Goal: Task Accomplishment & Management: Complete application form

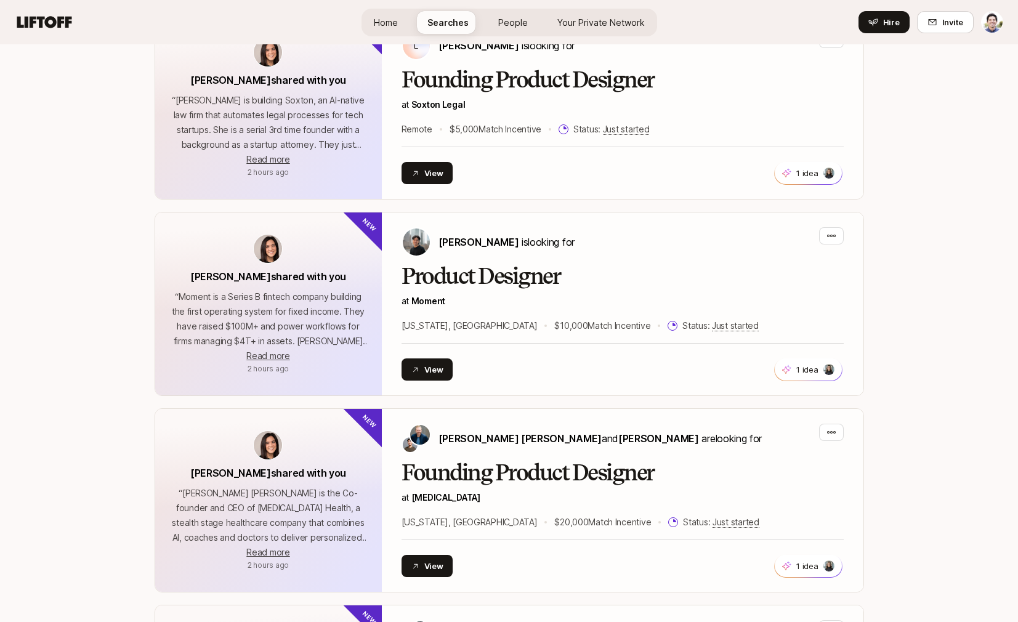
scroll to position [128, 0]
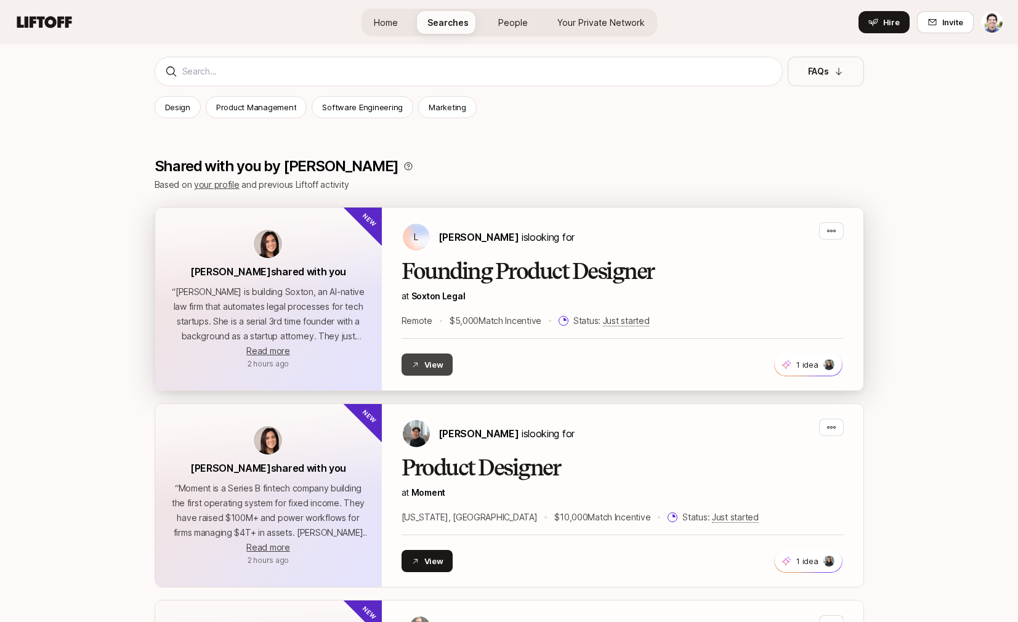
click at [443, 362] on button "View" at bounding box center [427, 364] width 52 height 22
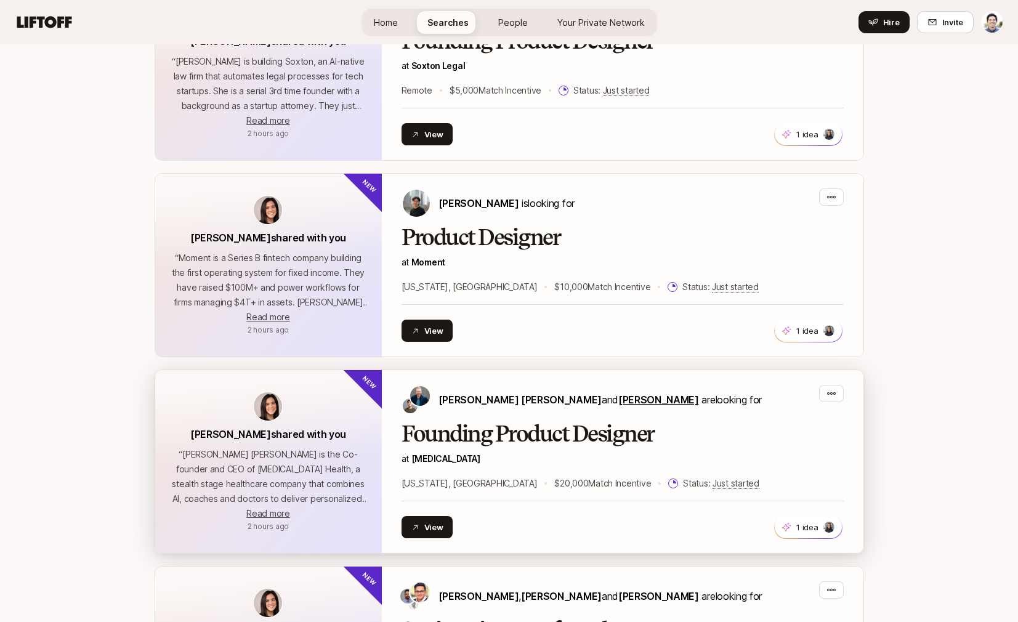
scroll to position [576, 0]
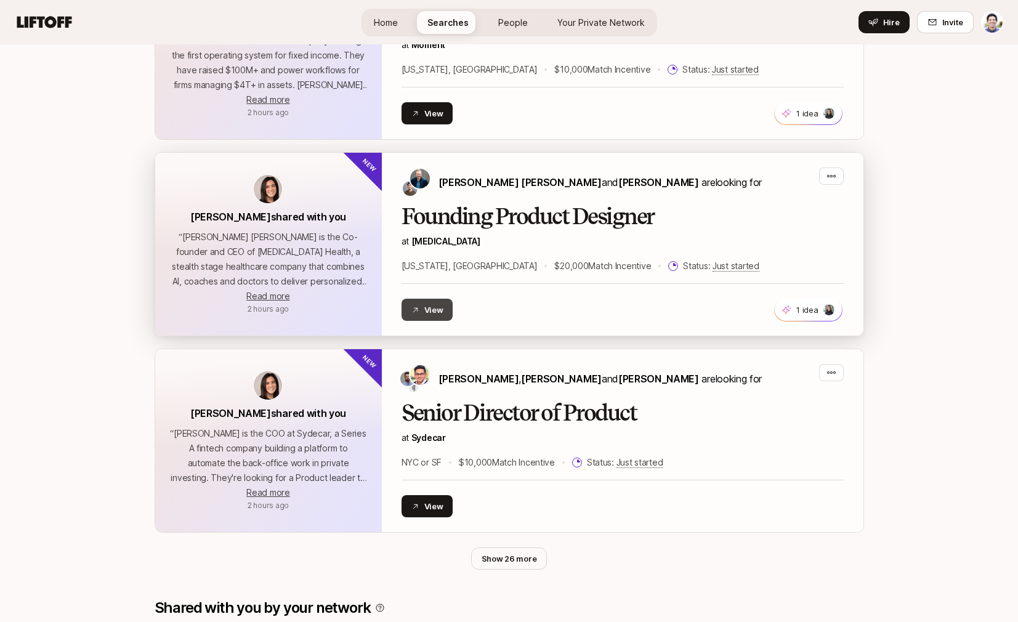
click at [441, 312] on button "View" at bounding box center [427, 310] width 52 height 22
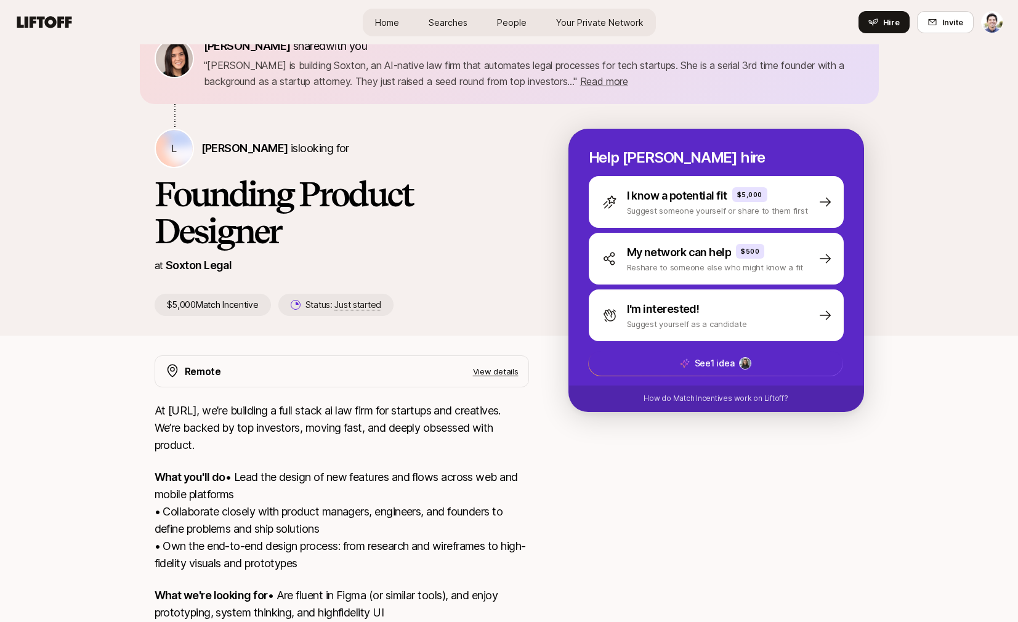
scroll to position [196, 0]
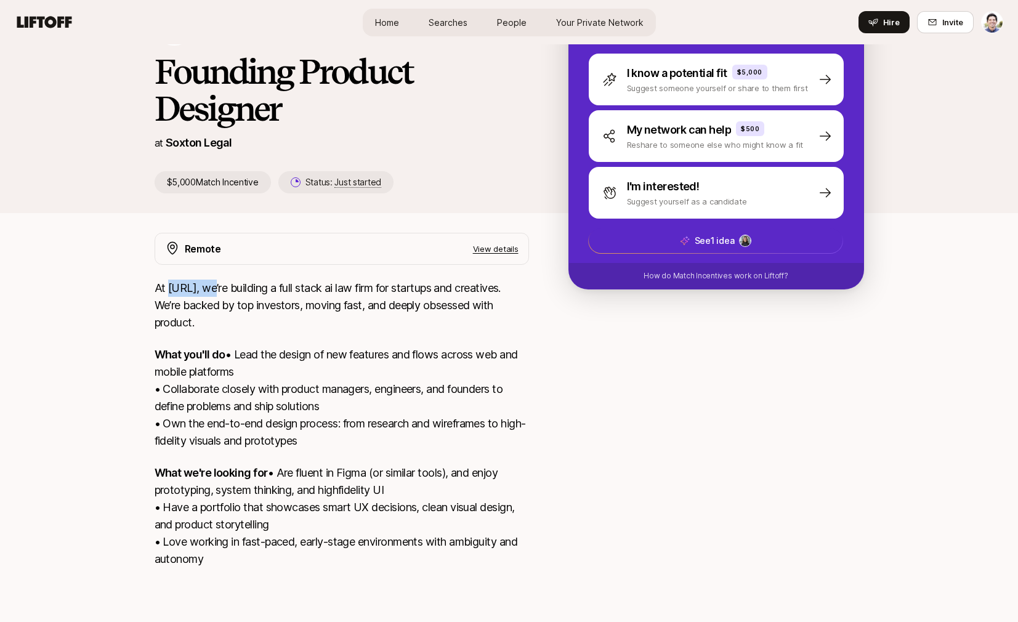
drag, startPoint x: 169, startPoint y: 251, endPoint x: 214, endPoint y: 252, distance: 44.3
click at [214, 280] on p "At [URL], we’re building a full stack ai law firm for startups and creatives. W…" at bounding box center [342, 306] width 374 height 52
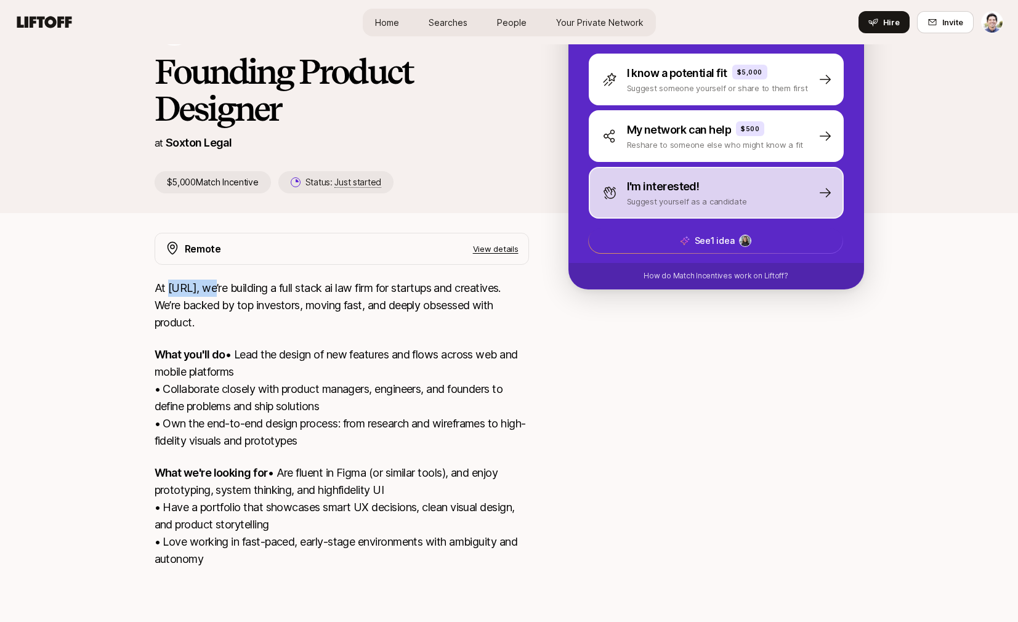
copy p "[URL]"
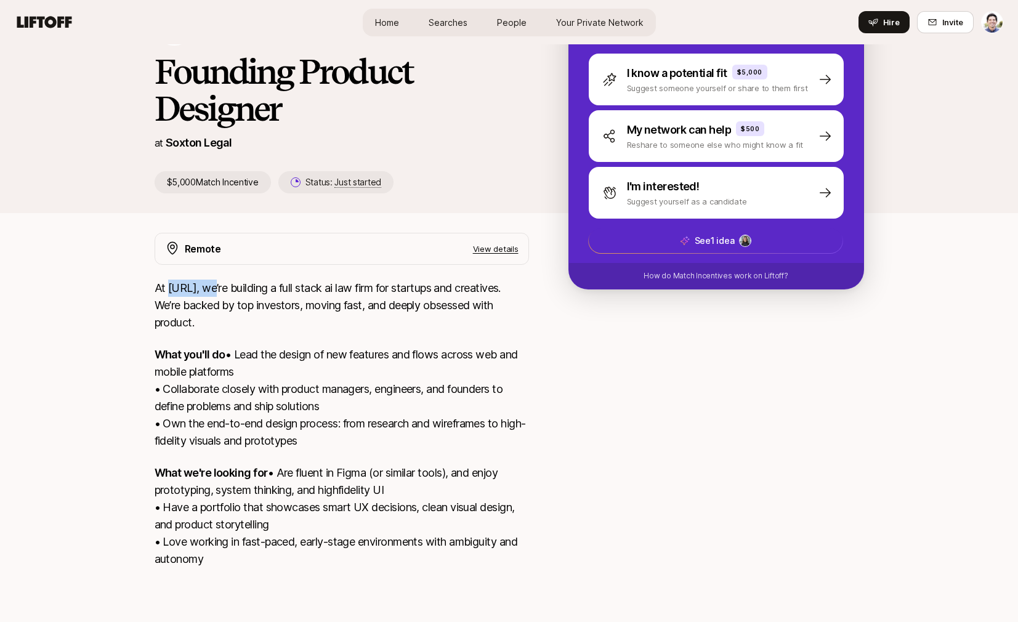
scroll to position [198, 0]
click at [333, 464] on p "What we're looking for • Are fluent in Figma (or similar tools), and enjoy prot…" at bounding box center [342, 515] width 374 height 103
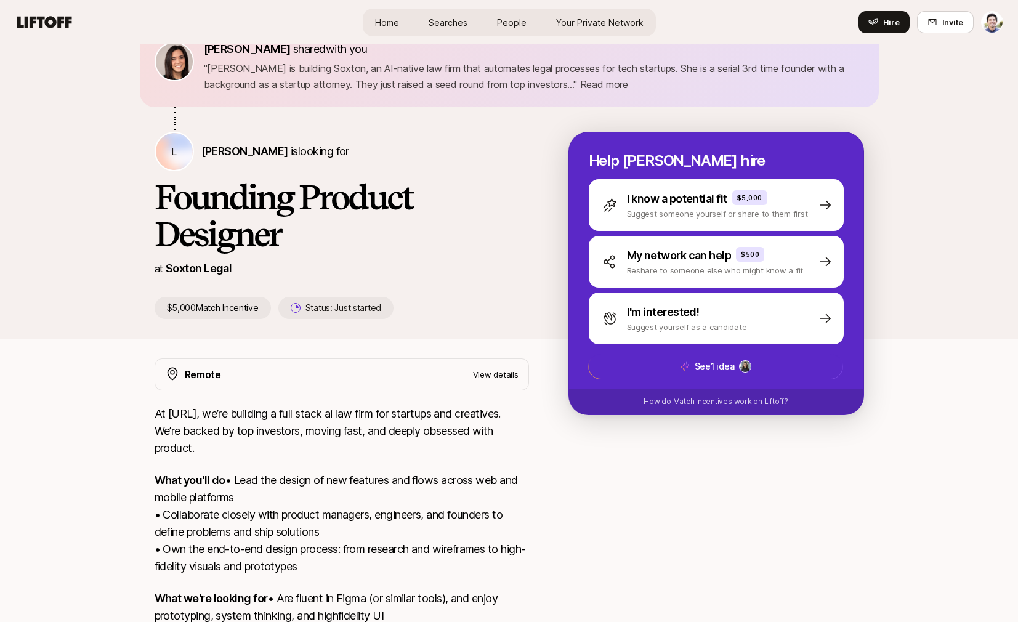
scroll to position [0, 0]
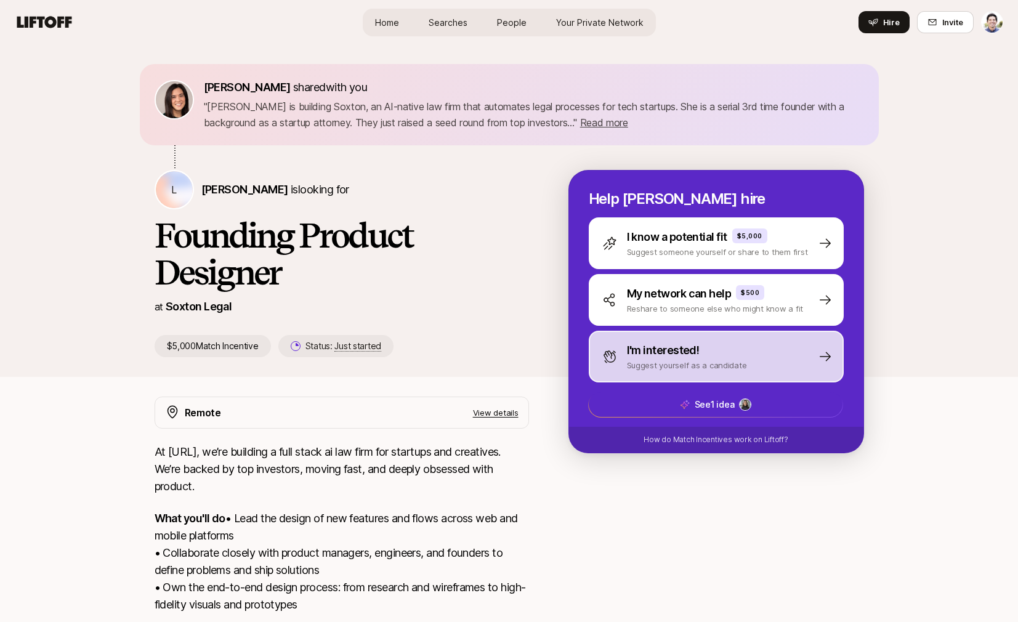
click at [781, 360] on div "I'm interested! Suggest yourself as a candidate" at bounding box center [716, 357] width 255 height 52
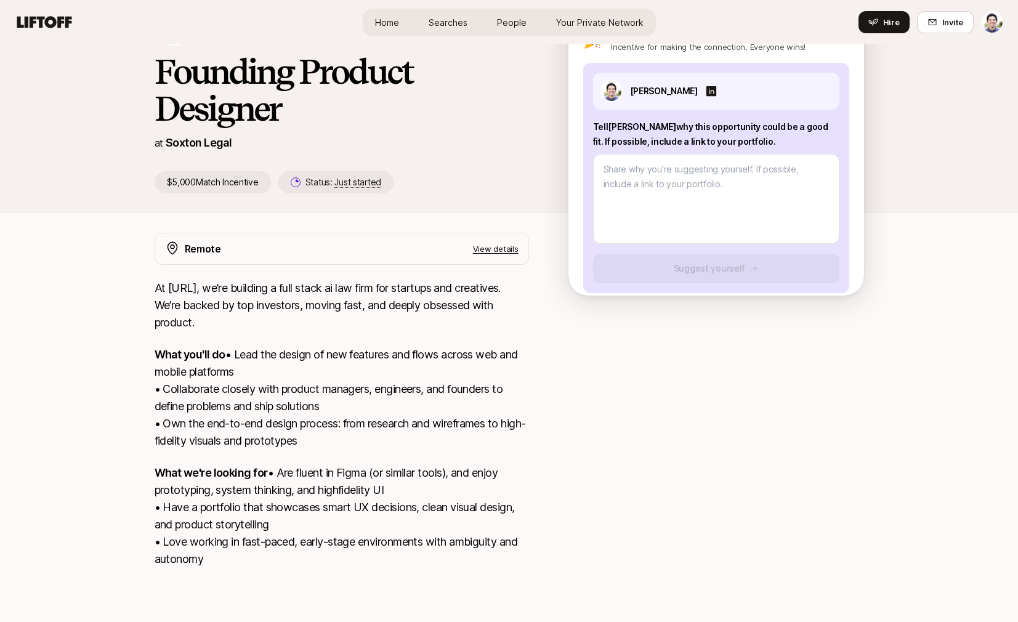
scroll to position [203, 0]
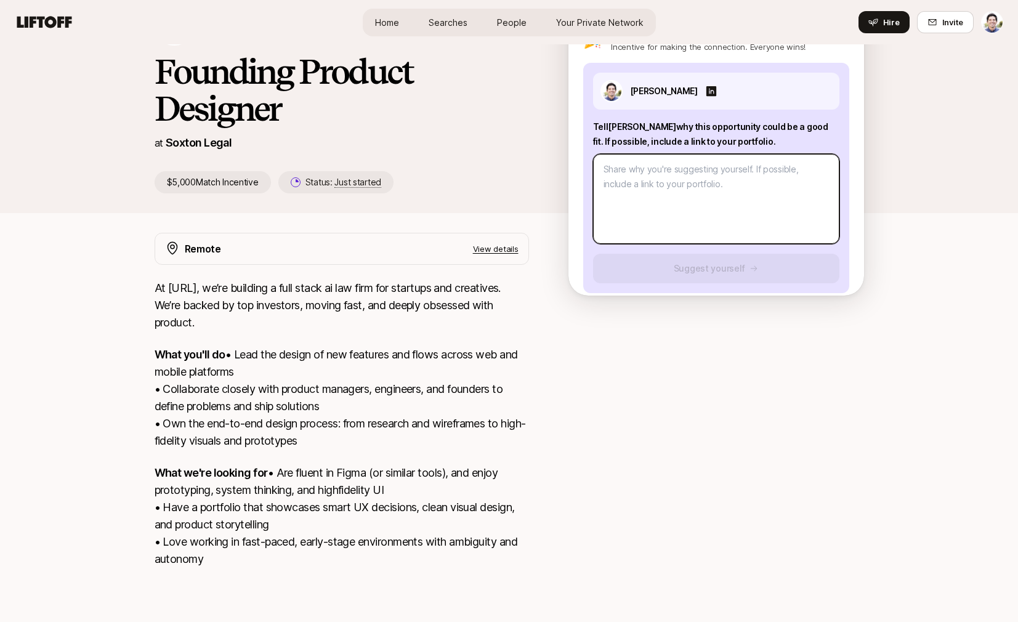
click at [665, 198] on textarea at bounding box center [716, 199] width 246 height 90
type textarea "x"
type textarea "H"
type textarea "x"
type textarea "Hi"
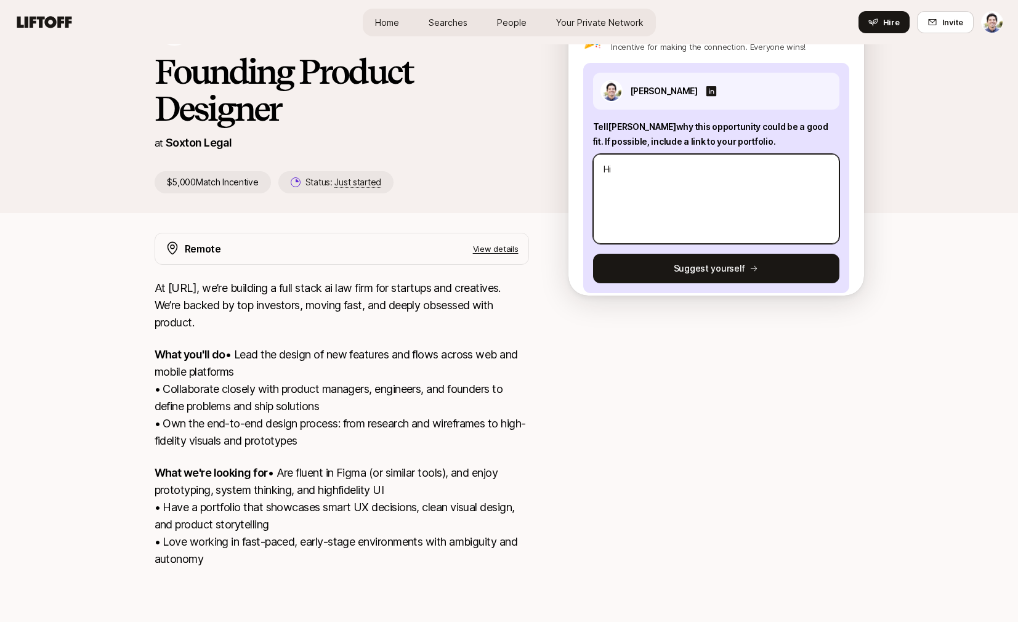
type textarea "x"
type textarea "Hi"
type textarea "x"
type textarea "Hi L"
type textarea "x"
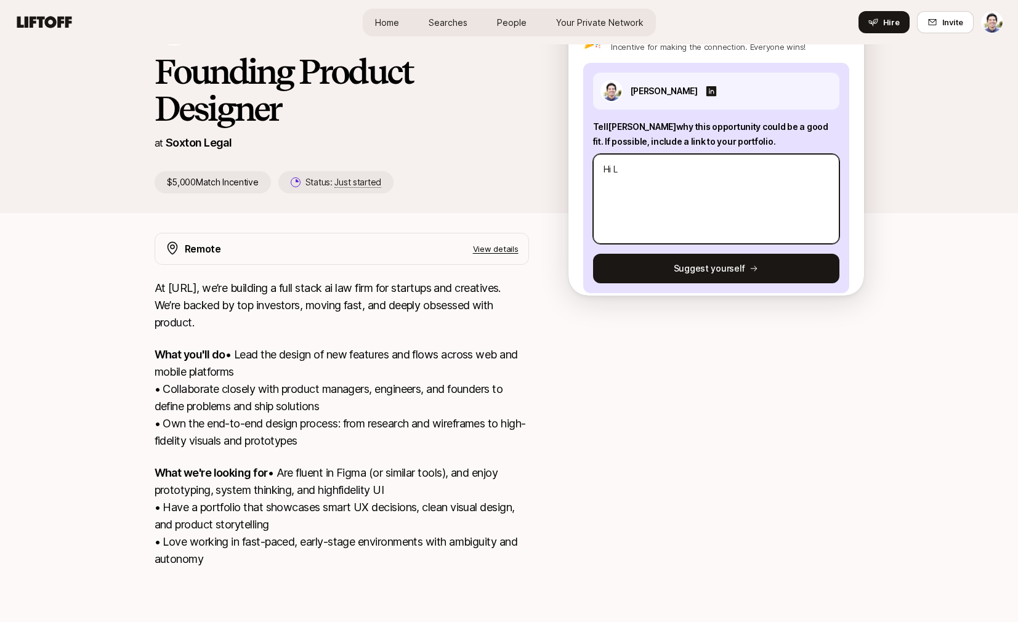
type textarea "Hi Lo"
type textarea "x"
type textarea "Hi Log"
type textarea "x"
type textarea "Hi Logn"
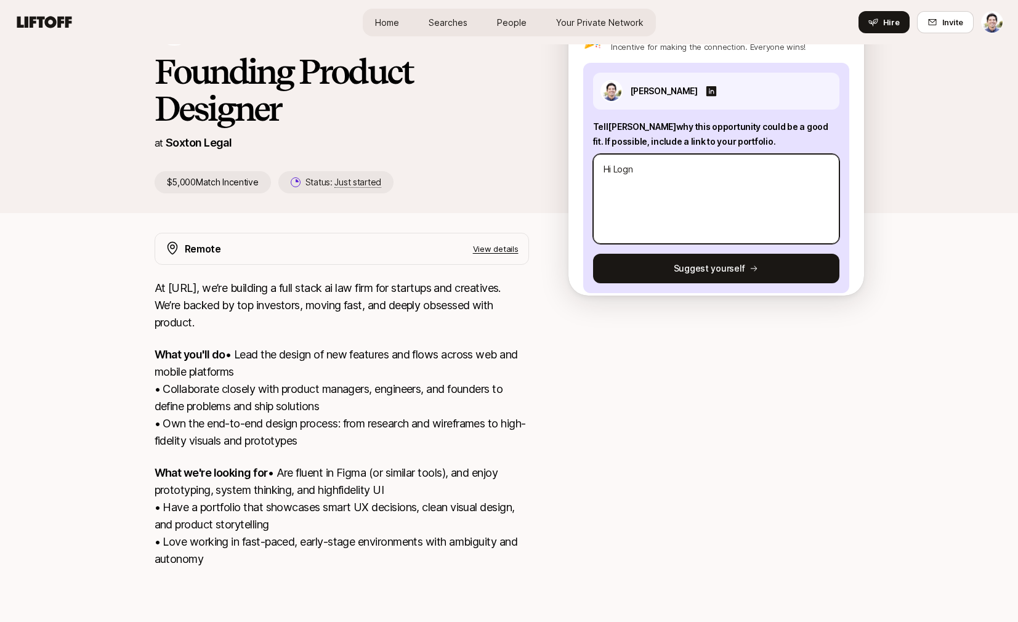
type textarea "x"
type textarea "Hi Logna"
type textarea "x"
type textarea "Hi Logna,"
type textarea "x"
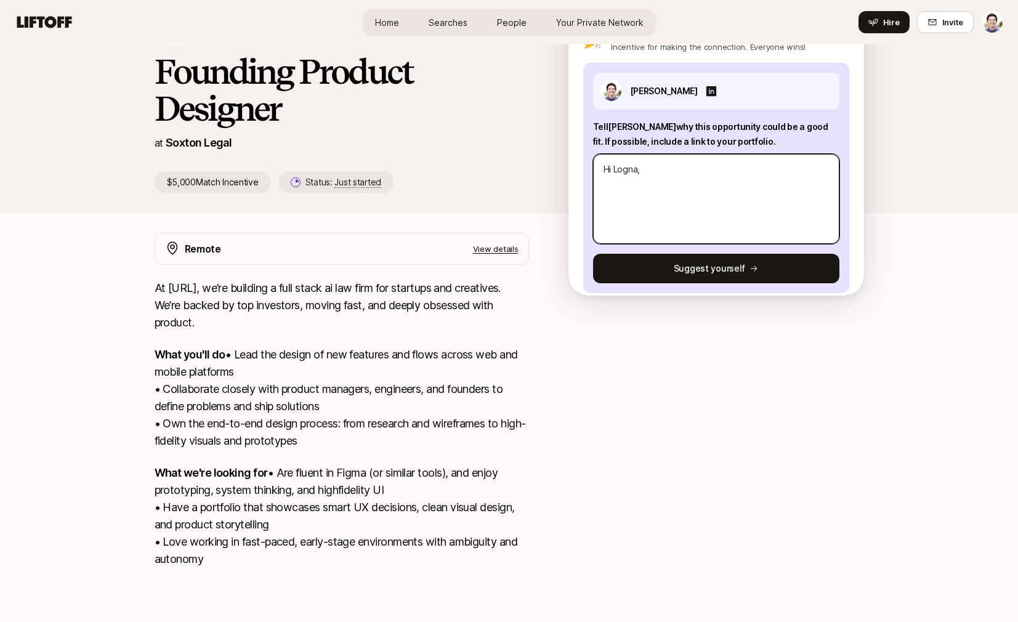
type textarea "Hi Logna,"
type textarea "x"
type textarea "Hi Logna,"
type textarea "x"
type textarea "Hi Logna"
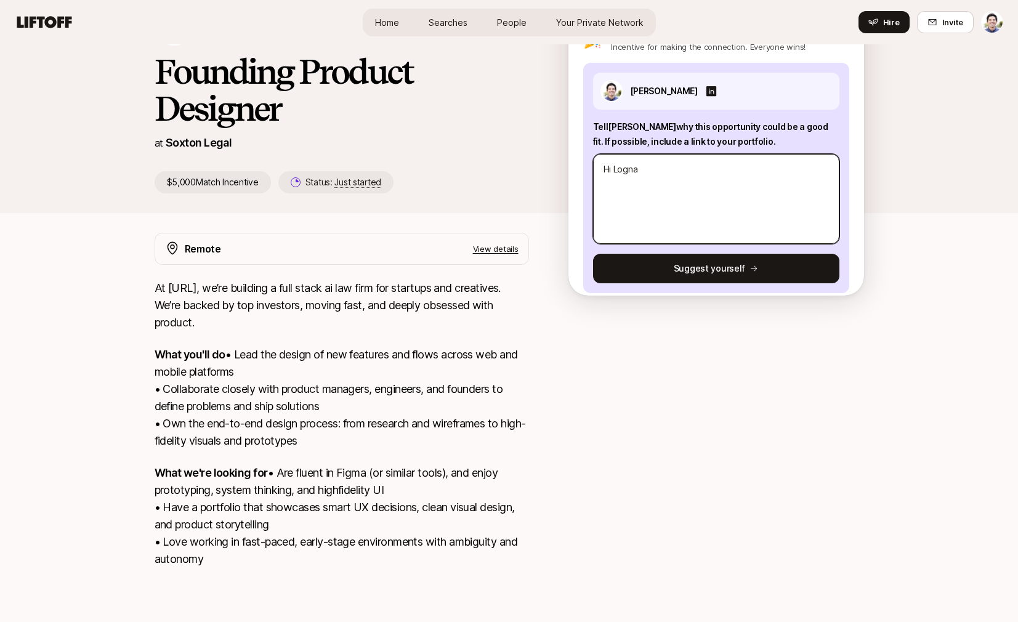
type textarea "x"
type textarea "Hi Logn"
type textarea "x"
type textarea "Hi Log"
type textarea "x"
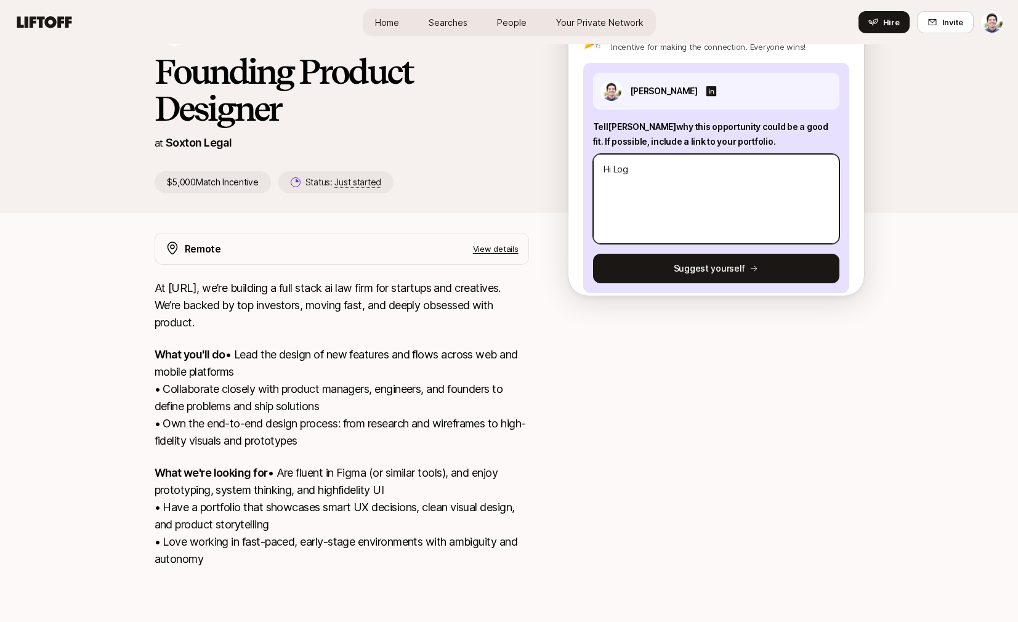
type textarea "Hi Loga"
type textarea "x"
type textarea "Hi [PERSON_NAME]"
type textarea "x"
type textarea "Hi [PERSON_NAME]"
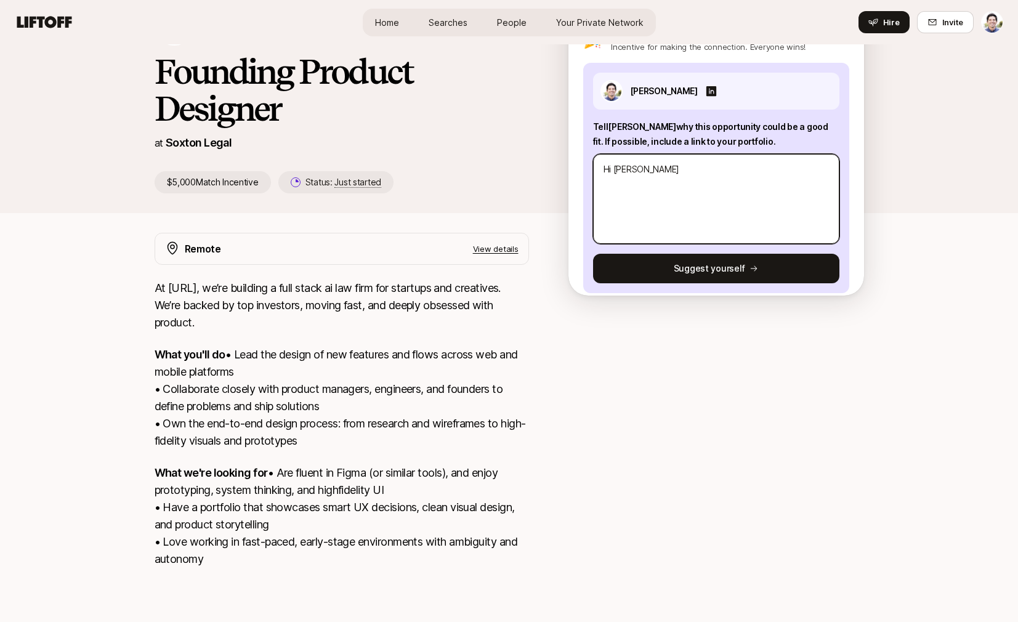
type textarea "x"
type textarea "Hi [PERSON_NAME]"
type textarea "x"
type textarea "Hi [PERSON_NAME],"
type textarea "x"
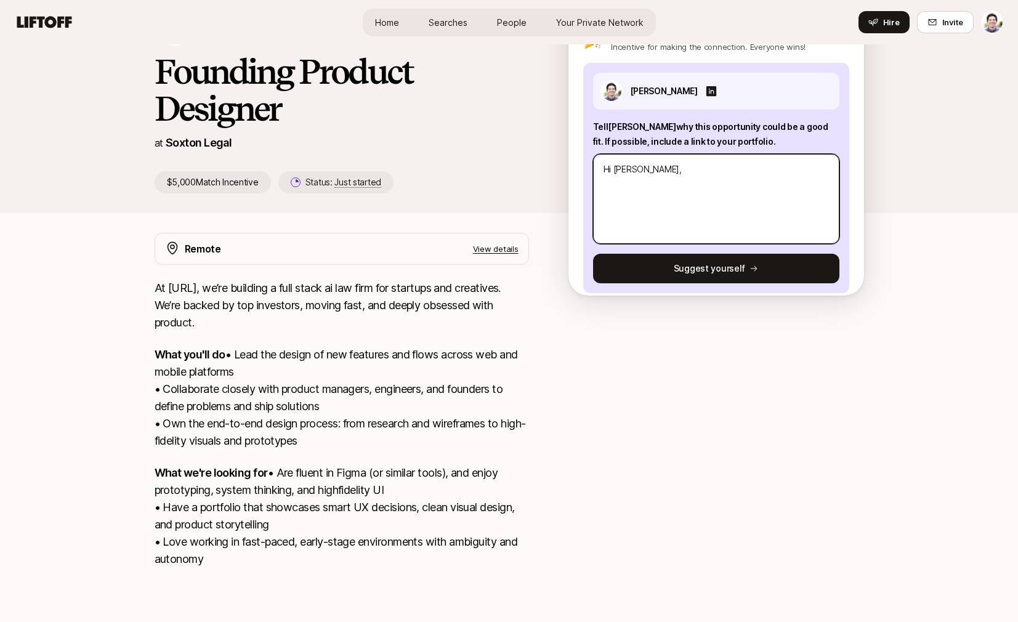
type textarea "Hi [PERSON_NAME], g"
type textarea "x"
type textarea "Hi [PERSON_NAME], go"
type textarea "x"
type textarea "Hi [PERSON_NAME], goo"
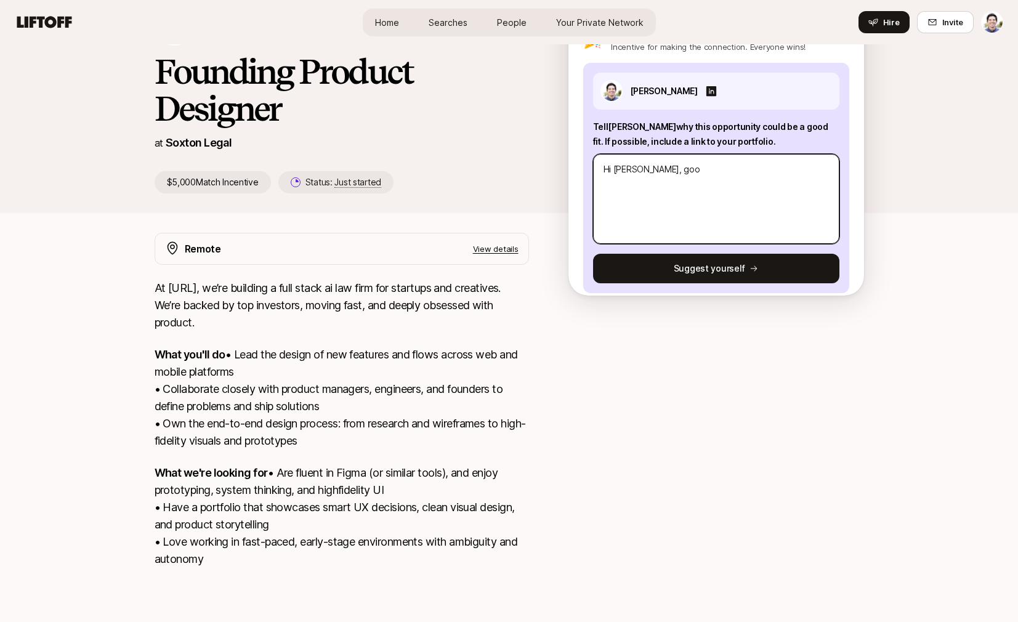
type textarea "x"
type textarea "Hi [PERSON_NAME], good"
type textarea "x"
type textarea "Hi [PERSON_NAME], good"
type textarea "x"
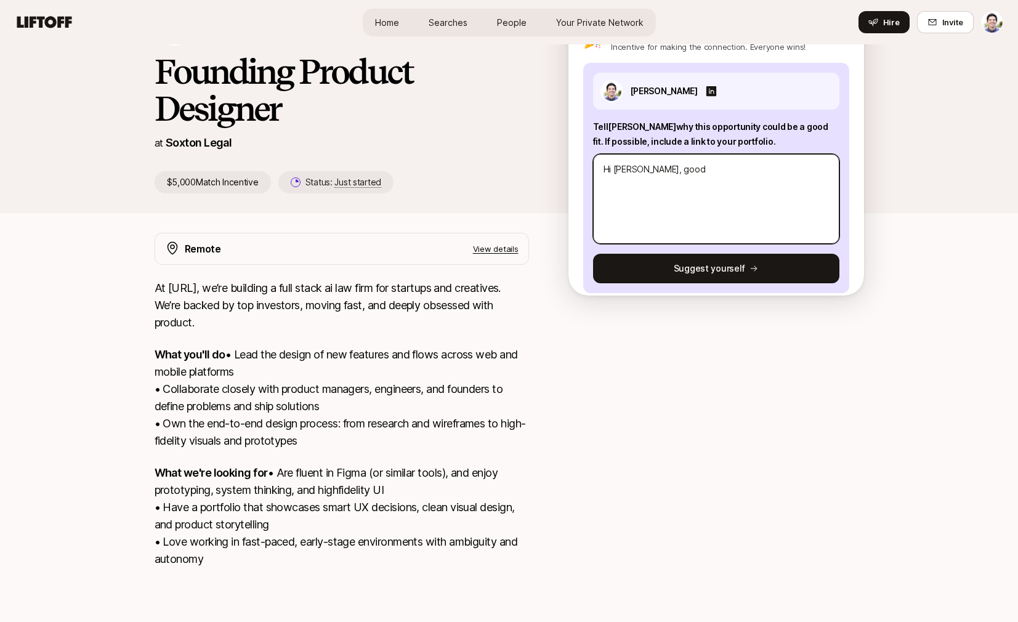
type textarea "Hi [PERSON_NAME], good t"
type textarea "x"
type textarea "Hi [PERSON_NAME], good to"
type textarea "x"
type textarea "Hi [PERSON_NAME], good to"
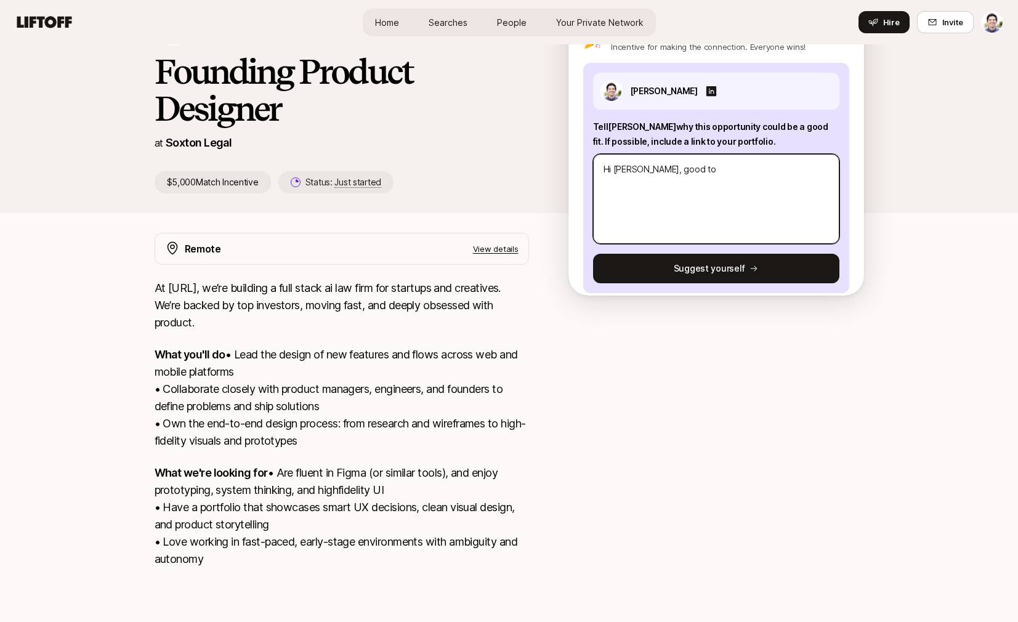
type textarea "x"
type textarea "Hi [PERSON_NAME], good to m"
type textarea "x"
type textarea "Hi [PERSON_NAME], good to me"
type textarea "x"
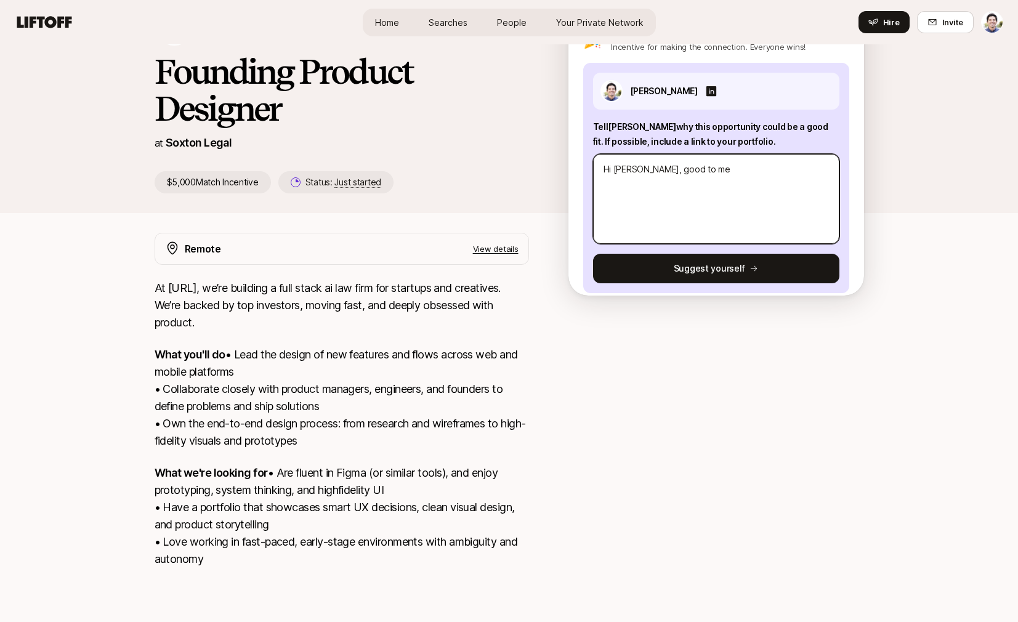
type textarea "Hi [PERSON_NAME], good to mee"
type textarea "x"
type textarea "Hi [PERSON_NAME], good to meet"
type textarea "x"
type textarea "Hi [PERSON_NAME], good to meet"
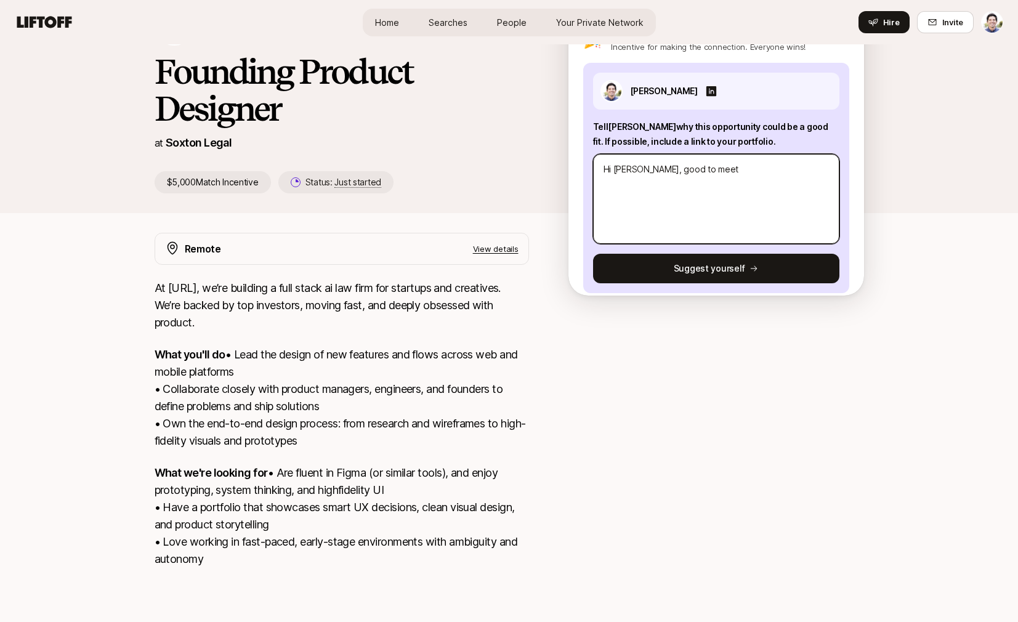
type textarea "x"
type textarea "Hi [PERSON_NAME], good to meet y"
type textarea "x"
type textarea "Hi [PERSON_NAME], good to meet [PERSON_NAME]"
type textarea "x"
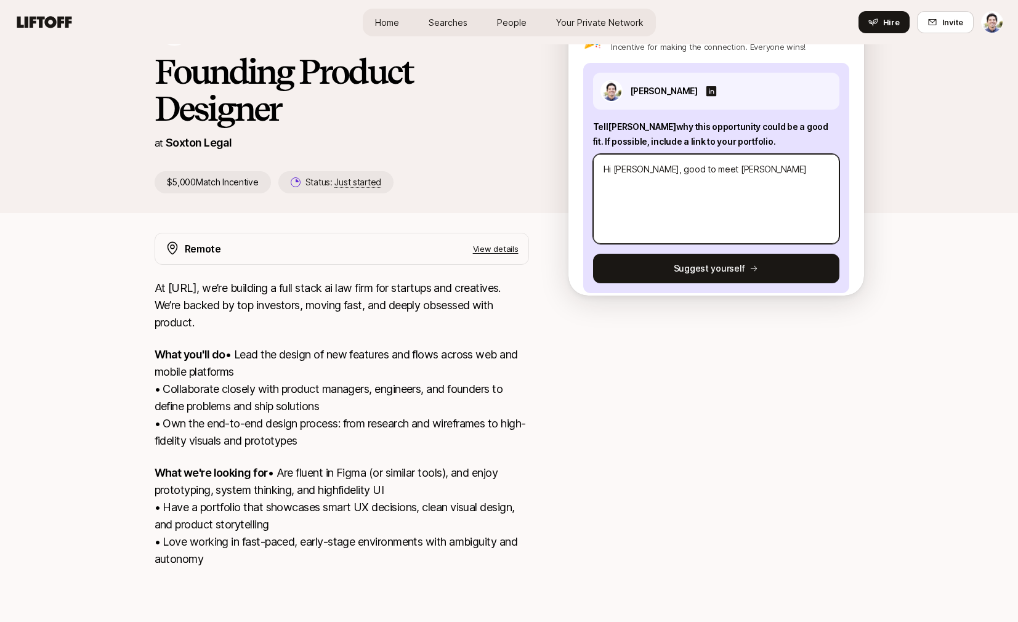
type textarea "Hi [PERSON_NAME], good to meet you"
type textarea "x"
type textarea "Hi [PERSON_NAME], good to meet you:"
type textarea "x"
type textarea "Hi [PERSON_NAME], good to meet you:"
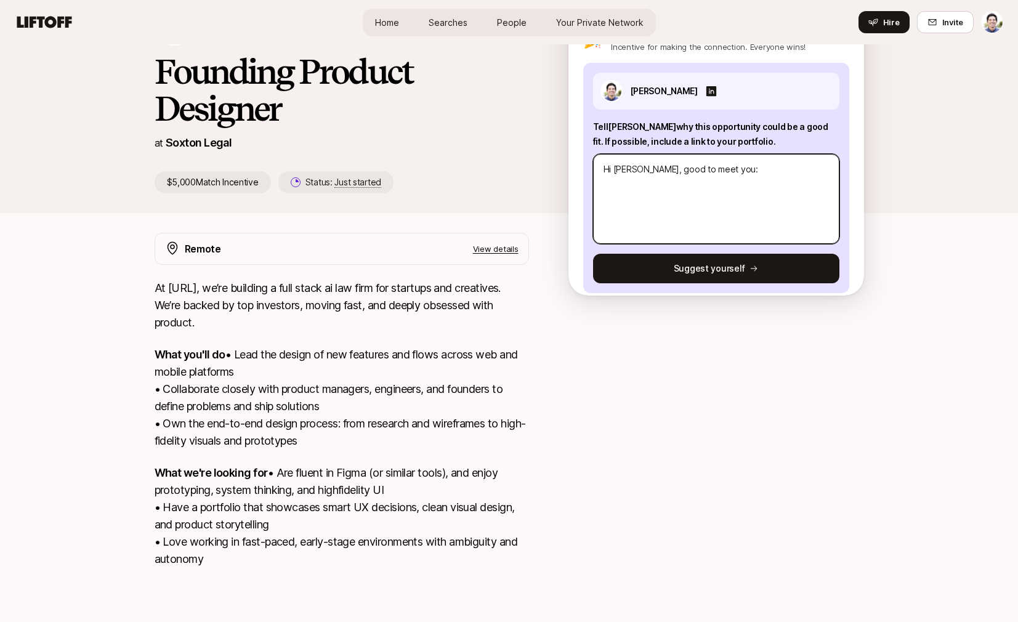
type textarea "x"
type textarea "Hi [PERSON_NAME], good to meet you:"
type textarea "x"
type textarea "Hi [PERSON_NAME], good to meet you"
type textarea "x"
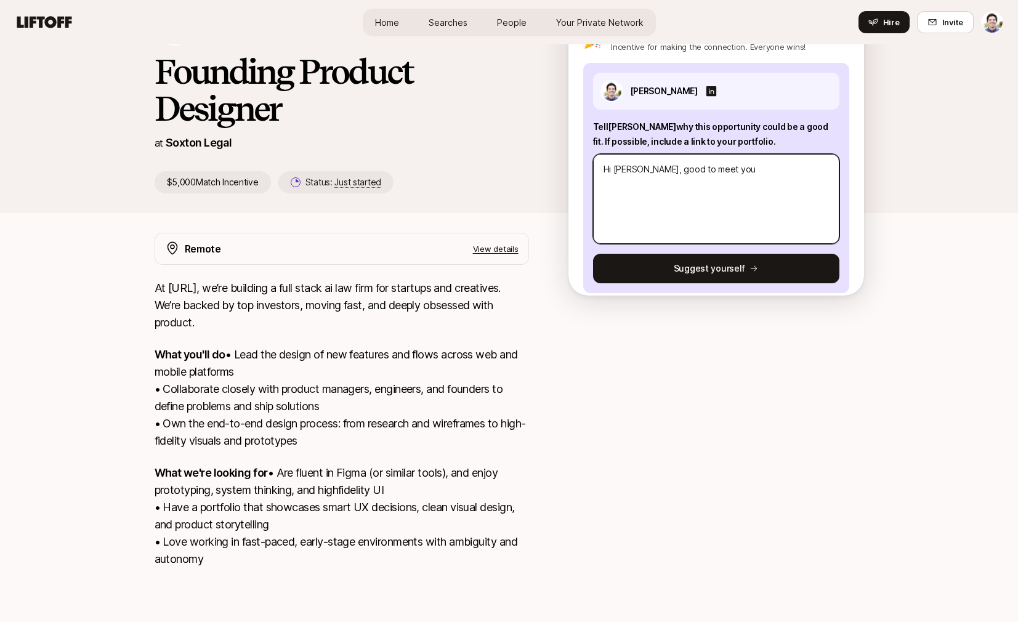
type textarea "Hi [PERSON_NAME], good to meet you."
type textarea "x"
type textarea "Hi [PERSON_NAME], good to meet you."
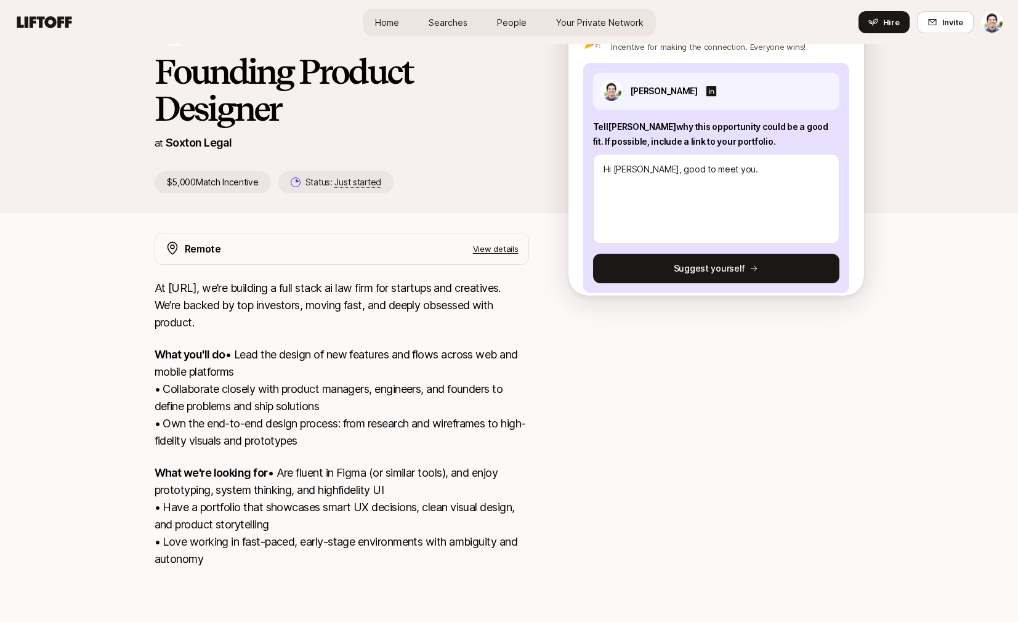
click at [491, 243] on p "View details" at bounding box center [496, 249] width 46 height 12
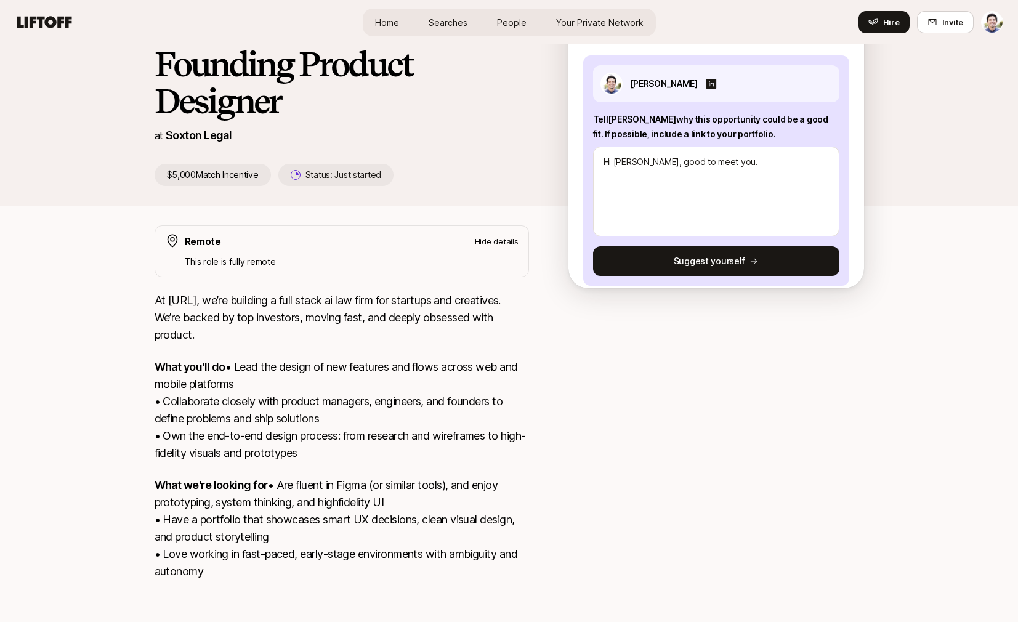
click at [488, 243] on p "Hide details" at bounding box center [497, 241] width 44 height 12
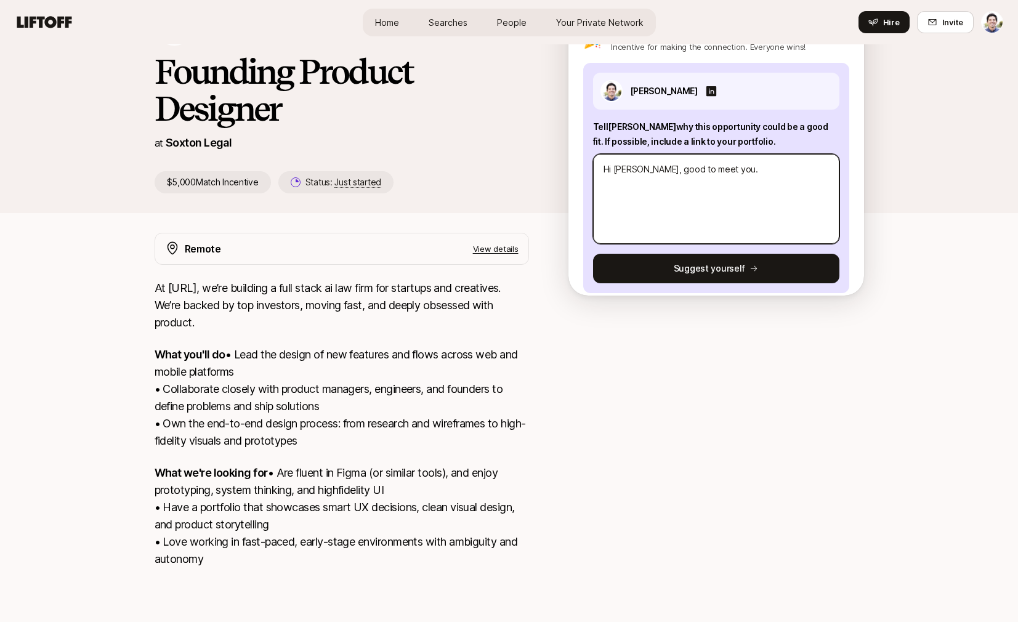
click at [806, 159] on textarea "Hi [PERSON_NAME], good to meet you." at bounding box center [716, 199] width 246 height 90
type textarea "x"
type textarea "Hi [PERSON_NAME], good to meet you. I"
type textarea "x"
type textarea "Hi [PERSON_NAME], good to meet you. I'"
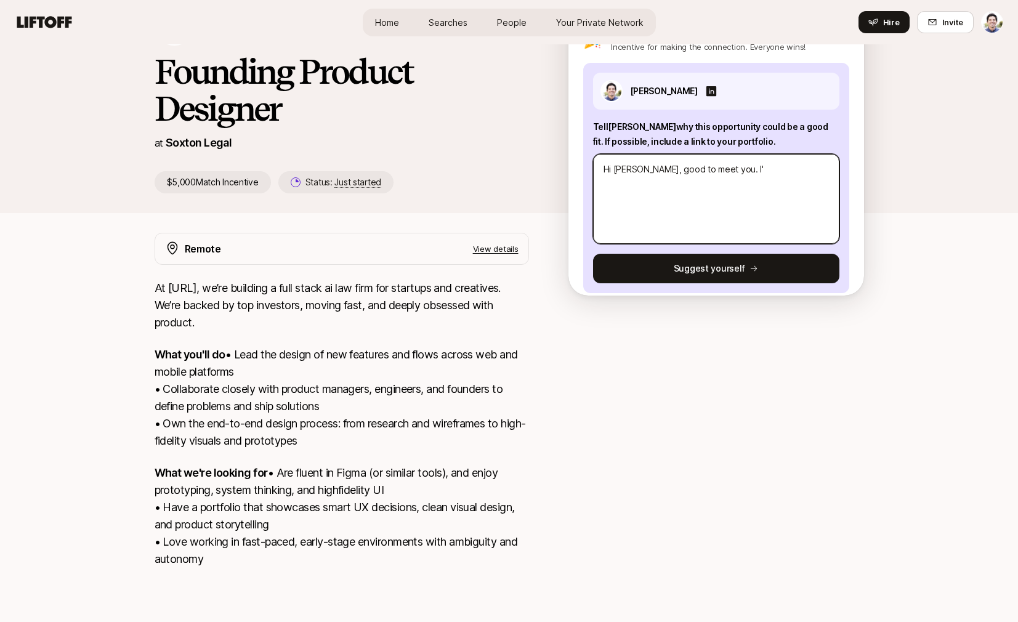
type textarea "x"
type textarea "Hi [PERSON_NAME], good to meet you. I'm"
type textarea "x"
type textarea "Hi [PERSON_NAME], good to meet you. I'm"
type textarea "x"
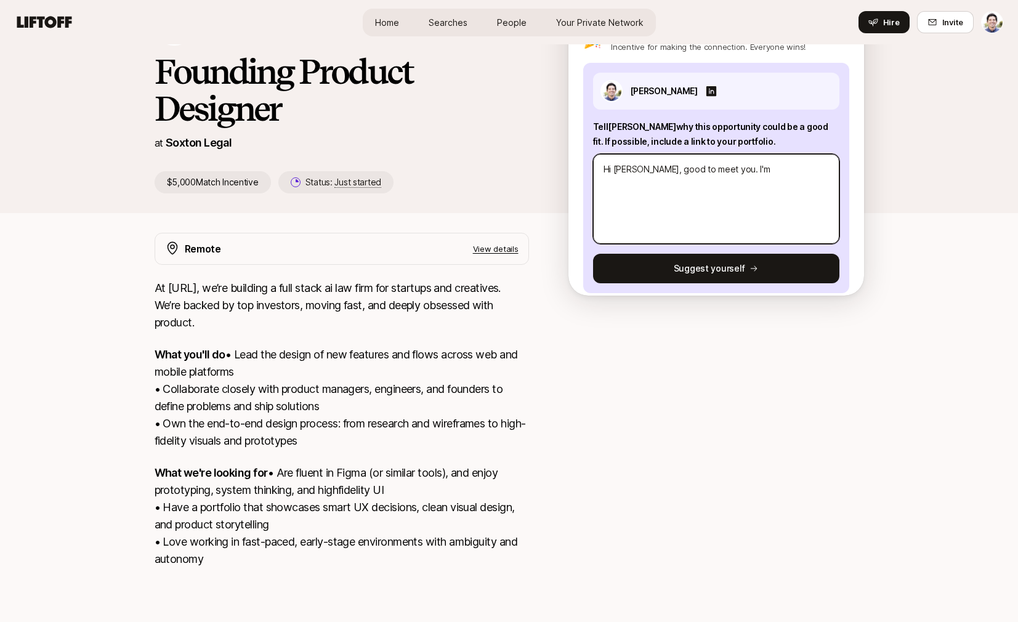
type textarea "Hi [PERSON_NAME], good to meet you. I'm c"
type textarea "x"
type textarea "Hi [PERSON_NAME], good to meet you. I'm cu"
type textarea "x"
type textarea "Hi [PERSON_NAME], good to meet you. I'm c"
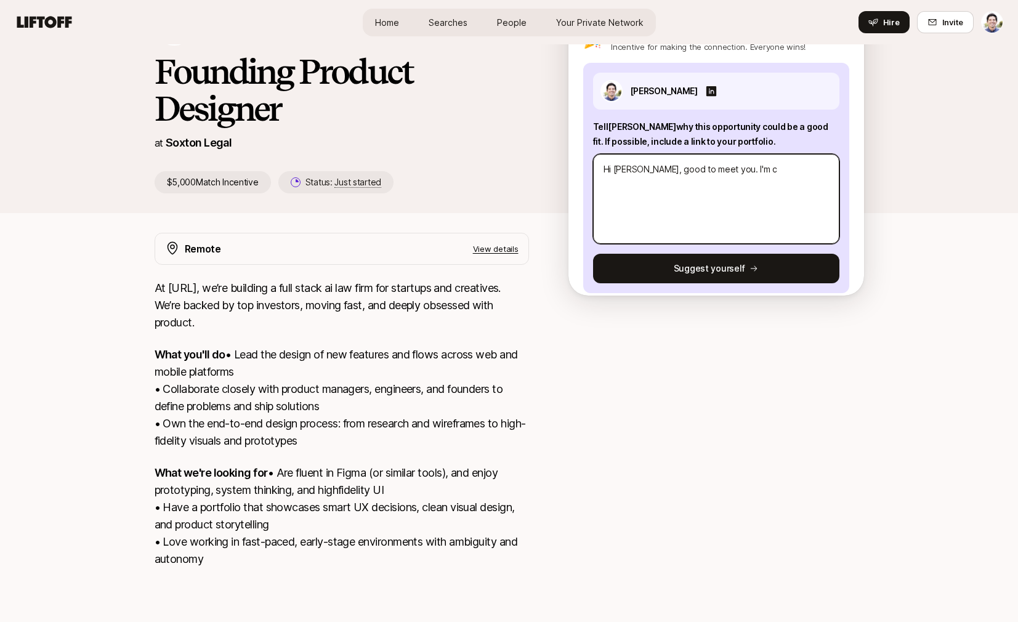
type textarea "x"
type textarea "Hi [PERSON_NAME], good to meet you. I'm"
type textarea "x"
type textarea "Hi [PERSON_NAME], good to meet you. I'm c"
type textarea "x"
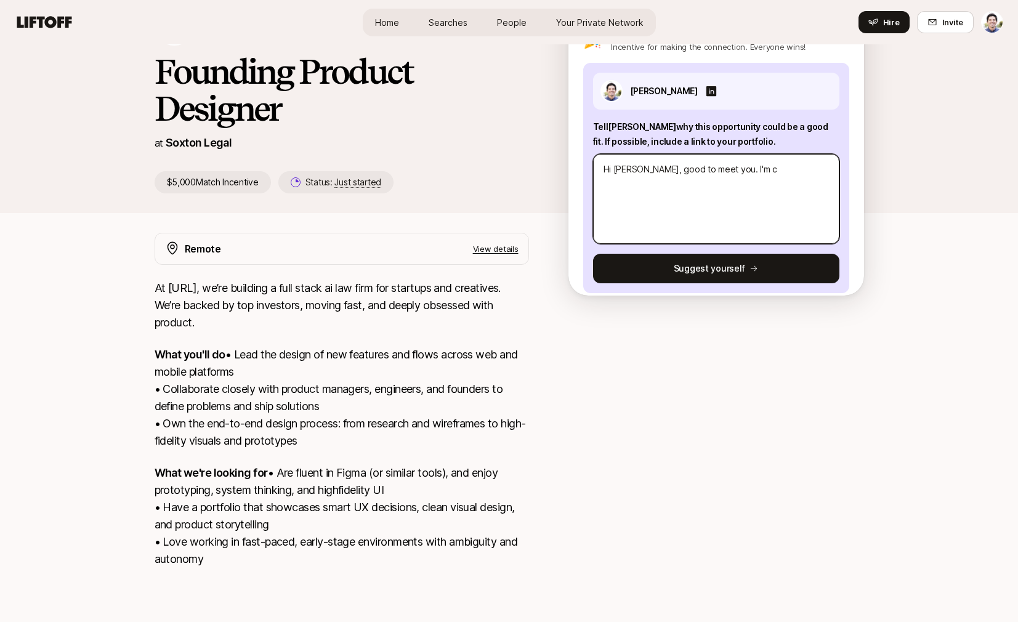
type textarea "Hi [PERSON_NAME], good to meet you. I'm cu"
type textarea "x"
type textarea "Hi [PERSON_NAME], good to meet you. I'm cur"
type textarea "x"
type textarea "Hi [PERSON_NAME], good to meet you. I'm curi"
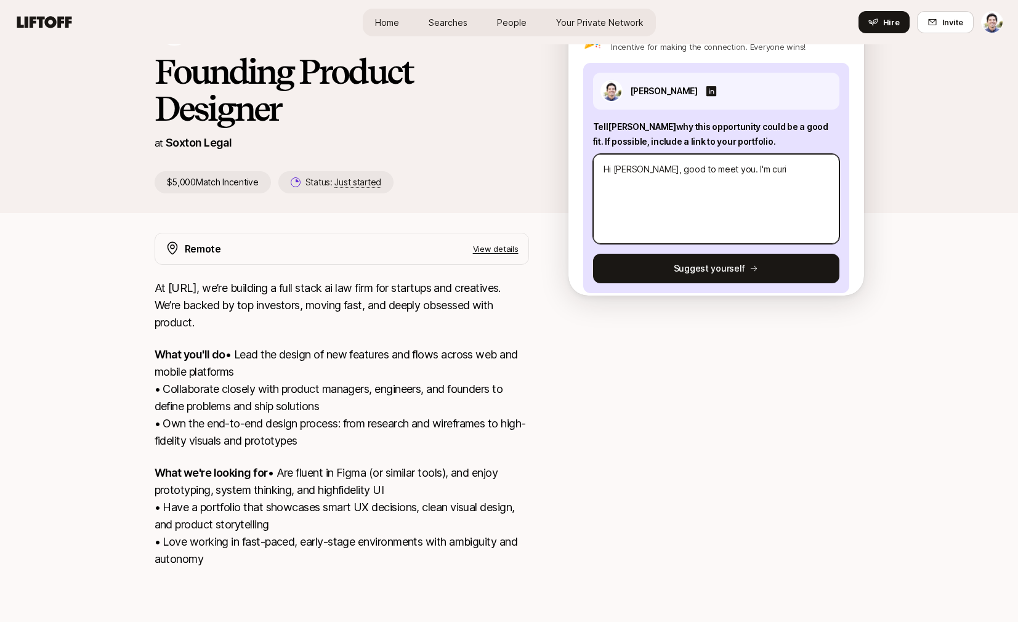
type textarea "x"
type textarea "Hi [PERSON_NAME], good to meet you. I'm curio"
type textarea "x"
type textarea "Hi [PERSON_NAME], good to meet you. I'm curiou"
type textarea "x"
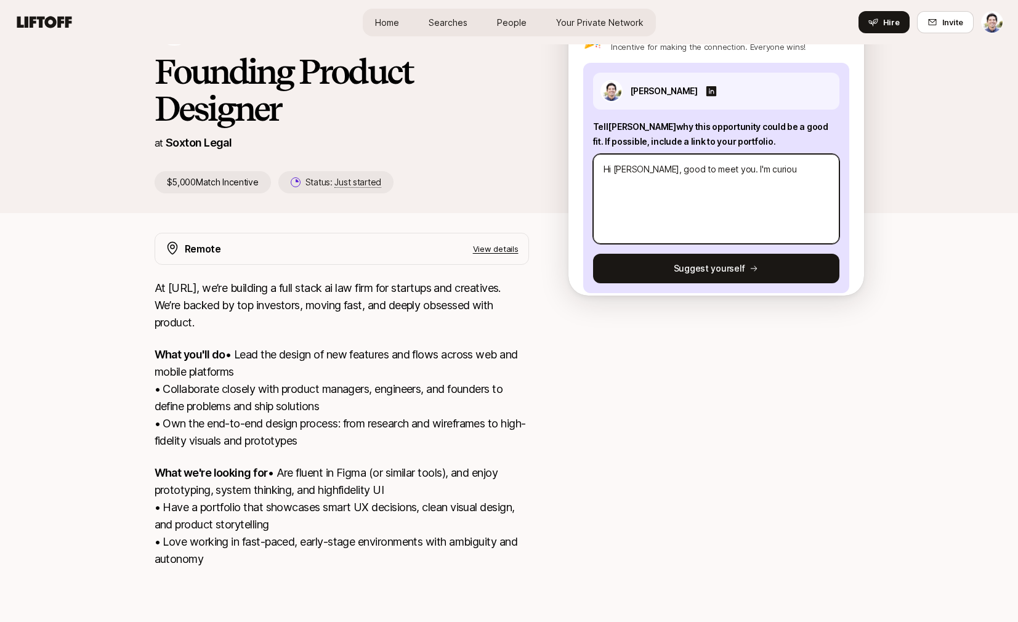
type textarea "Hi [PERSON_NAME], good to meet you. I'm curious"
type textarea "x"
type textarea "Hi [PERSON_NAME], good to meet you. I'm curious"
type textarea "x"
type textarea "Hi [PERSON_NAME], good to meet you. I'm curious if"
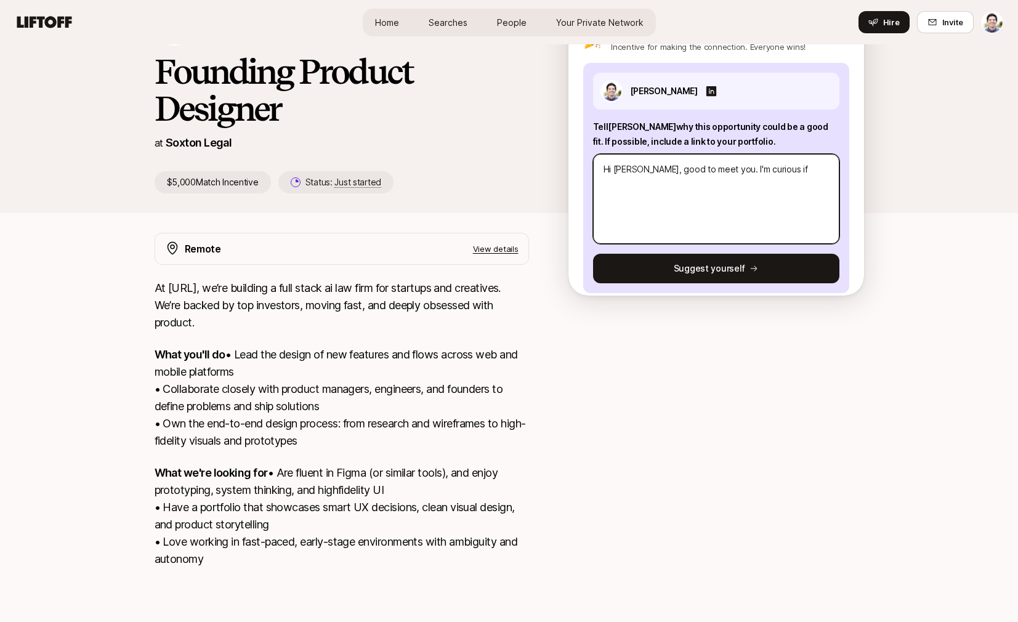
type textarea "x"
type textarea "Hi [PERSON_NAME], good to meet you. I'm curious if"
type textarea "x"
type textarea "Hi [PERSON_NAME], good to meet you. I'm curious if y"
type textarea "x"
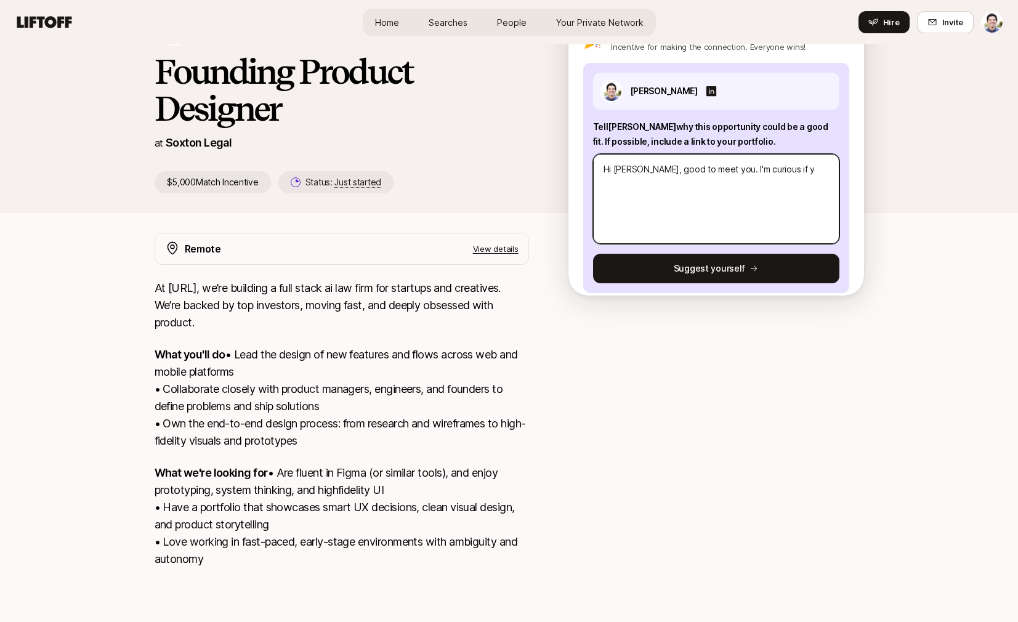
type textarea "Hi [PERSON_NAME], good to meet you. I'm curious if yo"
type textarea "x"
type textarea "Hi [PERSON_NAME], good to meet you. I'm curious if you"
type textarea "x"
type textarea "Hi [PERSON_NAME], good to meet you. I'm curious if you'"
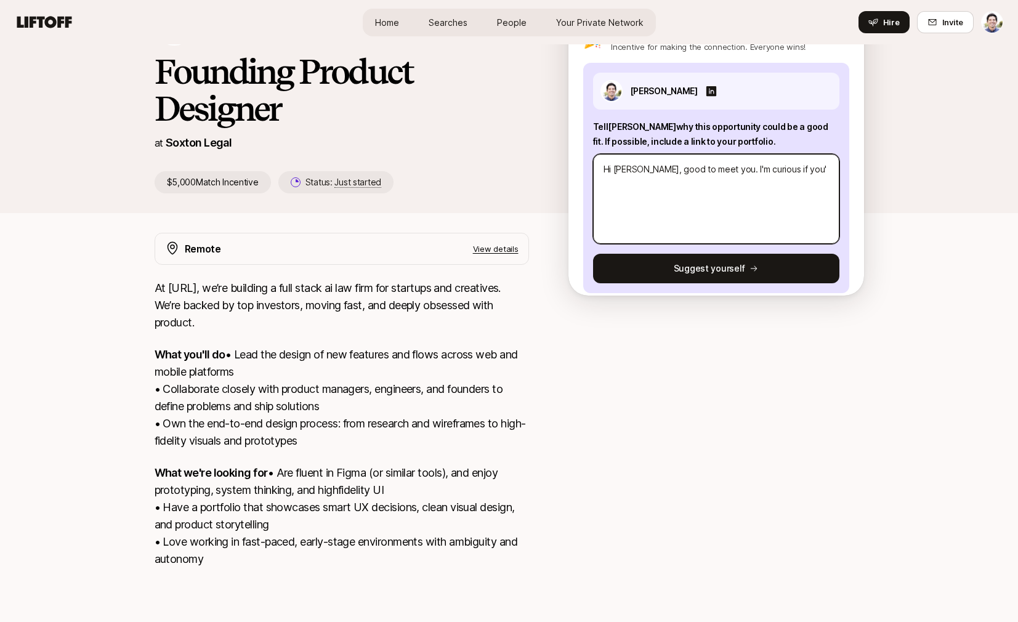
type textarea "x"
type textarea "Hi [PERSON_NAME], good to meet you. I'm curious if you'd"
type textarea "x"
type textarea "Hi [PERSON_NAME], good to meet you. I'm curious if you'd"
type textarea "x"
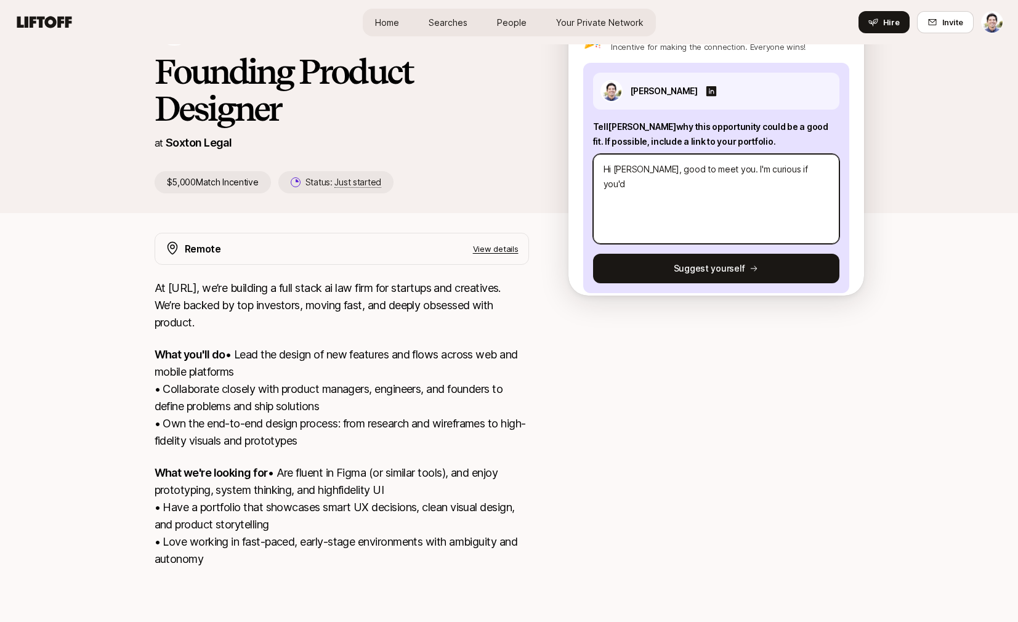
type textarea "Hi [PERSON_NAME], good to meet you. I'm curious if you'd c"
type textarea "x"
type textarea "Hi [PERSON_NAME], good to meet you. I'm curious if you'd co"
type textarea "x"
type textarea "Hi [PERSON_NAME], good to meet you. I'm curious if you'd con"
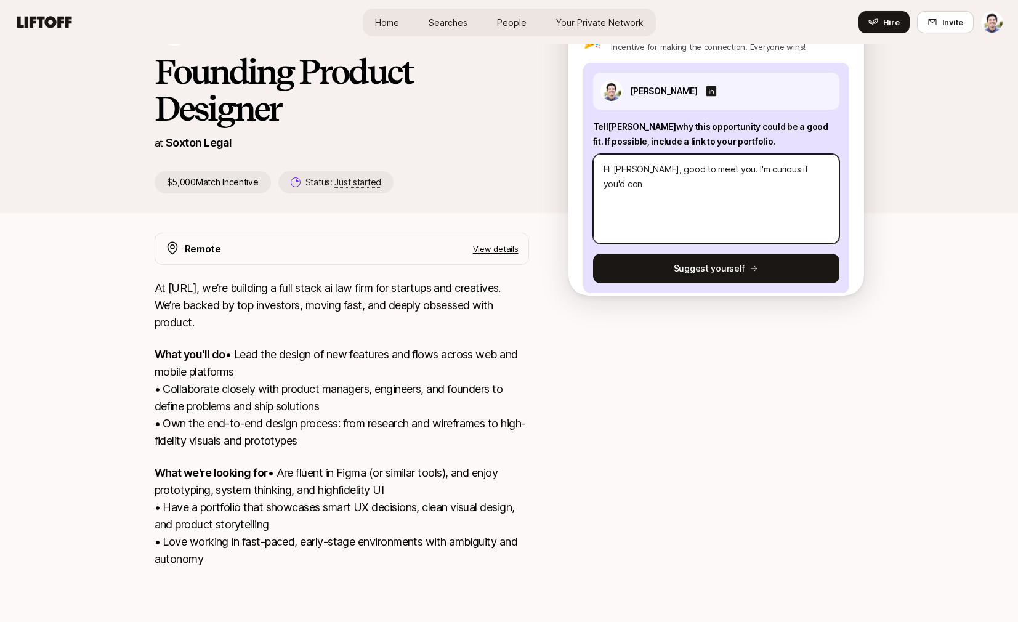
type textarea "x"
type textarea "Hi [PERSON_NAME], good to meet you. I'm curious if you'd cons"
type textarea "x"
type textarea "Hi [PERSON_NAME], good to meet you. I'm curious if you'd consi"
type textarea "x"
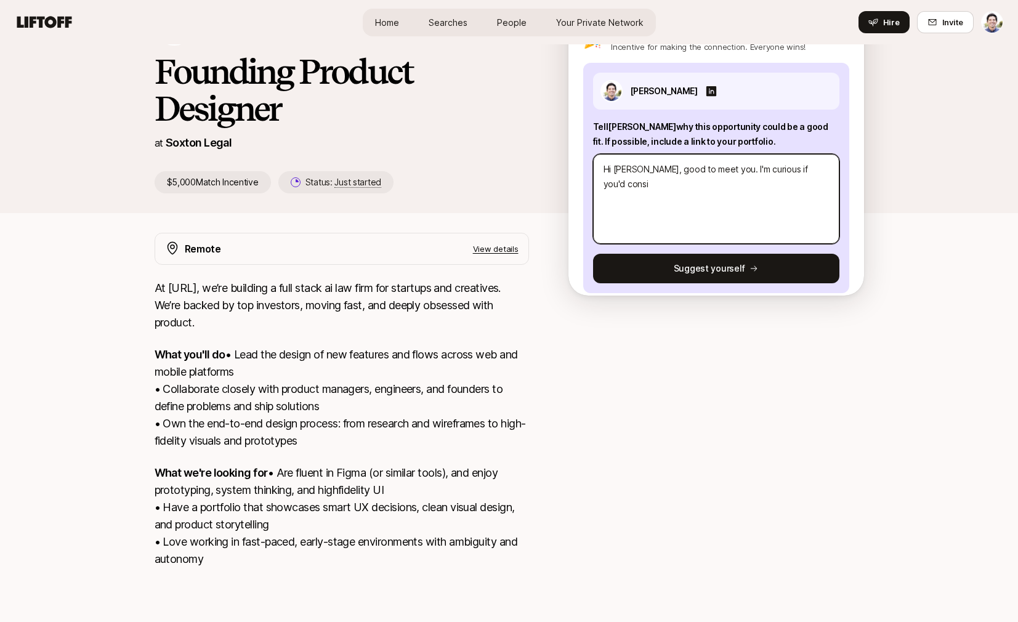
type textarea "Hi [PERSON_NAME], good to meet you. I'm curious if you'd consid"
type textarea "x"
type textarea "Hi [PERSON_NAME], good to meet you. I'm curious if you'd conside"
type textarea "x"
type textarea "Hi [PERSON_NAME], good to meet you. I'm curious if you'd consider"
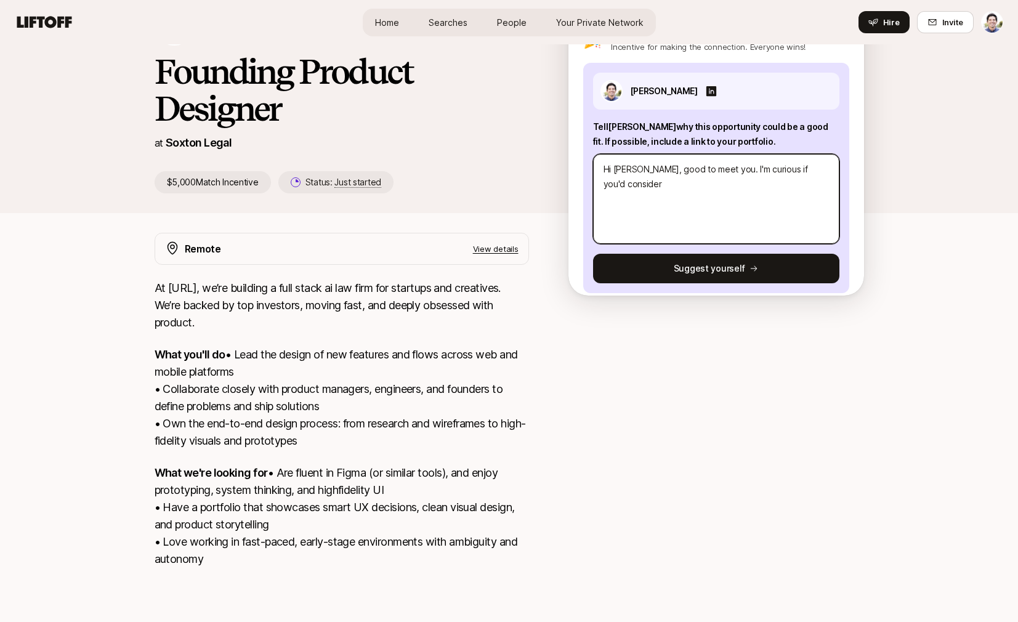
type textarea "x"
type textarea "Hi [PERSON_NAME], good to meet you. I'm curious if you'd consider"
type textarea "x"
type textarea "Hi [PERSON_NAME], good to meet you. I'm curious if you'd consider w"
type textarea "x"
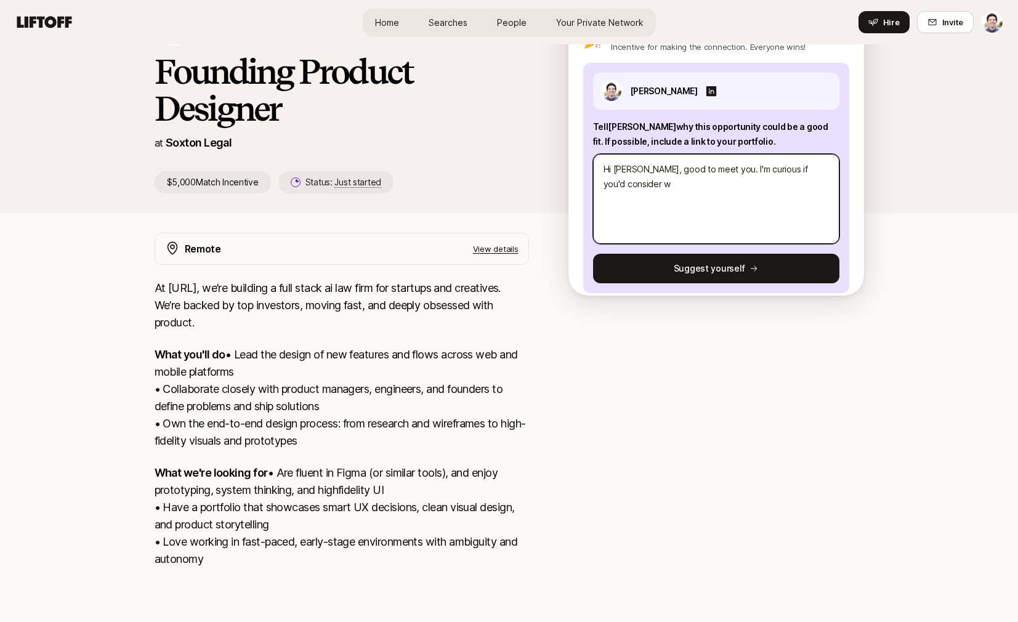
type textarea "Hi [PERSON_NAME], good to meet you. I'm curious if you'd consider wo"
type textarea "x"
type textarea "Hi [PERSON_NAME], good to meet you. I'm curious if you'd consider wor"
type textarea "x"
type textarea "Hi [PERSON_NAME], good to meet you. I'm curious if you'd consider work"
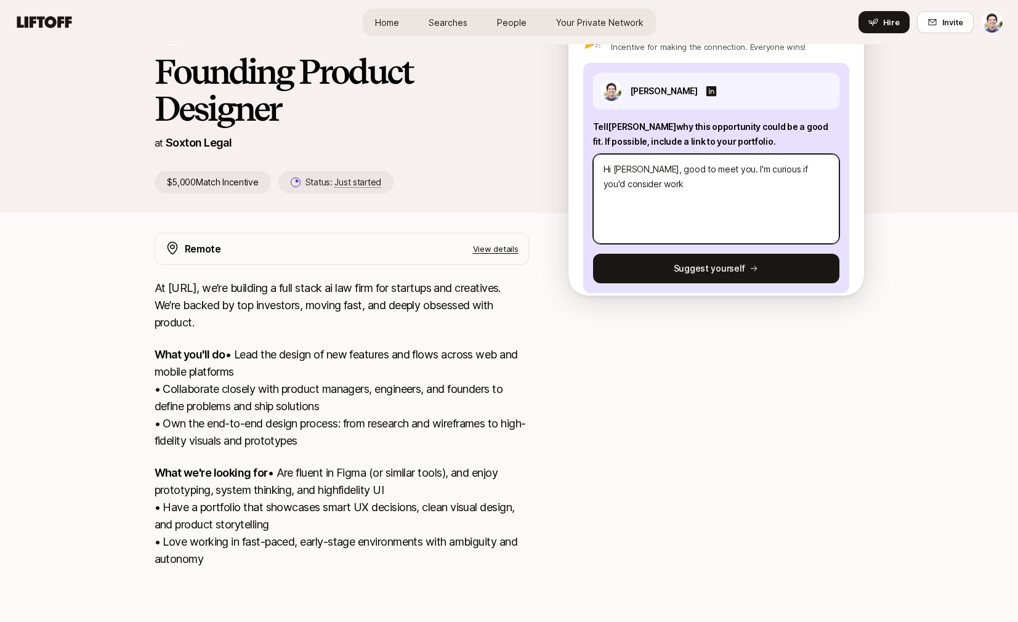
type textarea "x"
type textarea "Hi [PERSON_NAME], good to meet you. I'm curious if you'd consider worki"
type textarea "x"
type textarea "Hi [PERSON_NAME], good to meet you. I'm curious if you'd consider working"
type textarea "x"
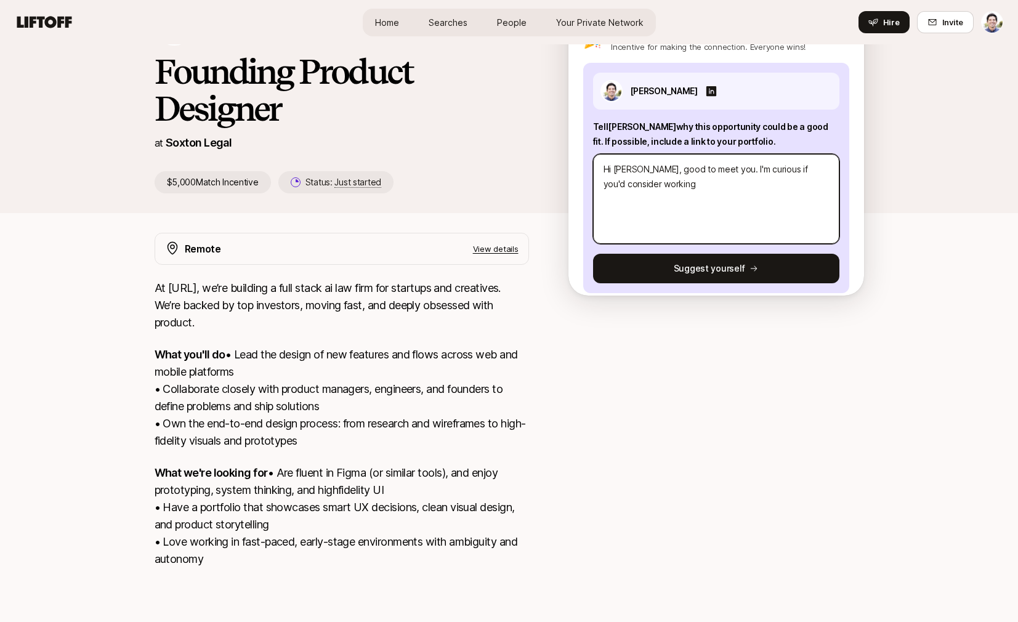
type textarea "Hi [PERSON_NAME], good to meet you. I'm curious if you'd consider working"
type textarea "x"
type textarea "Hi [PERSON_NAME], good to meet you. I'm curious if you'd consider working w"
type textarea "x"
type textarea "Hi [PERSON_NAME], good to meet you. I'm curious if you'd consider working wit"
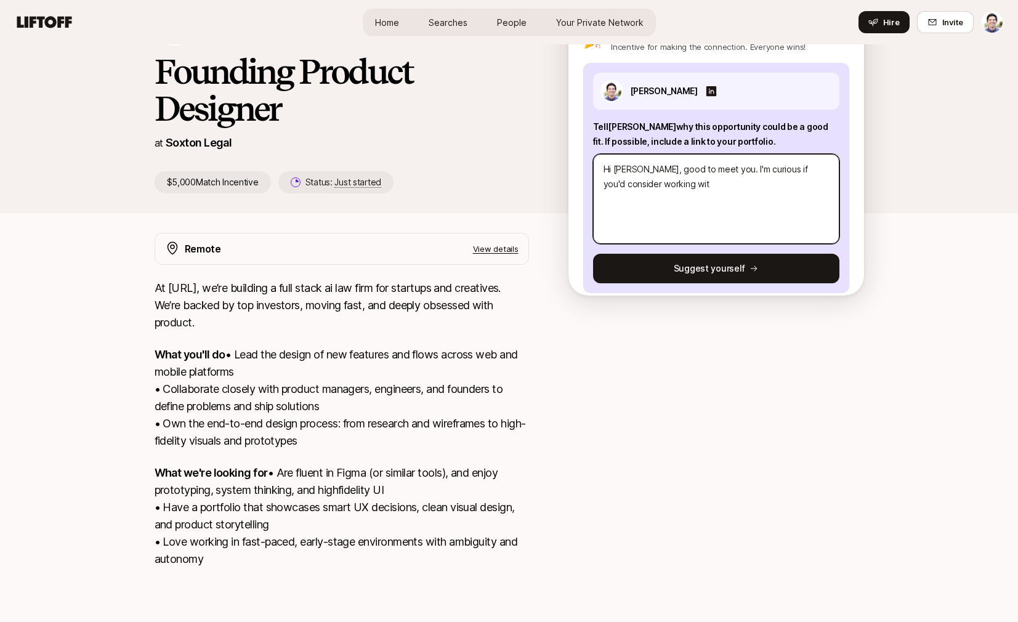
type textarea "x"
type textarea "Hi [PERSON_NAME], good to meet you. I'm curious if you'd consider working with"
type textarea "x"
type textarea "Hi [PERSON_NAME], good to meet you. I'm curious if you'd consider working with"
type textarea "x"
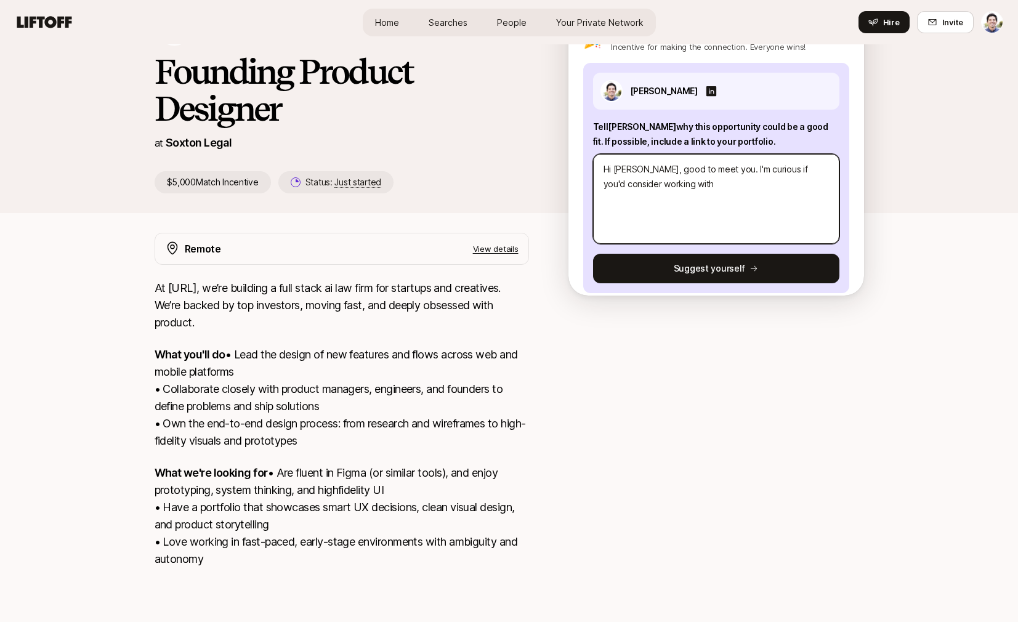
type textarea "Hi [PERSON_NAME], good to meet you. I'm curious if you'd consider working with s"
type textarea "x"
type textarea "Hi [PERSON_NAME], good to meet you. I'm curious if you'd consider working with …"
type textarea "x"
type textarea "Hi [PERSON_NAME], good to meet you. I'm curious if you'd consider working with …"
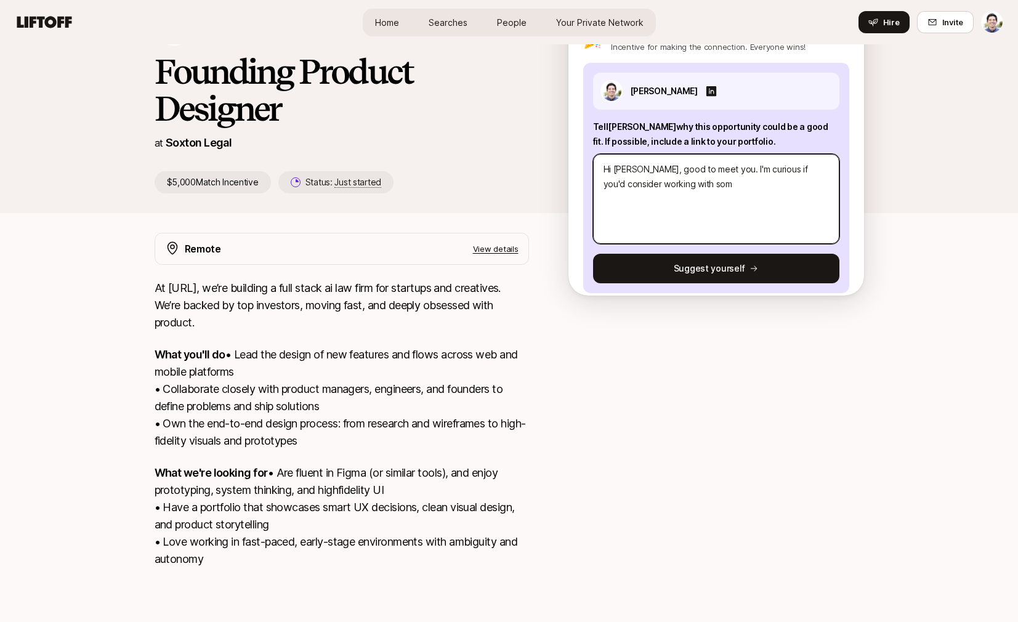
type textarea "x"
type textarea "Hi [PERSON_NAME], good to meet you. I'm curious if you'd consider working with …"
type textarea "x"
type textarea "Hi [PERSON_NAME], good to meet you. I'm curious if you'd consider working with …"
type textarea "x"
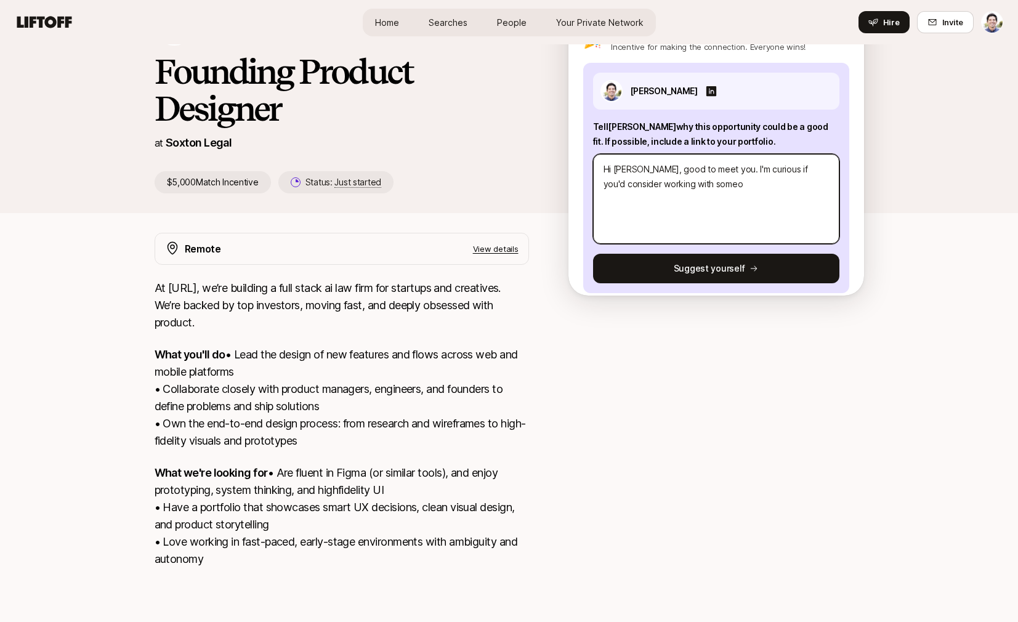
type textarea "Hi [PERSON_NAME], good to meet you. I'm curious if you'd consider working with …"
type textarea "x"
type textarea "Hi [PERSON_NAME], good to meet you. I'm curious if you'd consider working with …"
type textarea "x"
type textarea "Hi [PERSON_NAME], good to meet you. I'm curious if you'd consider working with …"
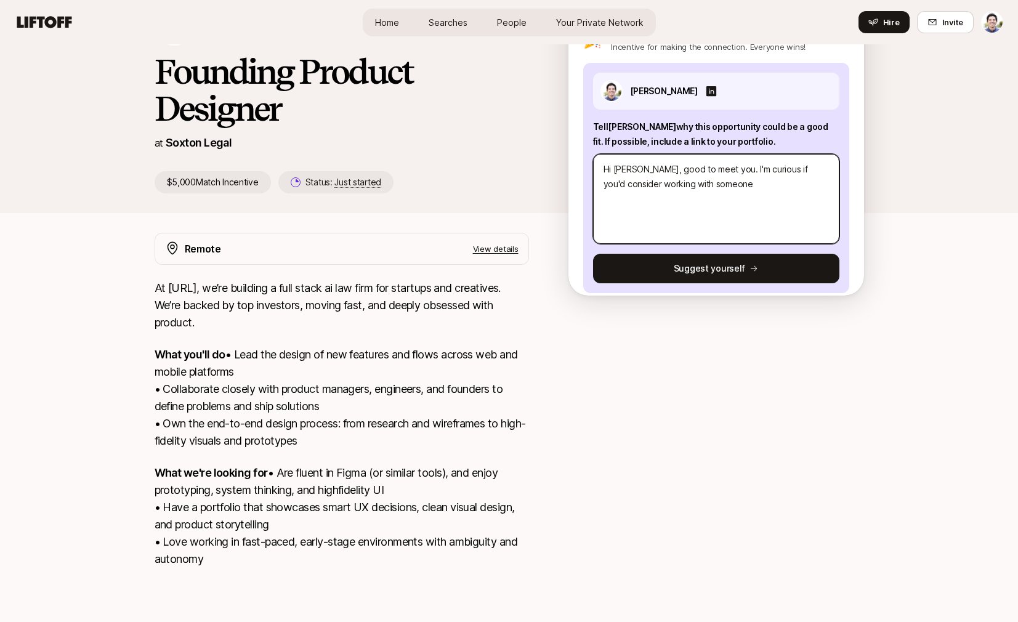
type textarea "x"
type textarea "Hi [PERSON_NAME], good to meet you. I'm curious if you'd consider working with …"
type textarea "x"
type textarea "Hi [PERSON_NAME], good to meet you. I'm curious if you'd consider working with …"
type textarea "x"
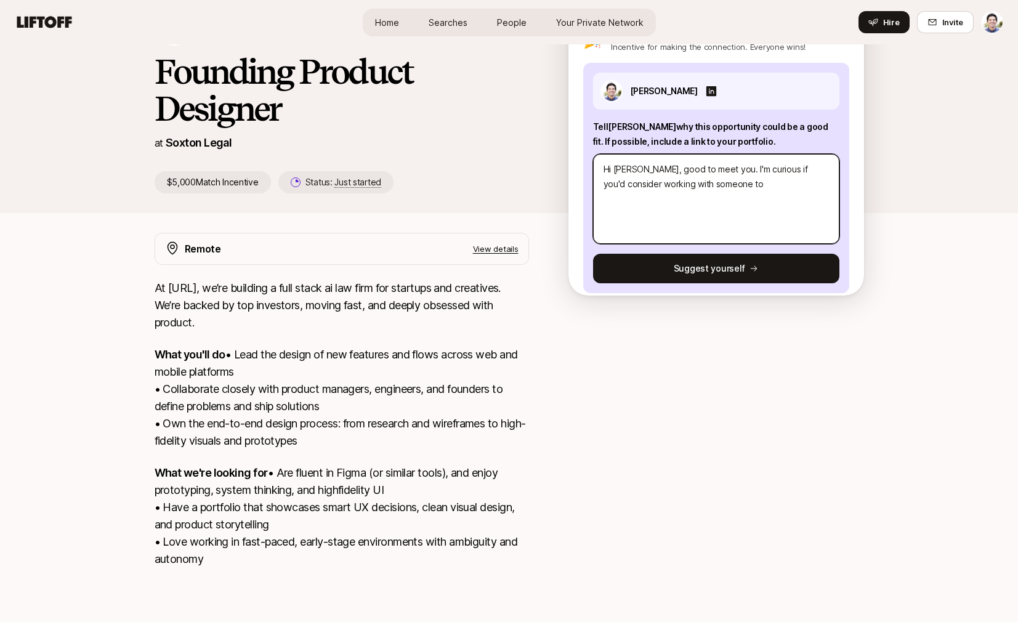
type textarea "Hi [PERSON_NAME], good to meet you. I'm curious if you'd consider working with …"
type textarea "x"
type textarea "Hi [PERSON_NAME], good to meet you. I'm curious if you'd consider working with …"
type textarea "x"
type textarea "Hi [PERSON_NAME], good to meet you. I'm curious if you'd consider working with …"
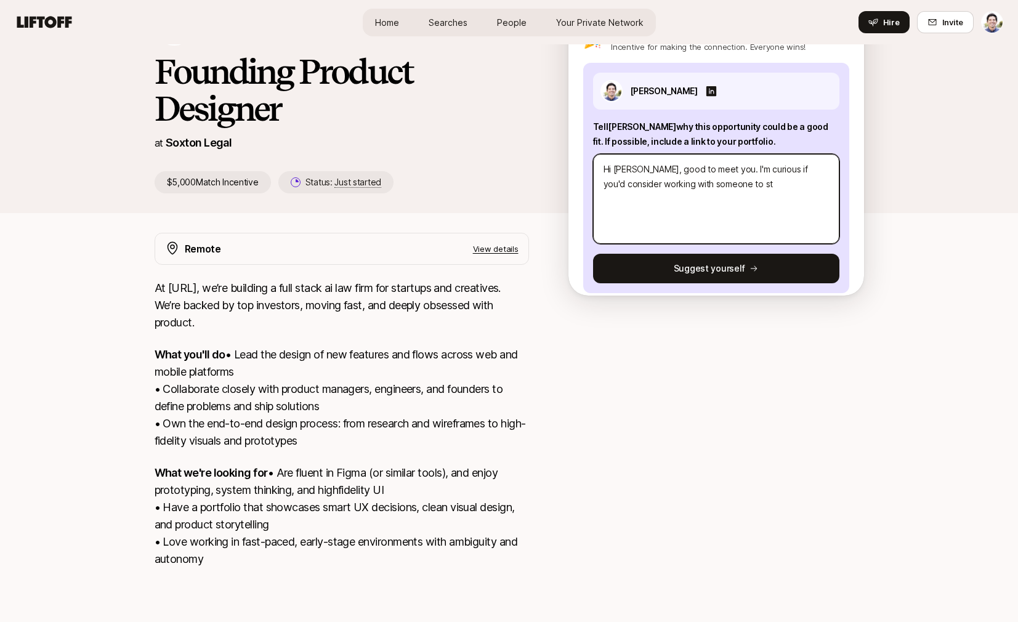
type textarea "x"
type textarea "Hi [PERSON_NAME], good to meet you. I'm curious if you'd consider working with …"
type textarea "x"
type textarea "Hi [PERSON_NAME], good to meet you. I'm curious if you'd consider working with …"
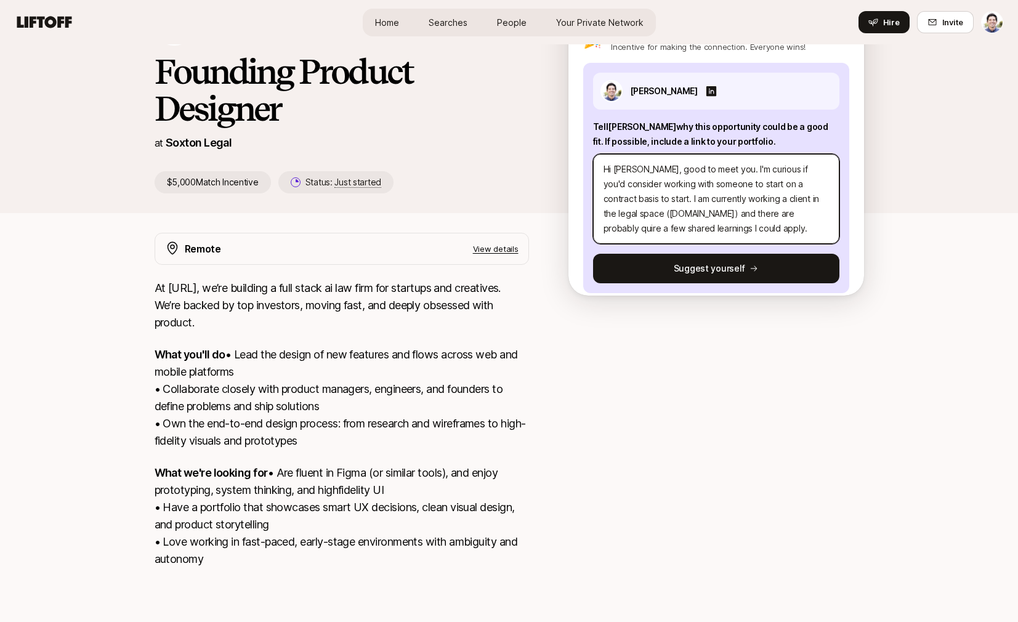
scroll to position [198, 0]
drag, startPoint x: 715, startPoint y: 151, endPoint x: 638, endPoint y: 152, distance: 77.0
click at [638, 154] on textarea "Hi [PERSON_NAME], good to meet you. I'm curious if you'd consider working with …" at bounding box center [716, 199] width 246 height 90
click at [641, 154] on textarea "Hi [PERSON_NAME], good to meet you. I'm curious if you'd consider working with …" at bounding box center [716, 199] width 246 height 90
click at [704, 154] on textarea "Hi [PERSON_NAME], good to meet you. I'm curious if you'd consider working with …" at bounding box center [716, 199] width 246 height 90
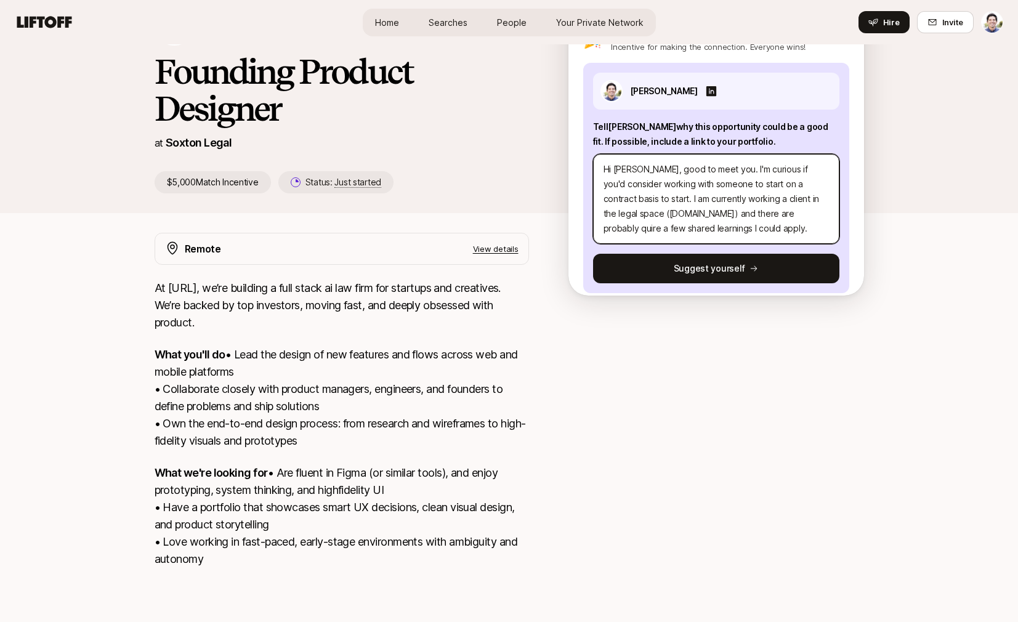
click at [714, 156] on textarea "Hi [PERSON_NAME], good to meet you. I'm curious if you'd consider working with …" at bounding box center [716, 199] width 246 height 90
click at [714, 154] on textarea "Hi [PERSON_NAME], good to meet you. I'm curious if you'd consider working with …" at bounding box center [716, 199] width 246 height 90
click at [744, 196] on textarea "Hi [PERSON_NAME], good to meet you! I'm curious if you'd consider working with …" at bounding box center [716, 199] width 246 height 90
drag, startPoint x: 732, startPoint y: 152, endPoint x: 716, endPoint y: 154, distance: 16.1
click at [716, 154] on textarea "Hi [PERSON_NAME], good to meet you! I'm curious if you'd consider working with …" at bounding box center [716, 199] width 246 height 90
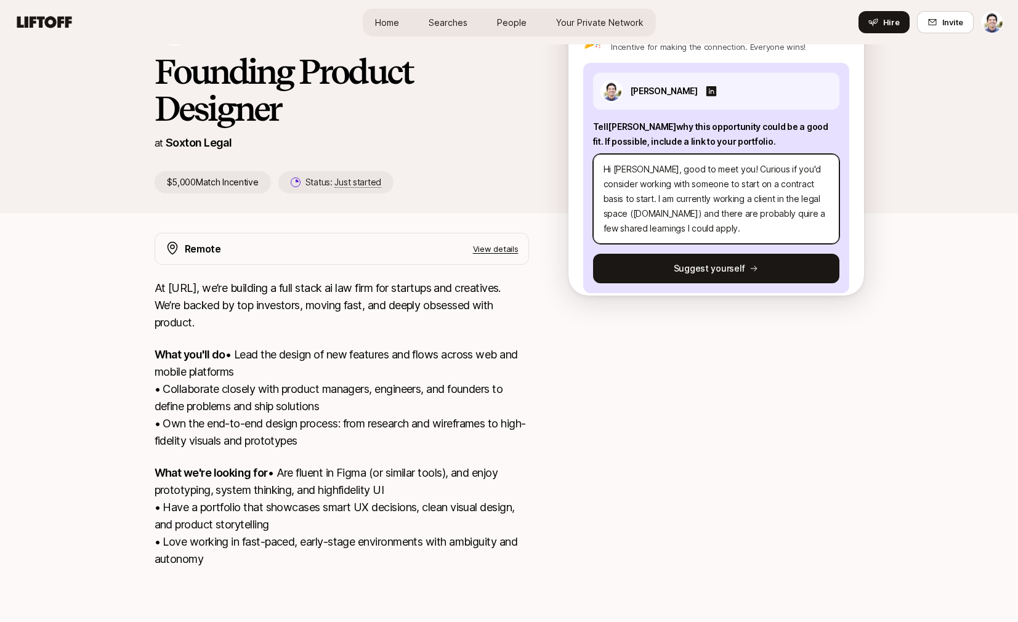
click at [731, 188] on textarea "Hi [PERSON_NAME], good to meet you! Curious if you'd consider working with some…" at bounding box center [716, 199] width 246 height 90
click at [742, 207] on textarea "Hi [PERSON_NAME], good to meet you! Curious if you'd consider working with some…" at bounding box center [716, 199] width 246 height 90
click at [744, 214] on textarea "Hi [PERSON_NAME], good to meet you! Curious if you'd consider working with some…" at bounding box center [716, 199] width 246 height 90
click at [624, 180] on textarea "Hi [PERSON_NAME], good to meet you! Curious if you'd consider working with some…" at bounding box center [716, 199] width 246 height 90
click at [744, 217] on textarea "Hi [PERSON_NAME], good to meet you! Curious if you'd consider working with some…" at bounding box center [716, 199] width 246 height 90
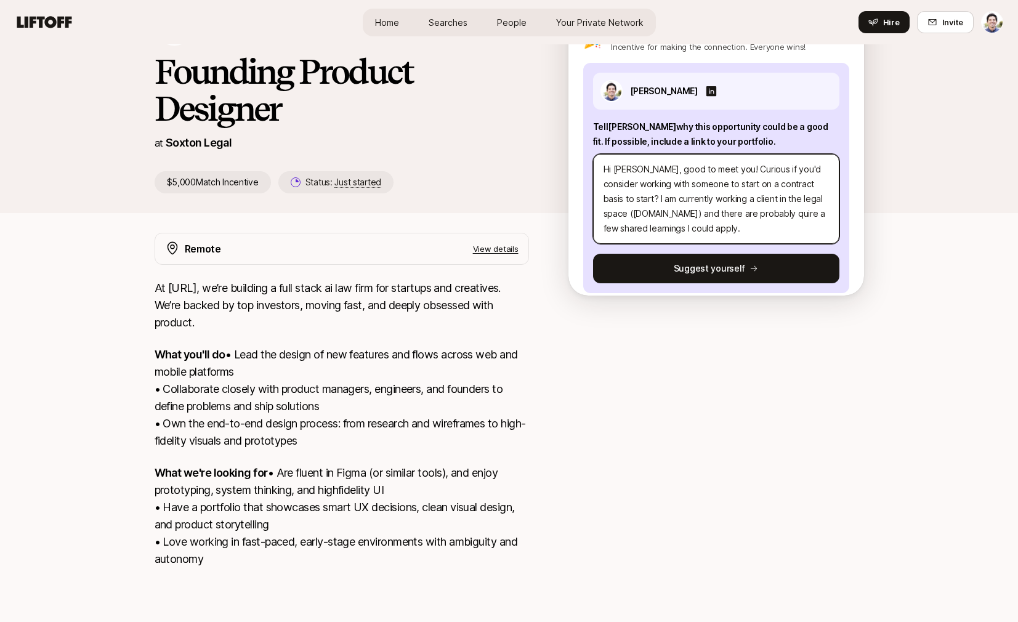
click at [767, 217] on textarea "Hi [PERSON_NAME], good to meet you! Curious if you'd consider working with some…" at bounding box center [716, 199] width 246 height 90
drag, startPoint x: 716, startPoint y: 181, endPoint x: 738, endPoint y: 183, distance: 21.7
click at [717, 180] on textarea "Hi [PERSON_NAME], good to meet you! Curious if you'd consider working with some…" at bounding box center [716, 199] width 246 height 90
click at [786, 217] on textarea "Hi [PERSON_NAME], good to meet you! Curious if you'd consider working with some…" at bounding box center [716, 199] width 246 height 90
click at [789, 196] on textarea "Hi [PERSON_NAME], good to meet you! Curious if you'd consider working with some…" at bounding box center [716, 199] width 246 height 90
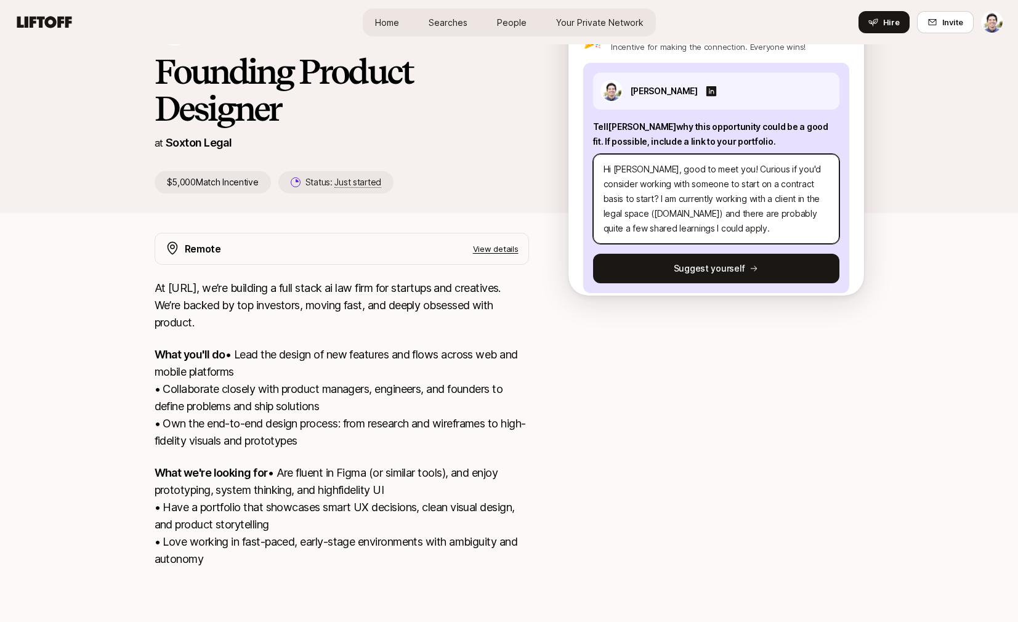
click at [775, 215] on textarea "Hi [PERSON_NAME], good to meet you! Curious if you'd consider working with some…" at bounding box center [716, 199] width 246 height 90
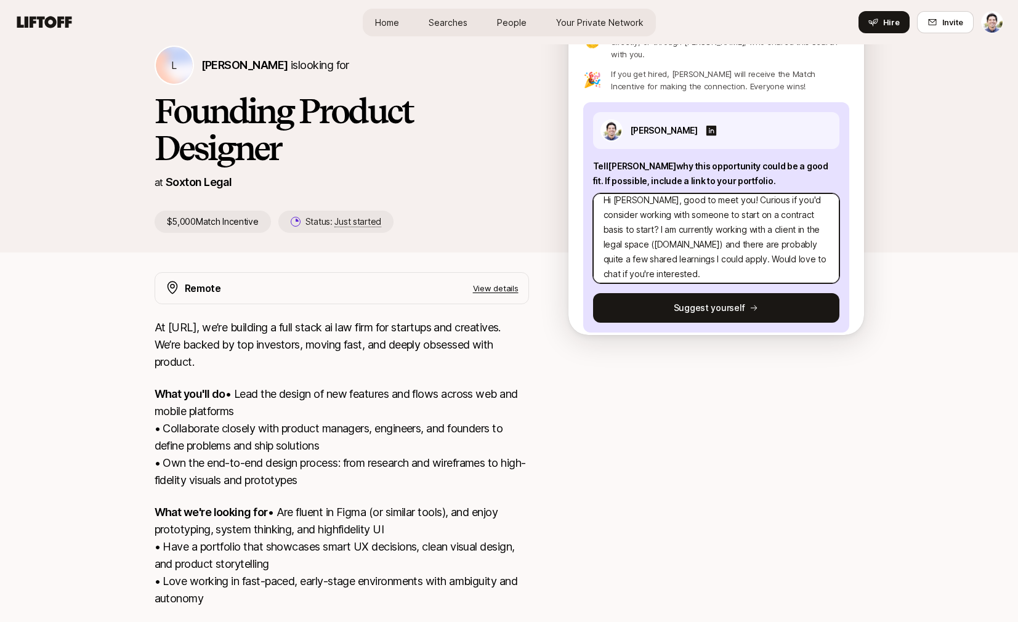
scroll to position [15, 0]
drag, startPoint x: 702, startPoint y: 223, endPoint x: 730, endPoint y: 219, distance: 28.0
click at [733, 220] on textarea "Hi [PERSON_NAME], good to meet you! Curious if you'd consider working with some…" at bounding box center [716, 238] width 246 height 90
click at [730, 219] on textarea "Hi [PERSON_NAME], good to meet you! Curious if you'd consider working with some…" at bounding box center [716, 238] width 246 height 90
drag, startPoint x: 743, startPoint y: 222, endPoint x: 702, endPoint y: 222, distance: 41.2
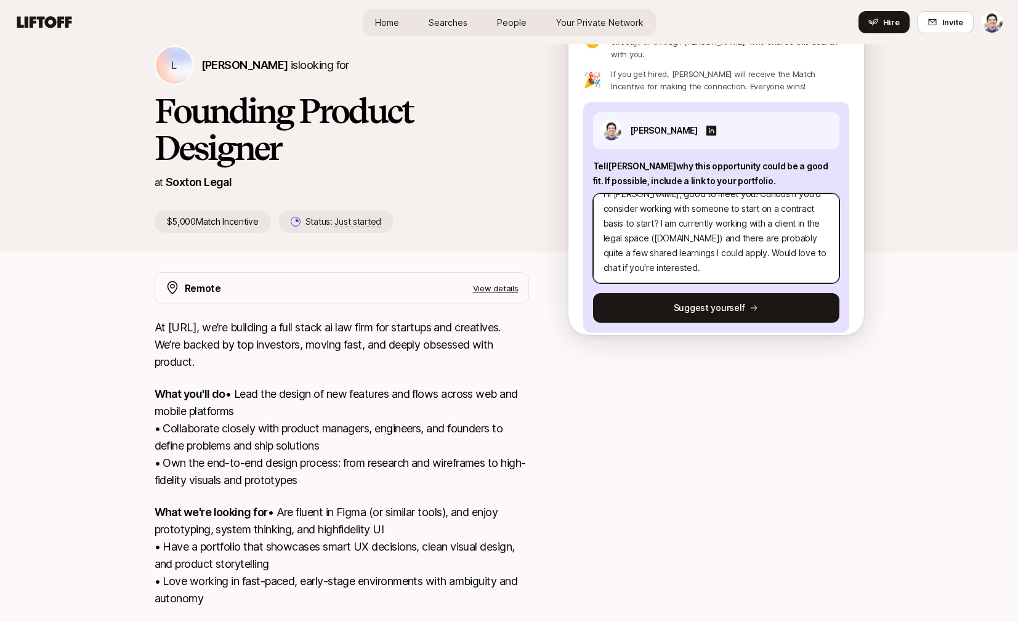
click at [702, 222] on textarea "Hi [PERSON_NAME], good to meet you! Curious if you'd consider working with some…" at bounding box center [716, 238] width 246 height 90
click at [718, 257] on textarea "Hi [PERSON_NAME], good to meet you! Curious if you'd consider working with some…" at bounding box center [716, 238] width 246 height 90
click at [773, 251] on textarea "Hi [PERSON_NAME], good to meet you! Curious if you'd consider working with some…" at bounding box center [716, 238] width 246 height 90
click at [773, 254] on textarea "Hi [PERSON_NAME], good to meet you! Curious if you'd consider working with some…" at bounding box center [716, 238] width 246 height 90
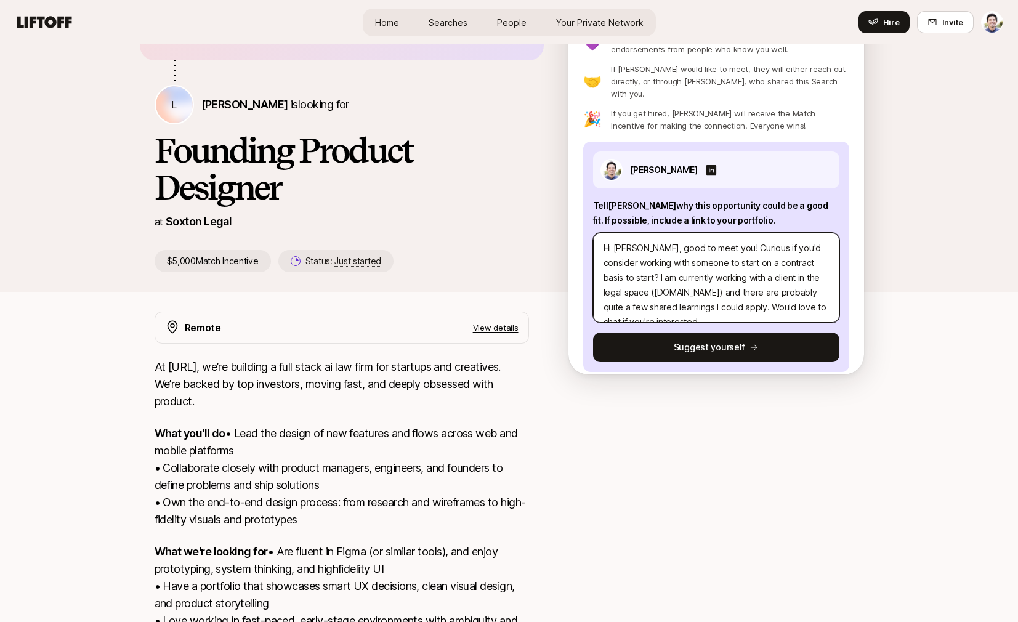
scroll to position [56, 0]
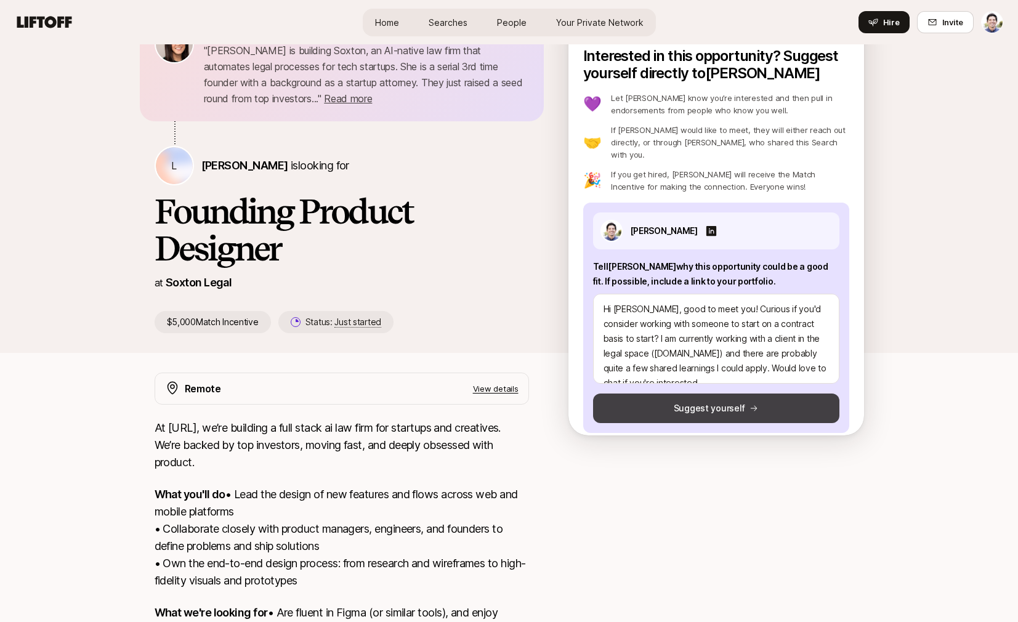
click at [693, 401] on button "Suggest yourself" at bounding box center [716, 408] width 246 height 30
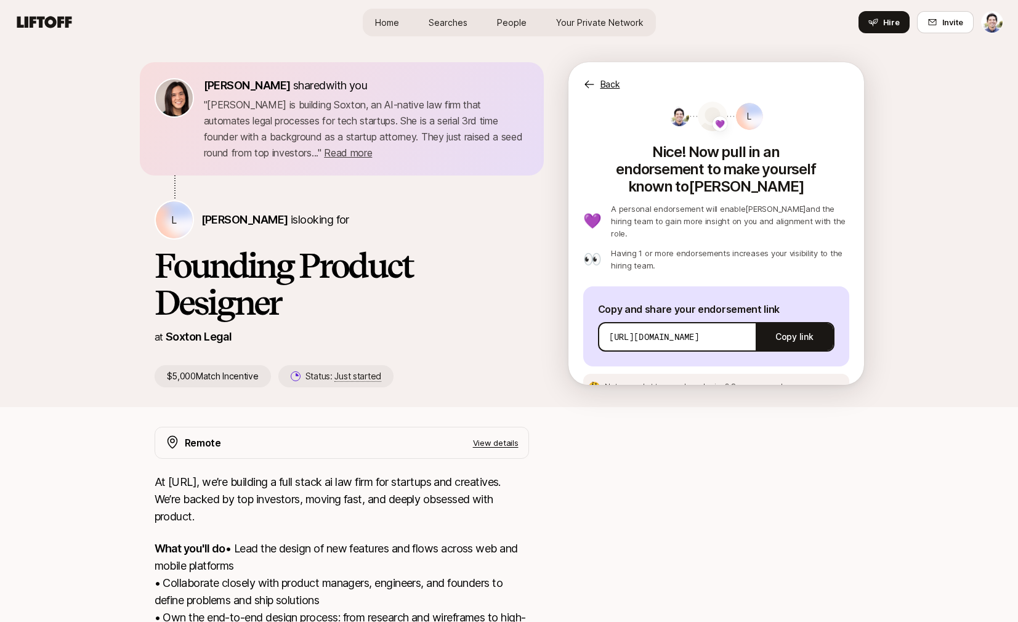
scroll to position [0, 0]
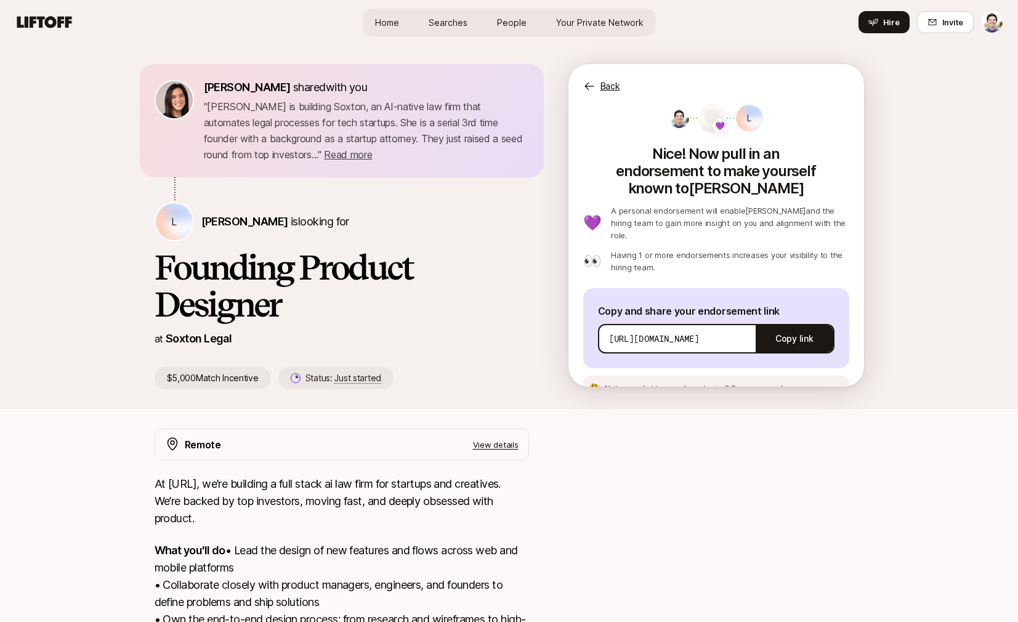
click at [391, 18] on span "Home" at bounding box center [387, 22] width 24 height 13
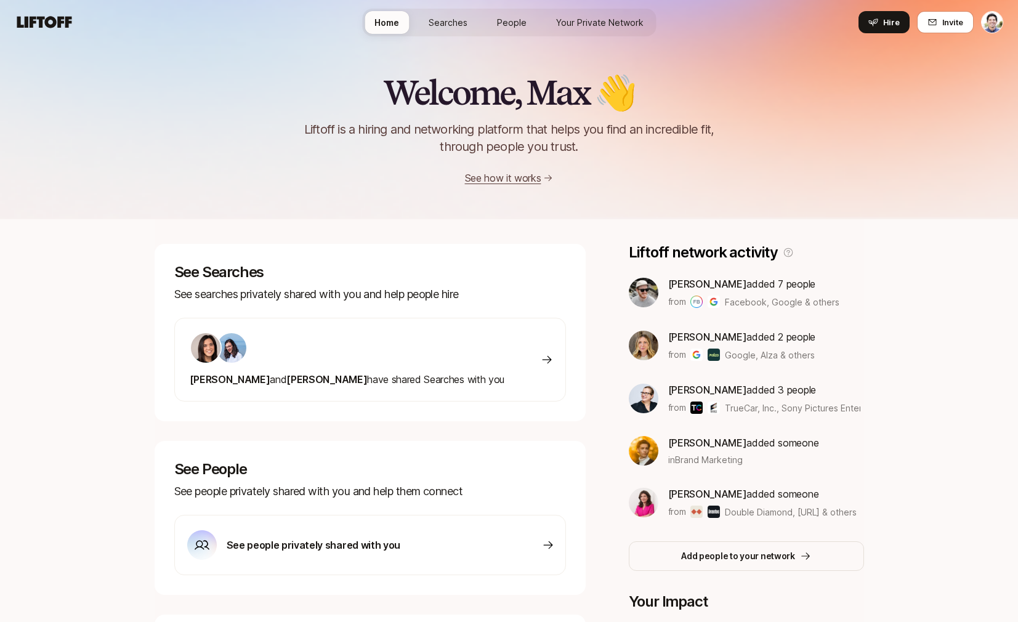
click at [513, 364] on div "[PERSON_NAME] and [PERSON_NAME] have shared Searches with you" at bounding box center [370, 360] width 392 height 84
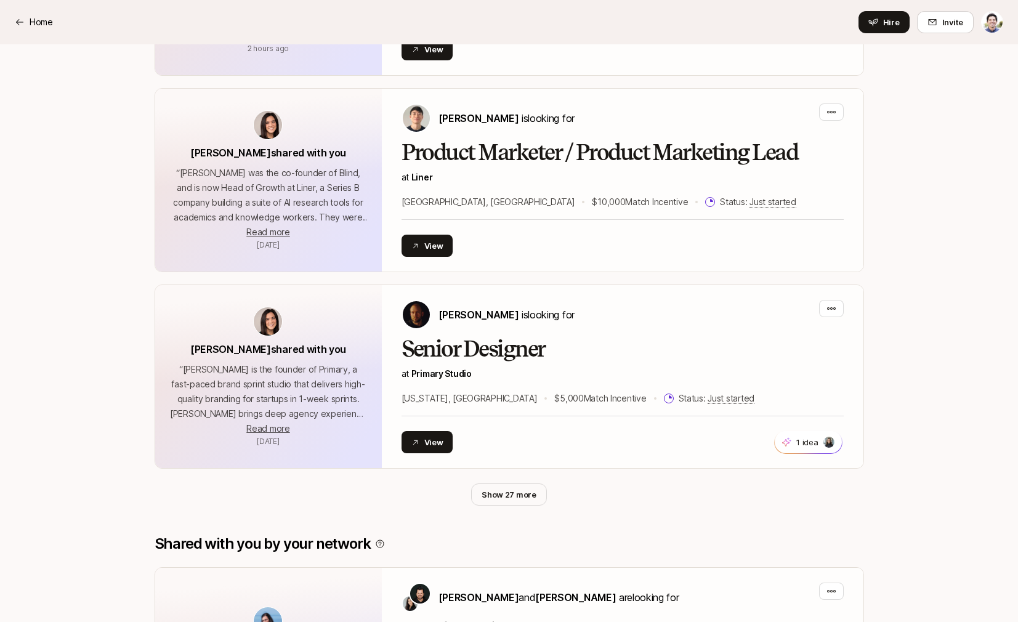
scroll to position [470, 0]
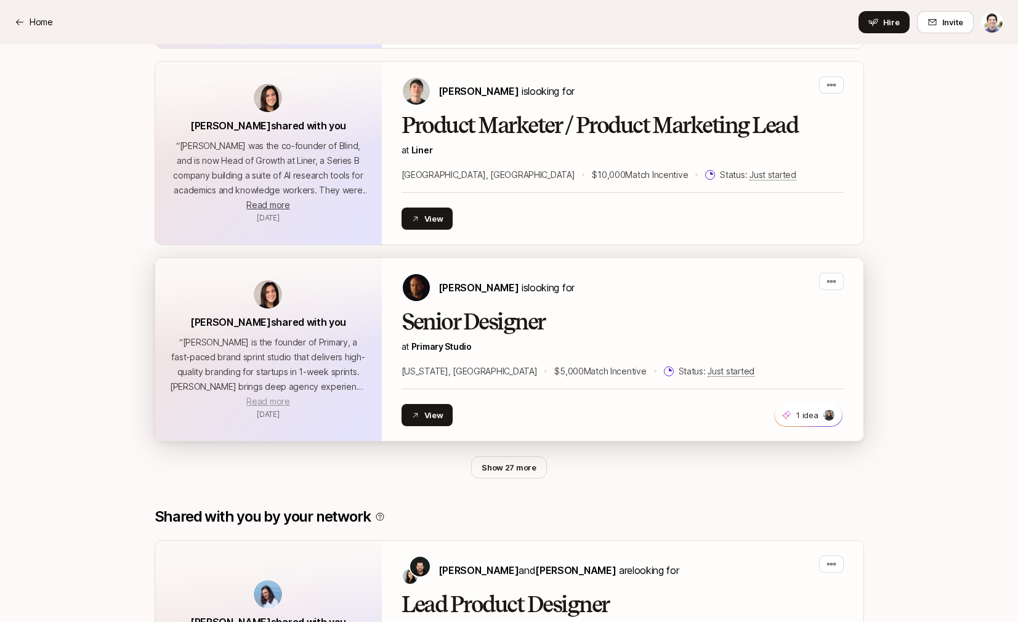
click at [264, 401] on span "Read more" at bounding box center [267, 401] width 43 height 10
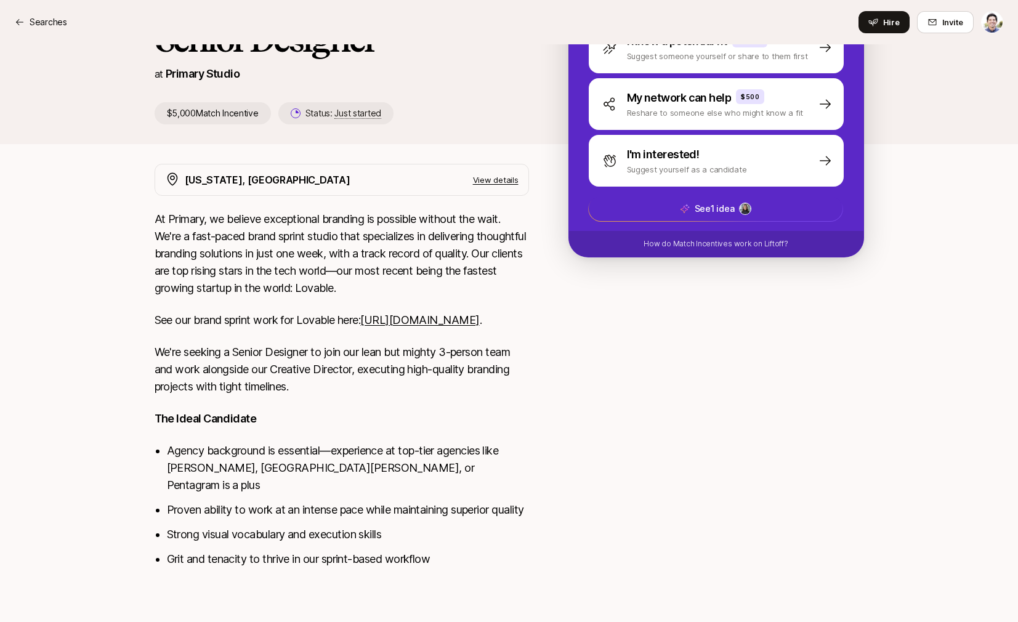
scroll to position [229, 0]
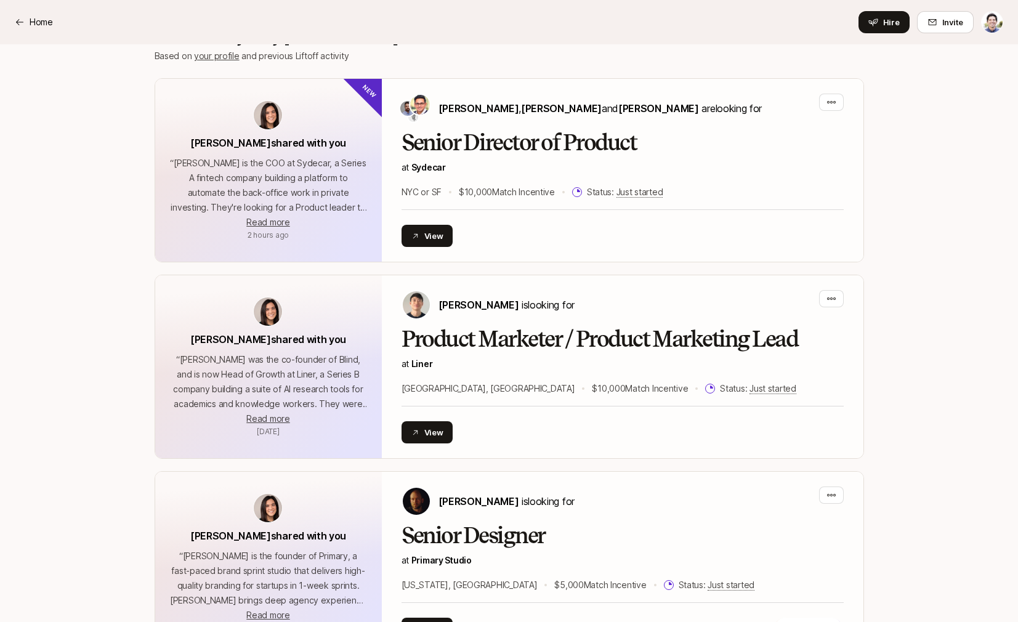
scroll to position [293, 0]
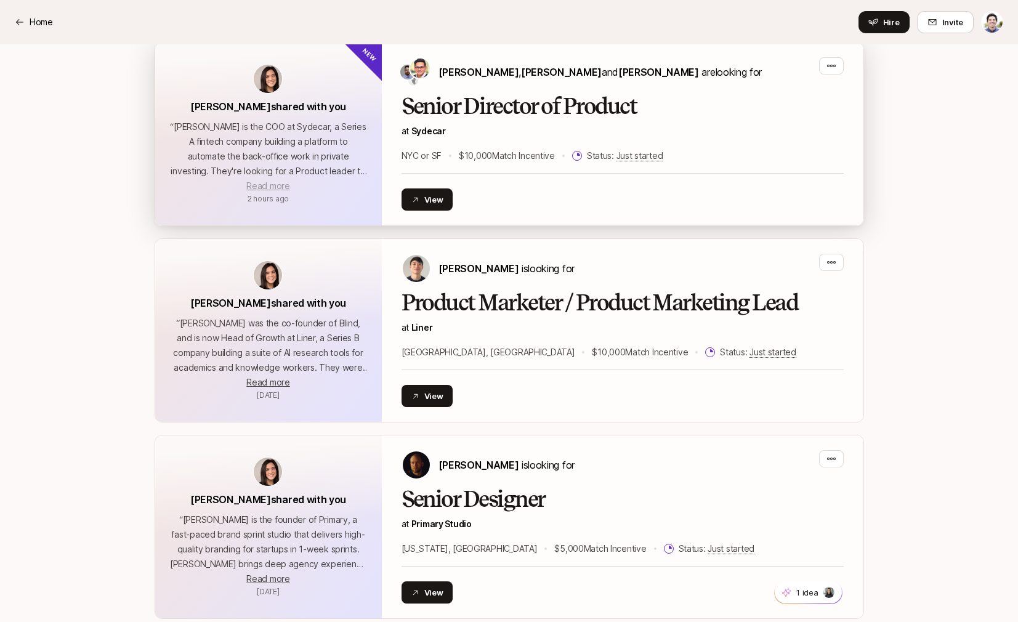
click at [278, 187] on span "Read more" at bounding box center [267, 185] width 43 height 10
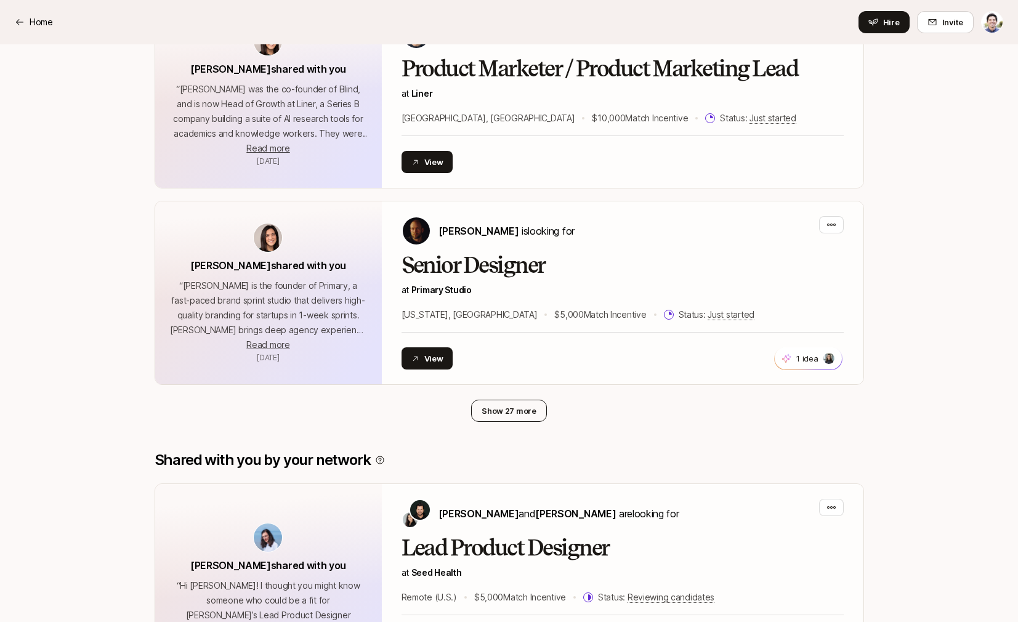
scroll to position [528, 0]
click at [525, 411] on button "Show 27 more" at bounding box center [509, 410] width 76 height 22
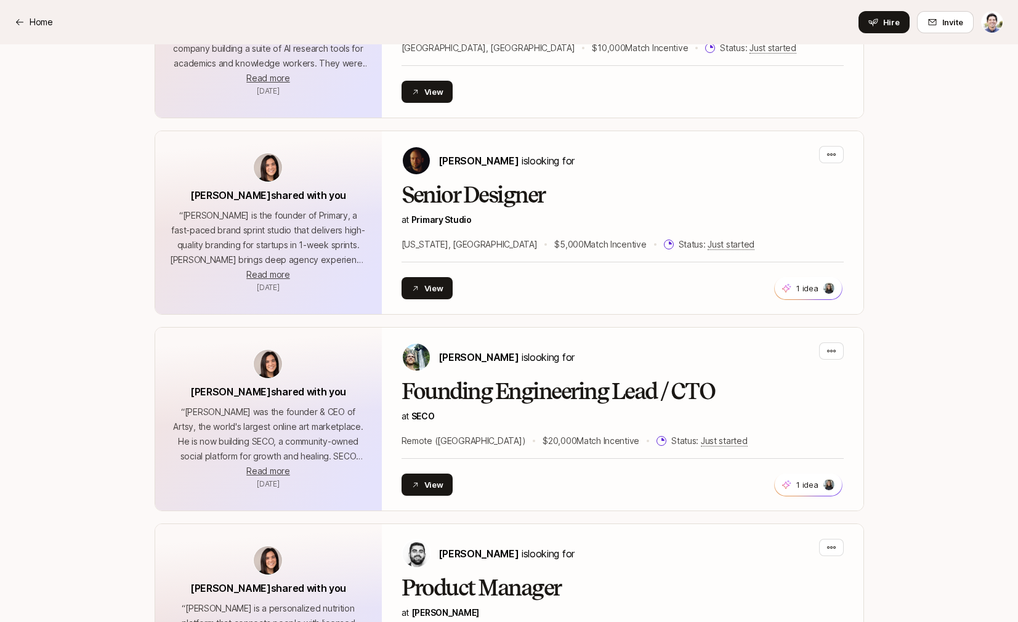
scroll to position [0, 0]
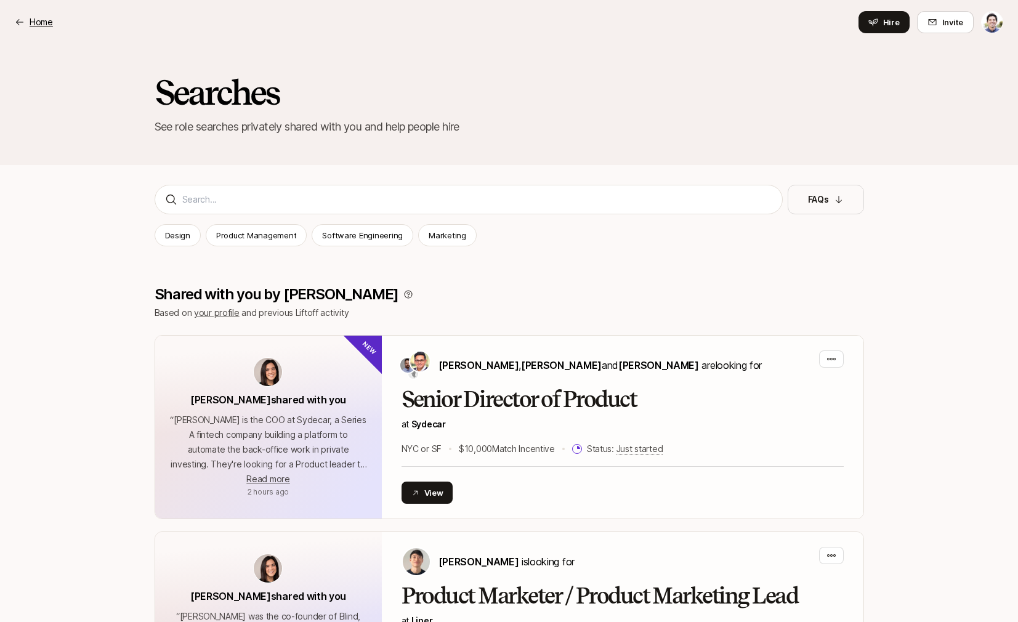
click at [38, 20] on p "Home" at bounding box center [41, 22] width 23 height 15
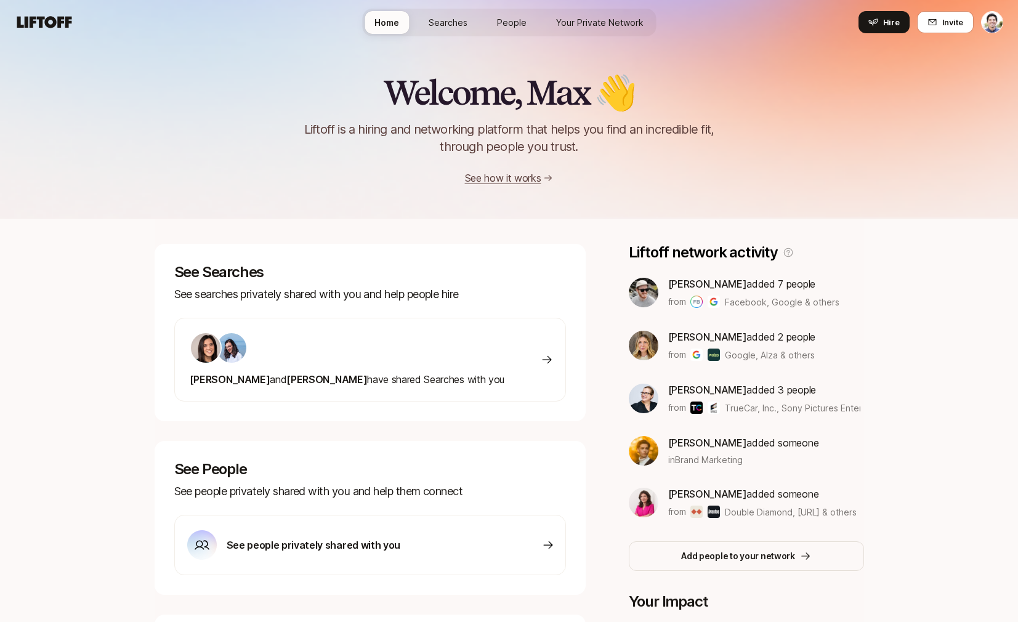
click at [453, 28] on span "Searches" at bounding box center [448, 22] width 39 height 13
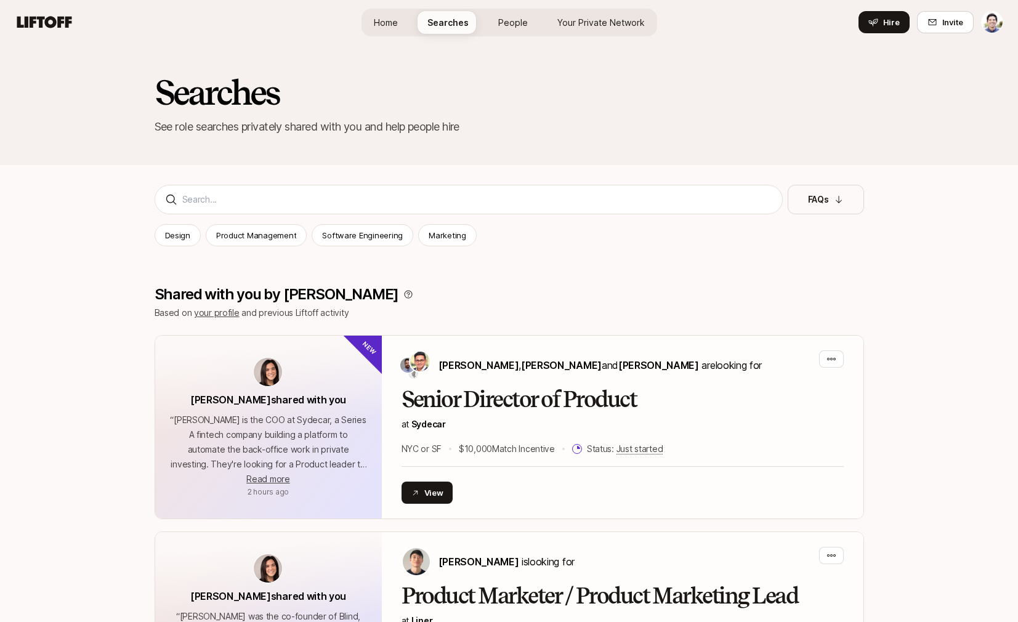
click at [508, 30] on link "People" at bounding box center [512, 22] width 49 height 23
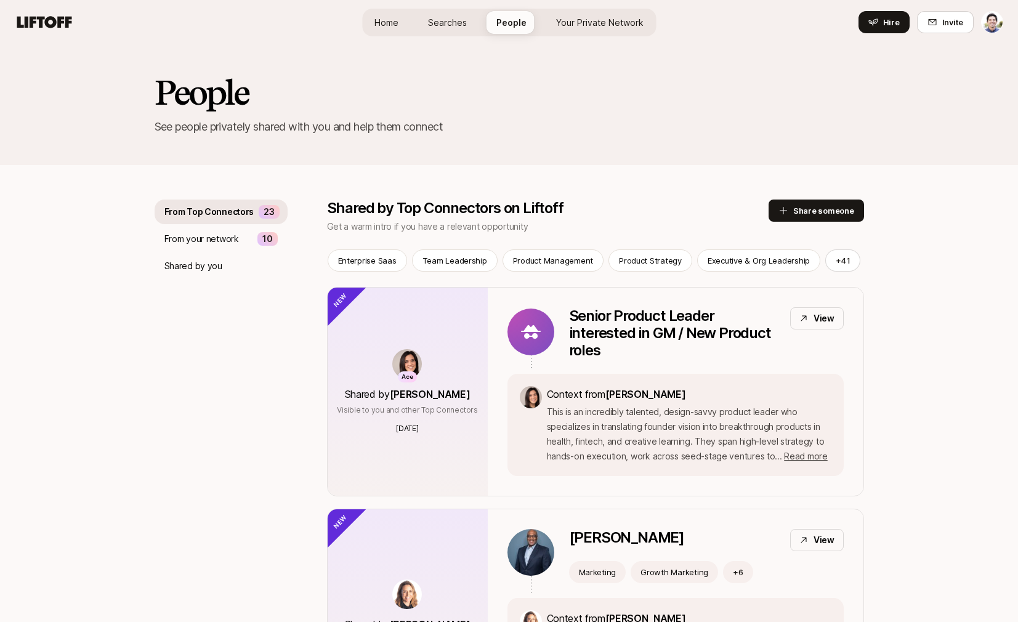
click at [608, 31] on link "Your Private Network" at bounding box center [599, 22] width 107 height 23
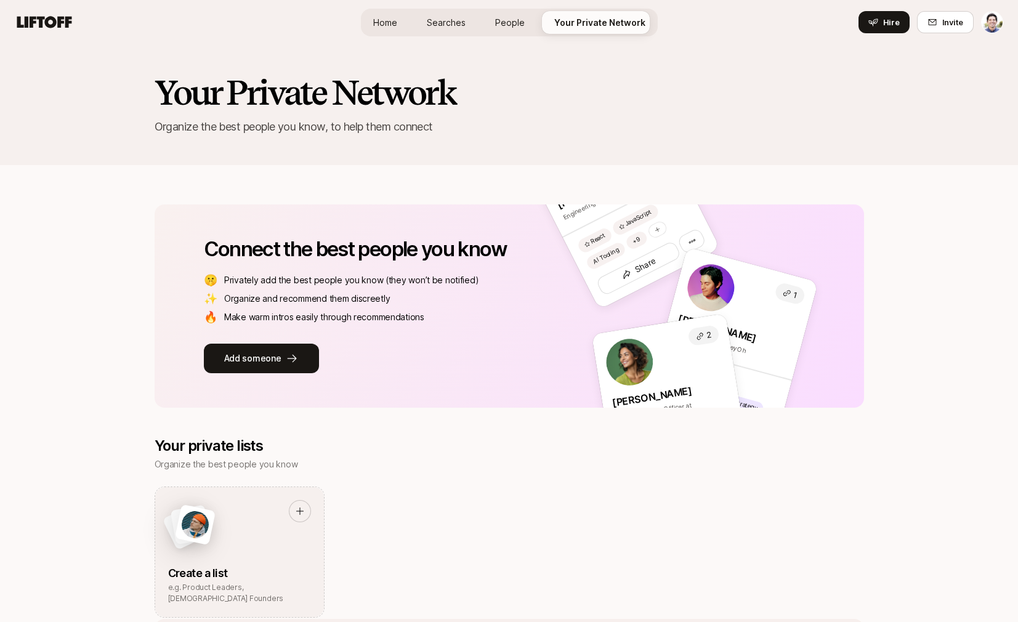
click at [463, 22] on span "Searches" at bounding box center [446, 22] width 39 height 13
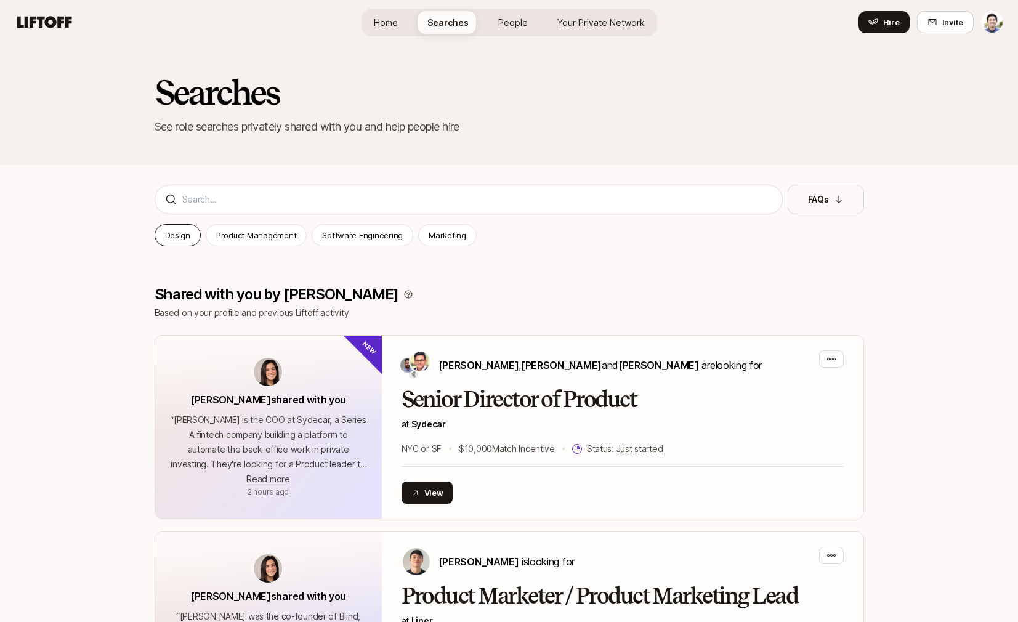
click at [185, 241] on div "Design" at bounding box center [178, 235] width 46 height 22
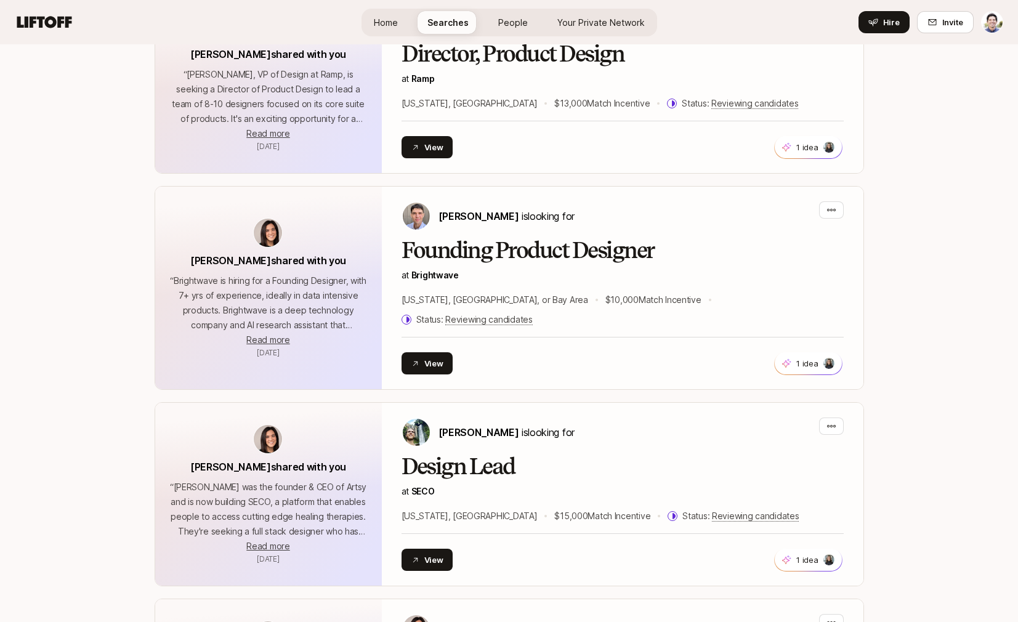
scroll to position [1314, 0]
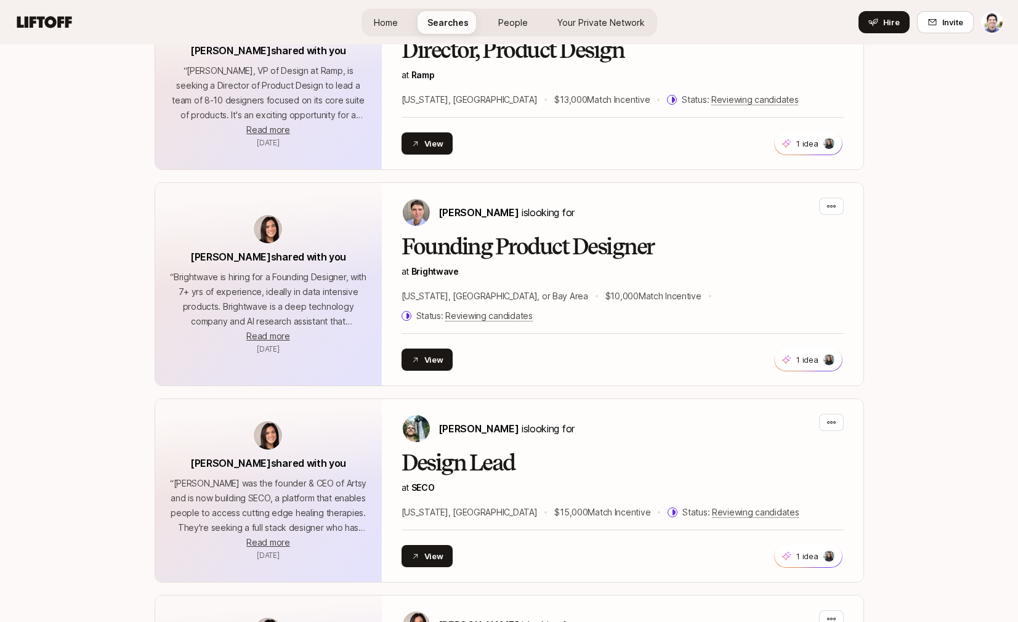
click at [46, 20] on icon at bounding box center [44, 22] width 55 height 12
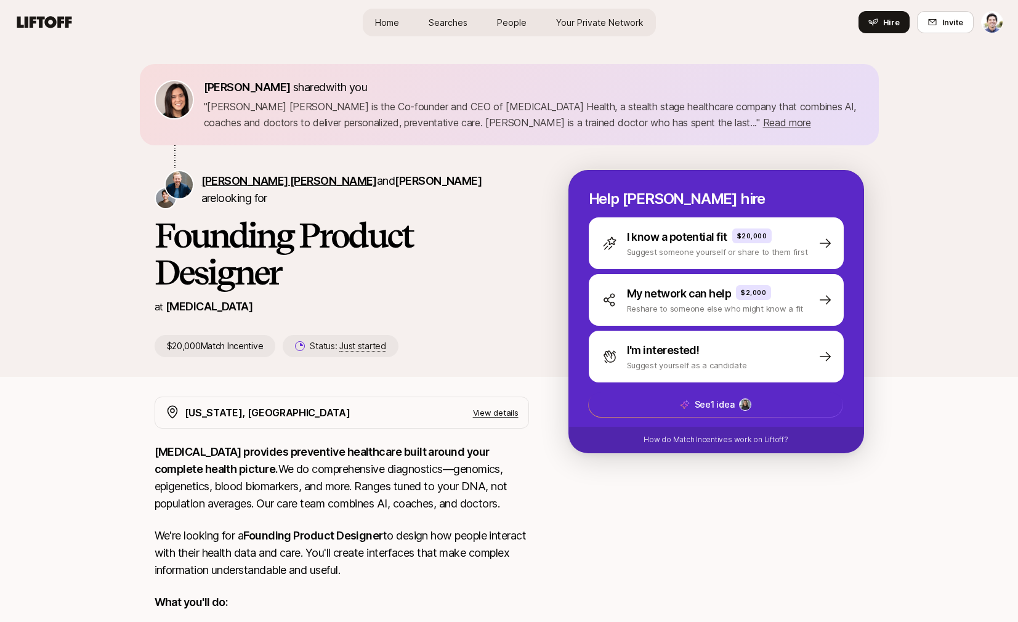
click at [235, 187] on span "[PERSON_NAME] [PERSON_NAME]" at bounding box center [288, 180] width 175 height 13
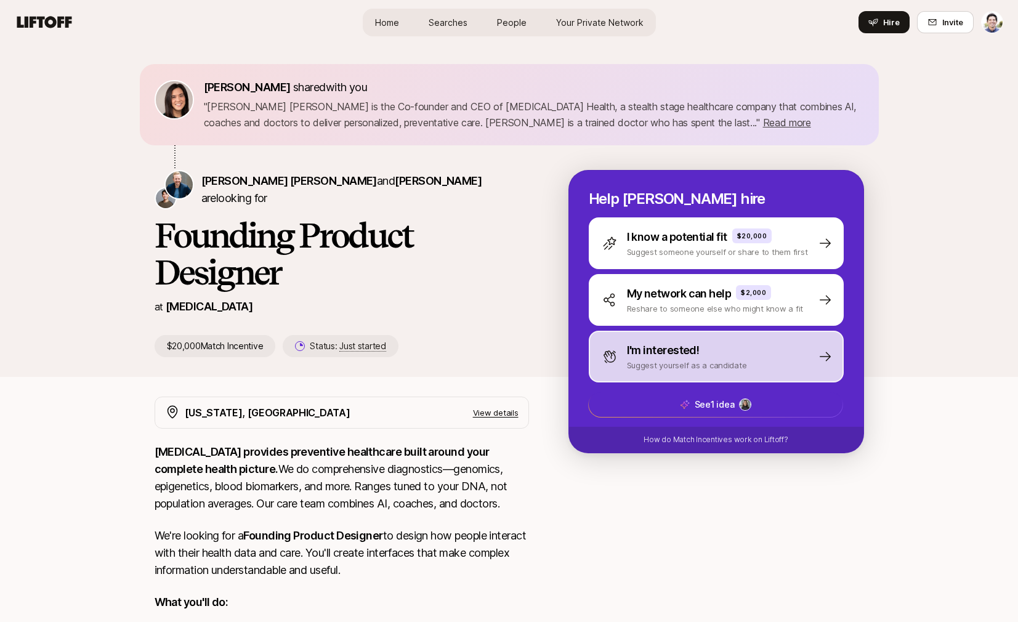
click at [669, 358] on p "I'm interested!" at bounding box center [663, 350] width 73 height 17
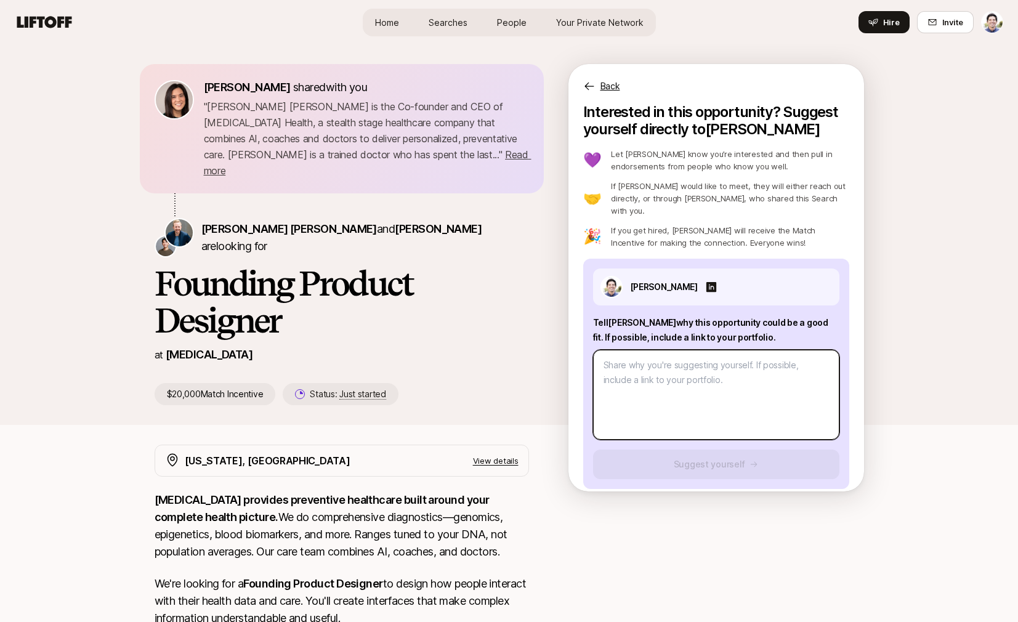
click at [682, 368] on textarea at bounding box center [716, 395] width 246 height 90
type textarea "x"
type textarea "H"
type textarea "x"
type textarea "Hi"
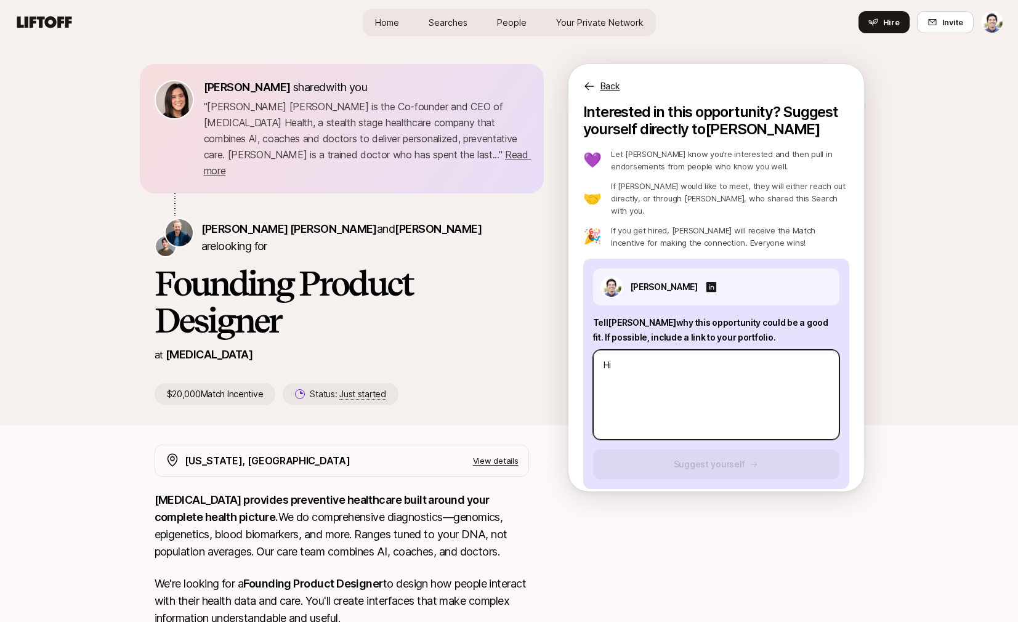
type textarea "x"
type textarea "Hi"
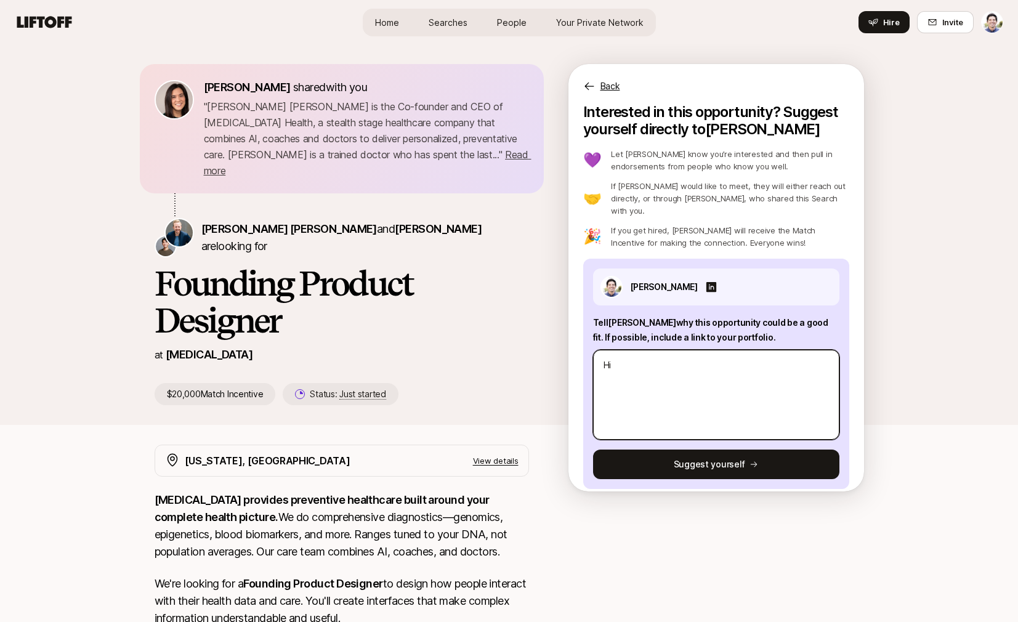
type textarea "x"
type textarea "Hi S"
type textarea "x"
type textarea "Hi Sa"
type textarea "x"
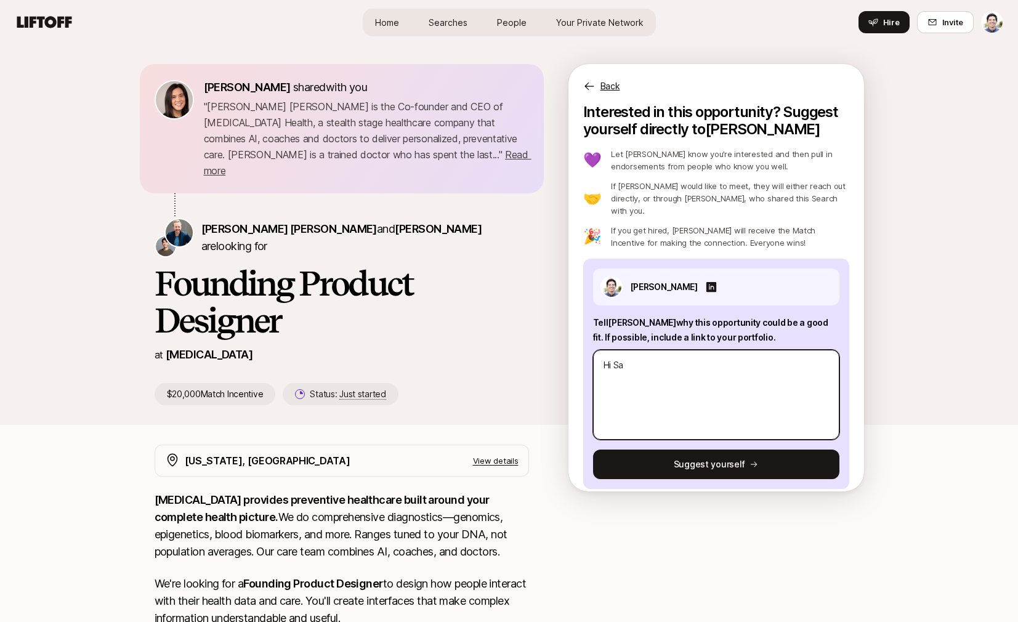
type textarea "Hi San"
type textarea "x"
type textarea "Hi Sana"
type textarea "x"
type textarea "Hi Sana,"
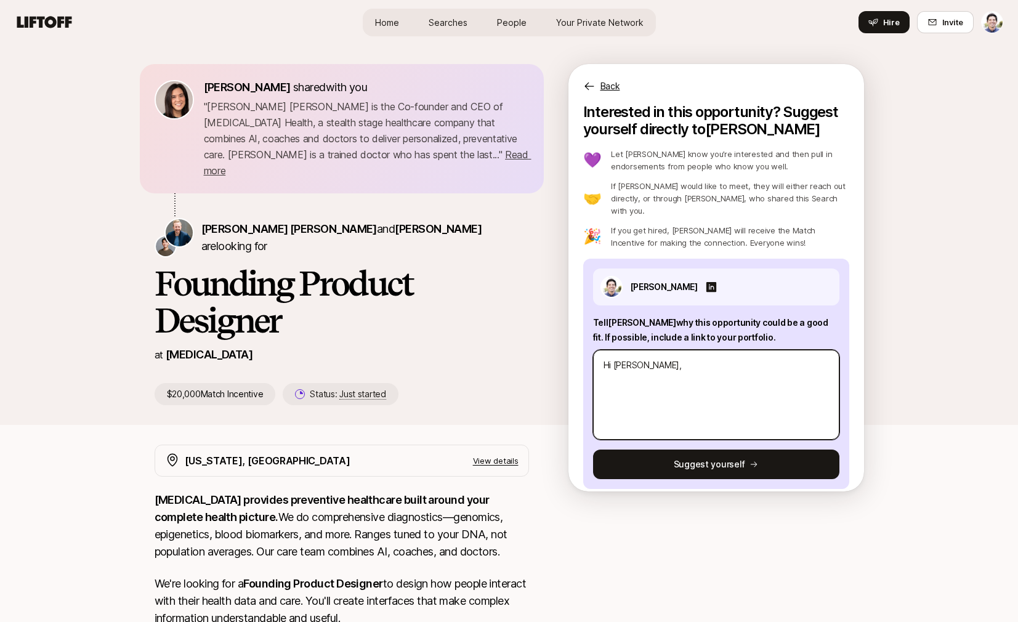
type textarea "x"
type textarea "Hi Sana"
type textarea "x"
type textarea "Hi San"
type textarea "x"
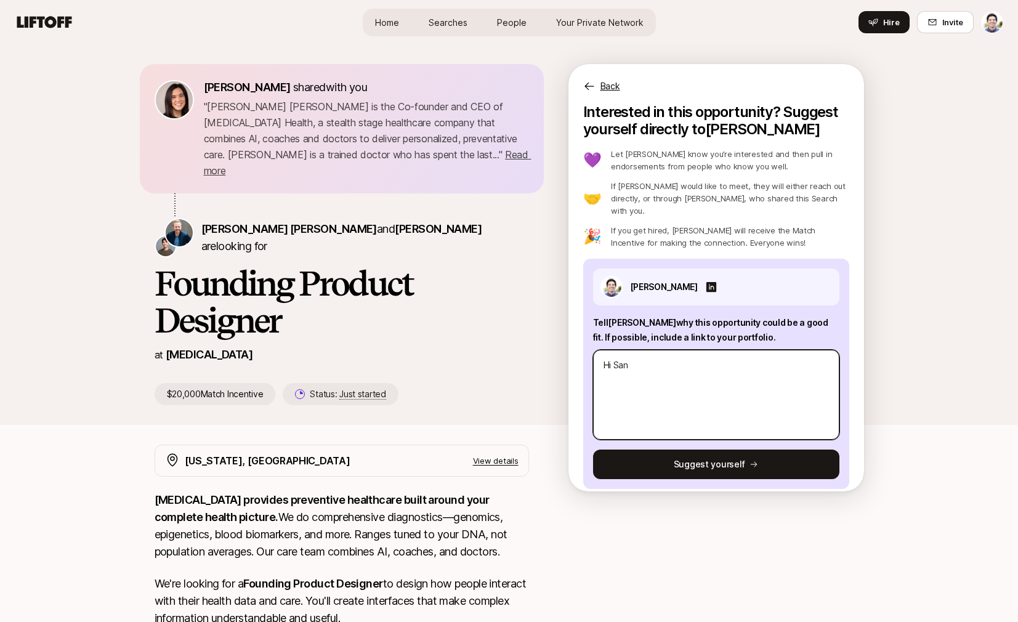
type textarea "Hi Sang"
type textarea "x"
type textarea "Hi San"
type textarea "x"
type textarea "Hi Sa"
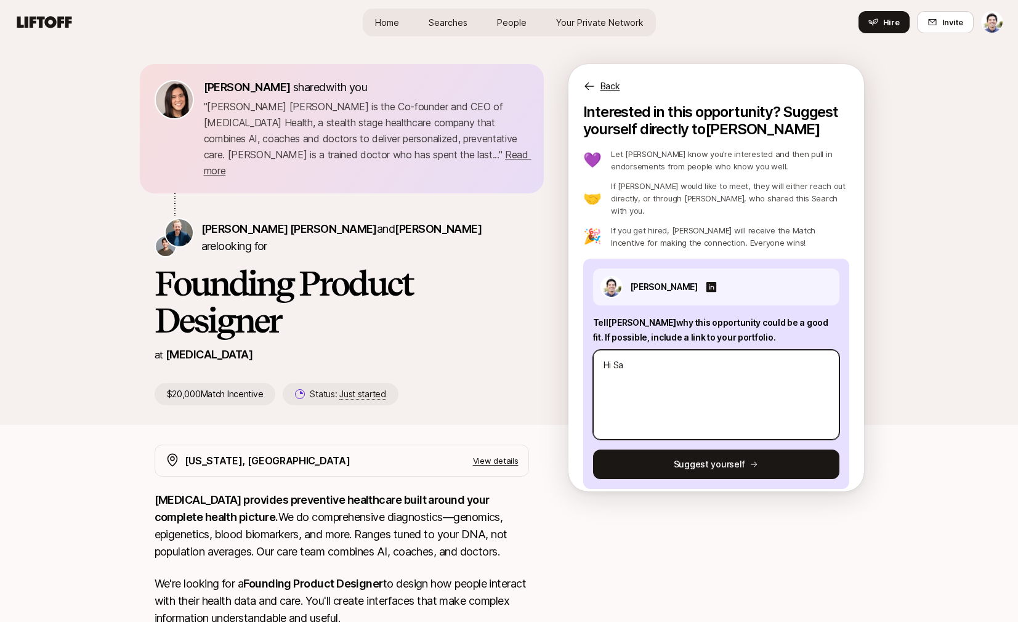
type textarea "x"
type textarea "Hi Sag"
type textarea "x"
type textarea "Hi Saga"
type textarea "x"
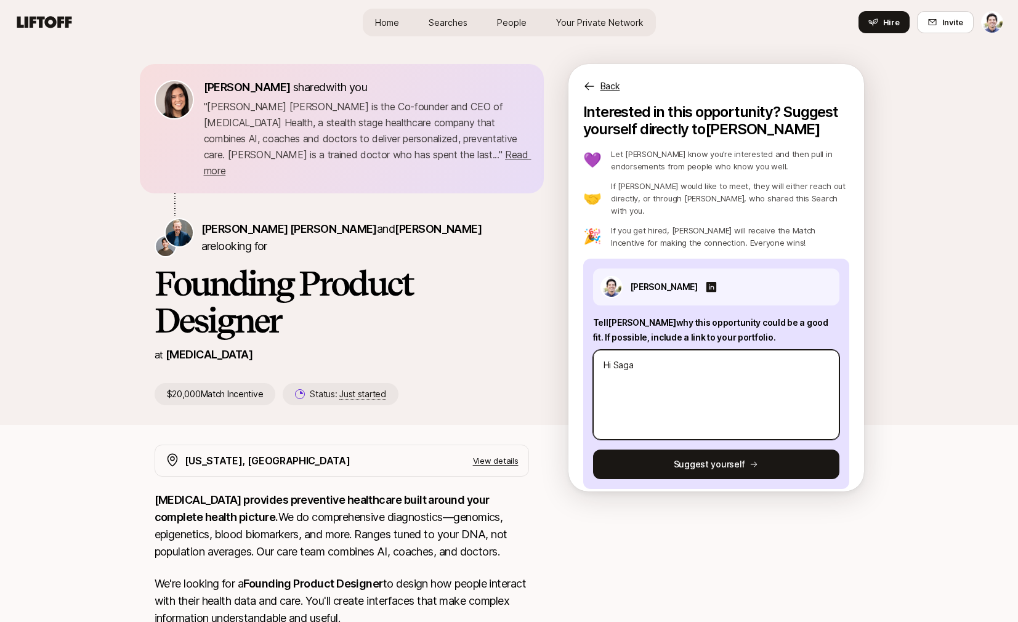
type textarea "Hi Sagan"
type textarea "x"
type textarea "Hi Sagan,"
type textarea "x"
type textarea "Hi Sagan,"
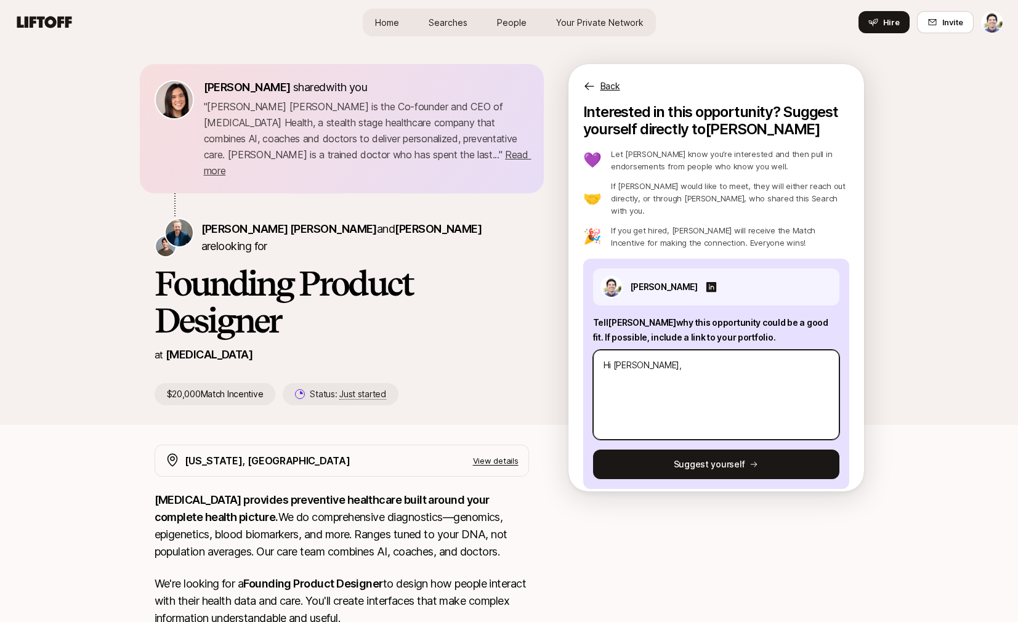
type textarea "x"
type textarea "Hi Sagan, g"
type textarea "x"
type textarea "Hi Sagan, gr"
type textarea "x"
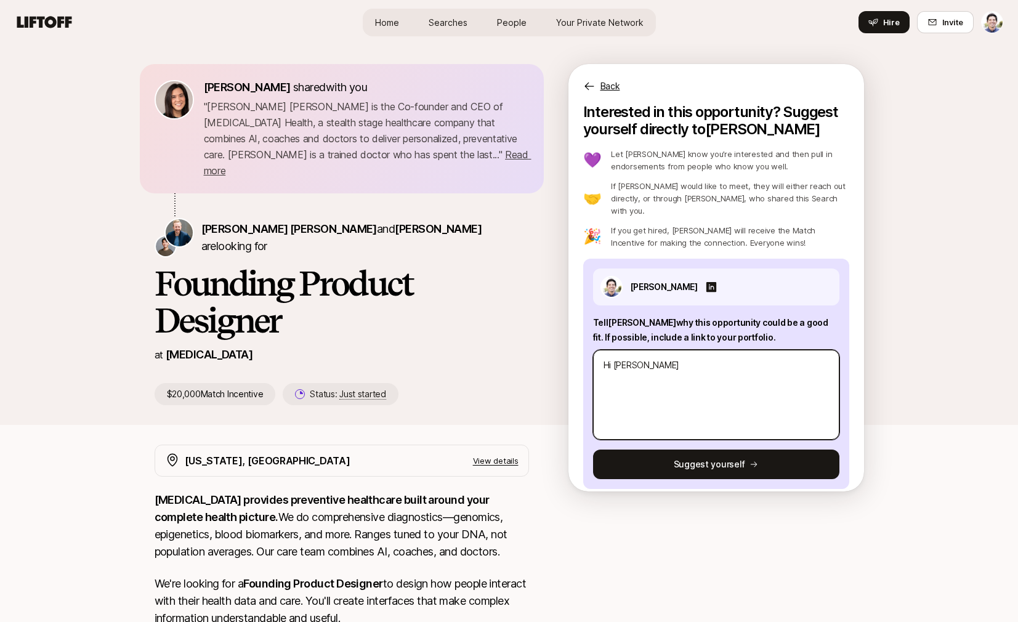
type textarea "Hi Sagan, gre"
type textarea "x"
type textarea "Hi Sagan, grea"
type textarea "x"
type textarea "Hi Sagan, grea"
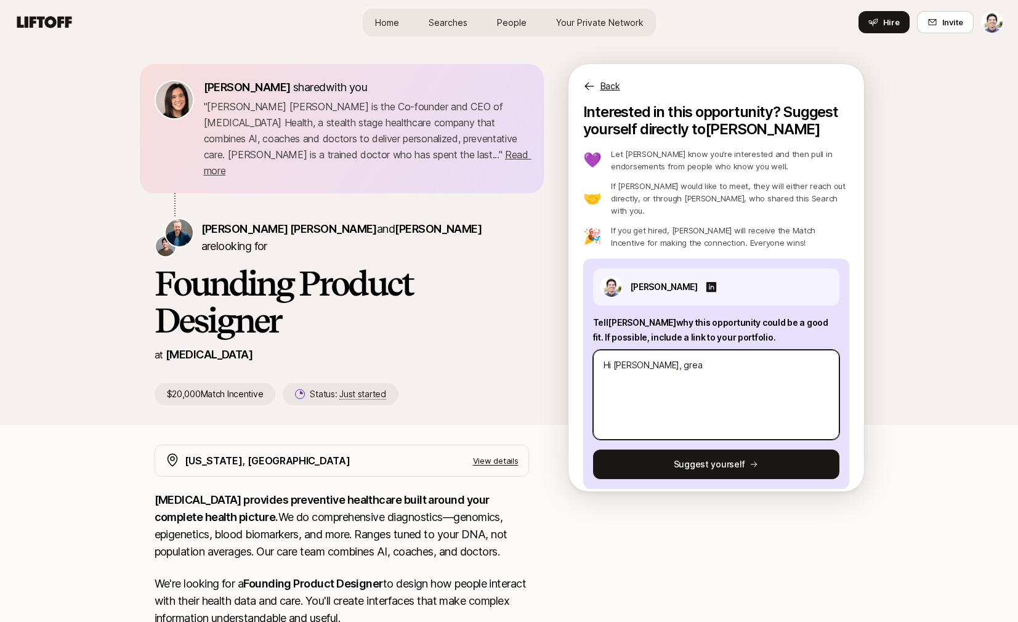
type textarea "x"
type textarea "Hi Sagan, grea t"
type textarea "x"
type textarea "Hi Sagan, grea"
type textarea "x"
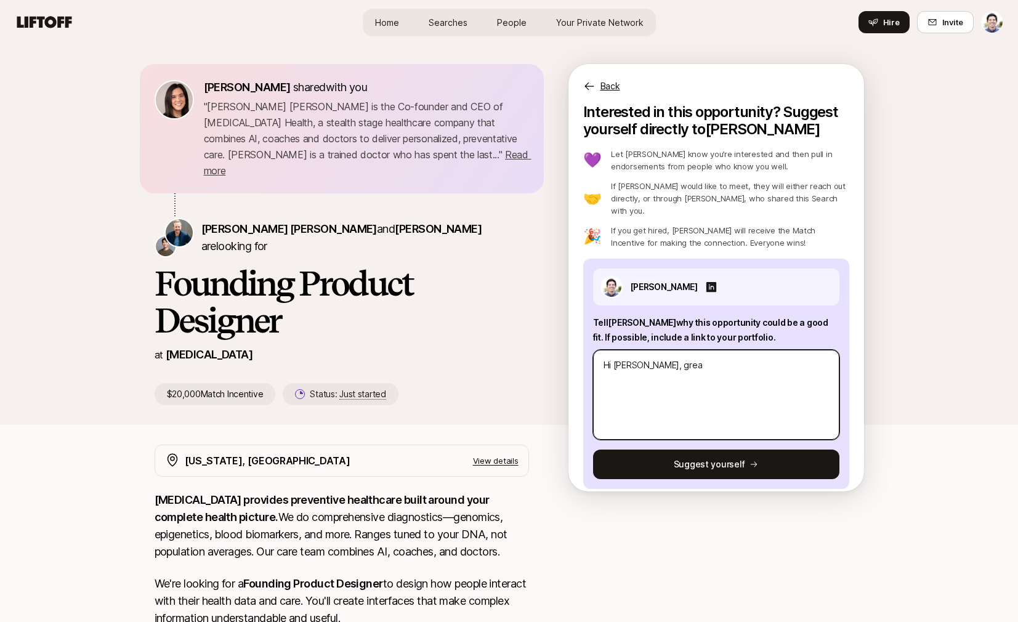
type textarea "Hi Sagan, grea"
type textarea "x"
type textarea "Hi Sagan, great"
type textarea "x"
type textarea "Hi Sagan, great"
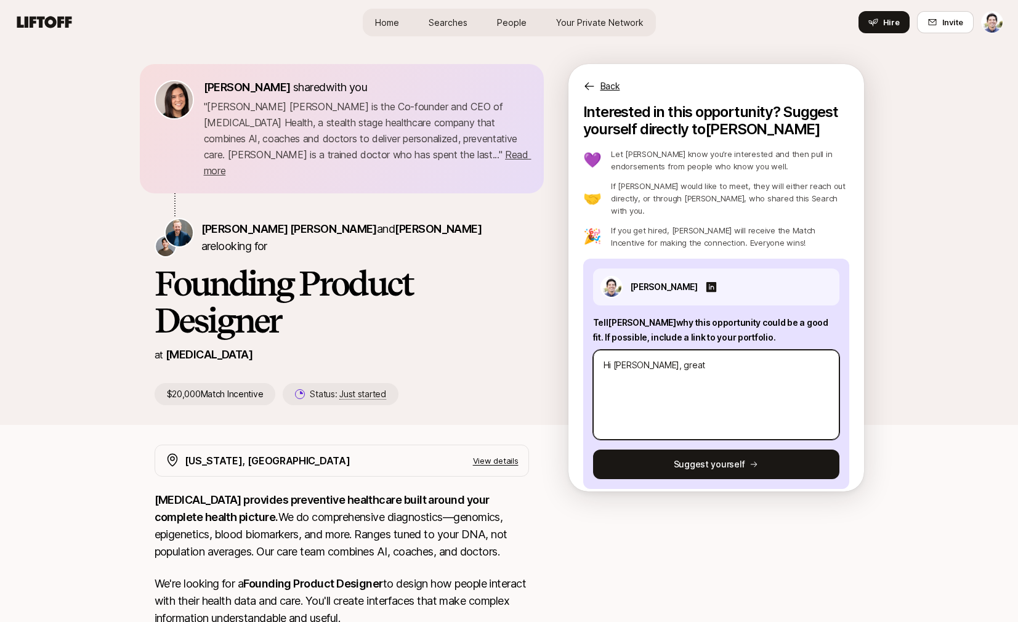
type textarea "x"
type textarea "Hi Sagan, great t"
type textarea "x"
type textarea "Hi Sagan, great to"
type textarea "x"
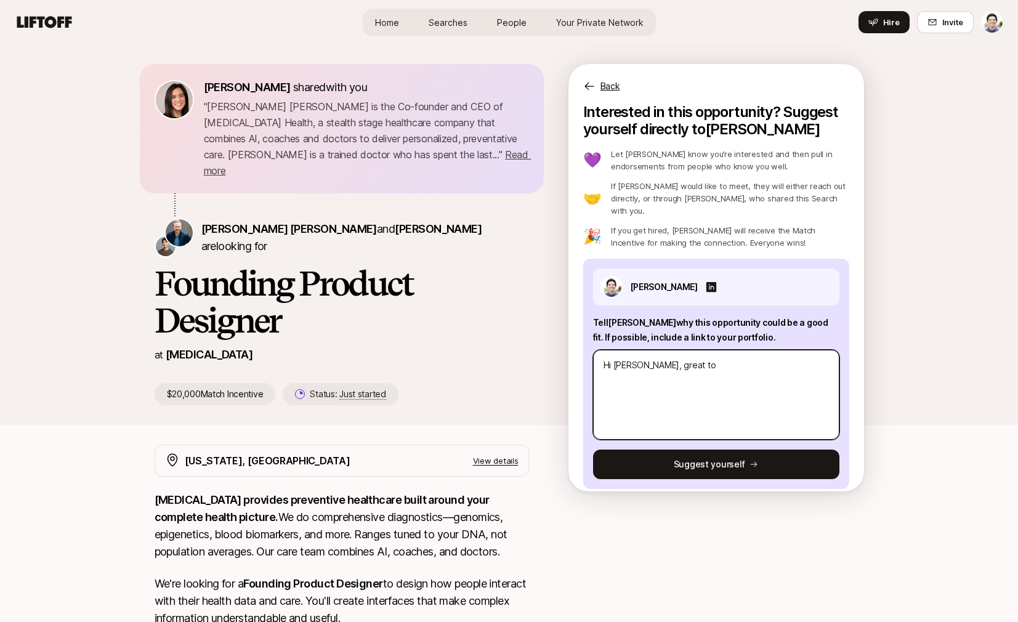
type textarea "Hi Sagan, great to"
type textarea "x"
type textarea "Hi Sagan, great to m"
type textarea "x"
type textarea "Hi Sagan, great to me"
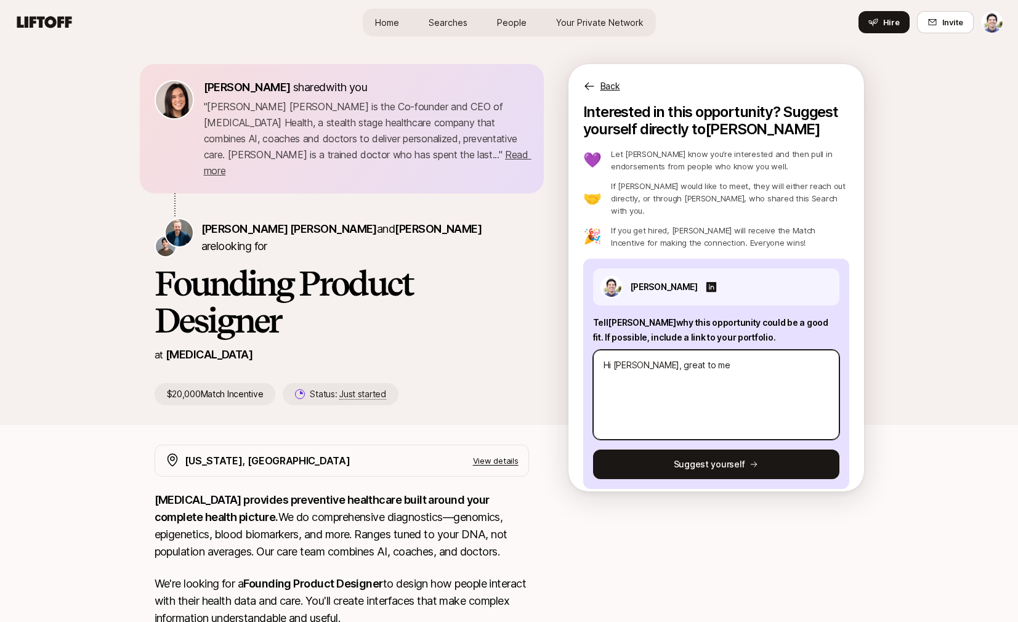
type textarea "x"
type textarea "Hi Sagan, great to mee"
type textarea "x"
type textarea "Hi Sagan, great to meet"
type textarea "x"
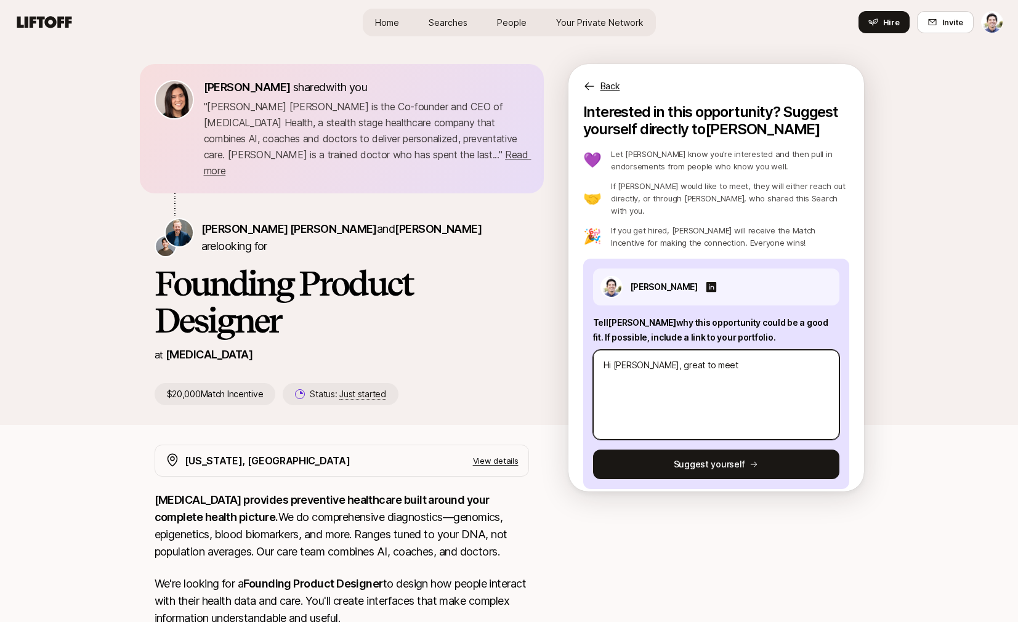
type textarea "Hi Sagan, great to meet"
type textarea "x"
type textarea "Hi Sagan, great to meet y"
type textarea "x"
type textarea "Hi Sagan, great to meet yo"
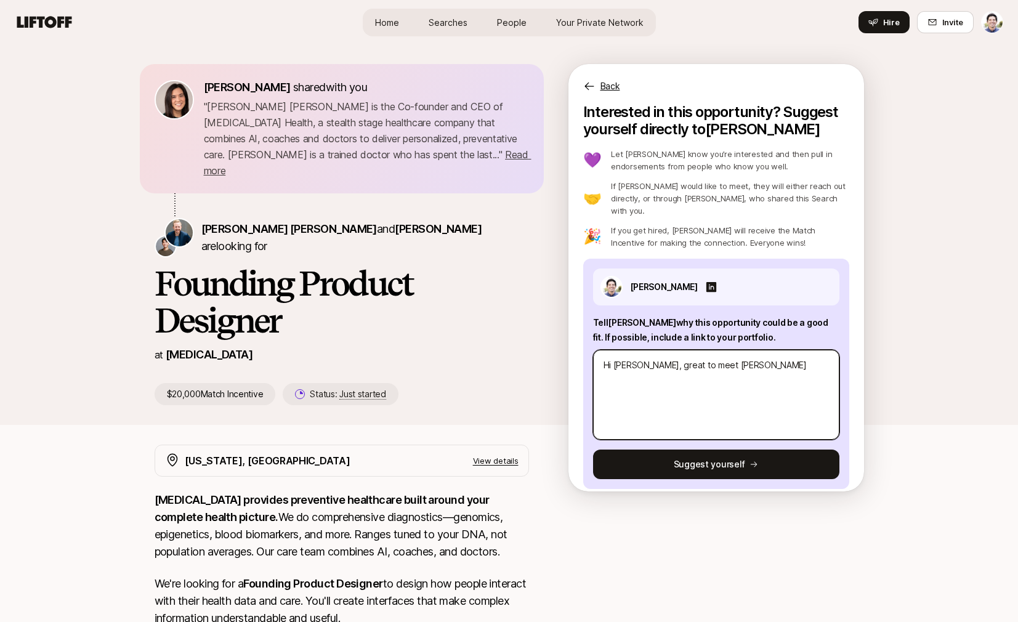
type textarea "x"
type textarea "Hi Sagan, great to meet you"
type textarea "x"
type textarea "Hi Sagan, great to meet you."
type textarea "x"
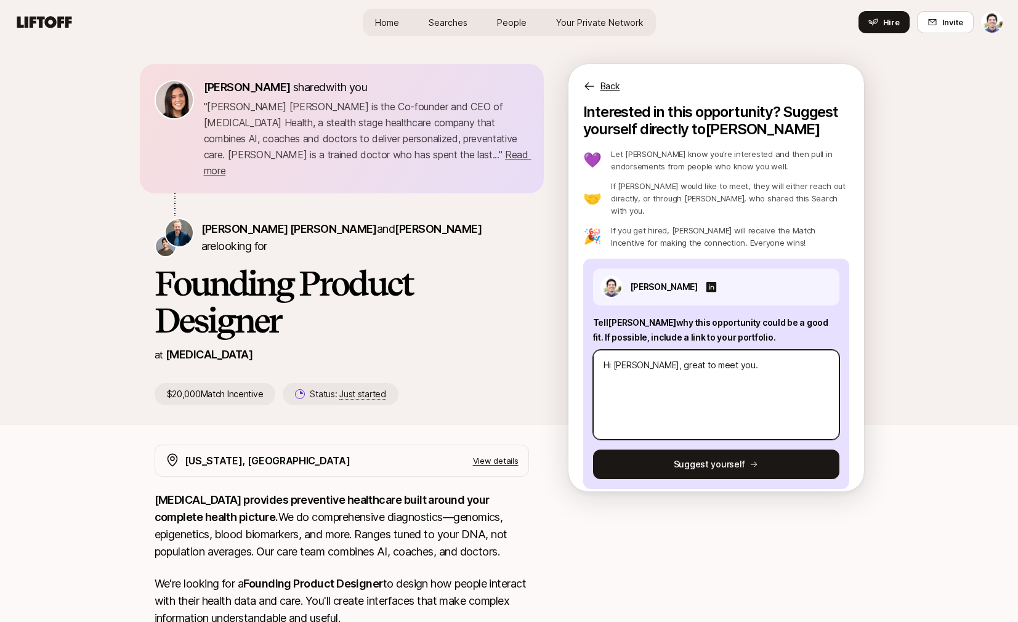
type textarea "Hi Sagan, great to meet you."
type textarea "x"
type textarea "Hi Sagan, great to meet you. I"
type textarea "x"
type textarea "Hi Sagan, great to meet you. I"
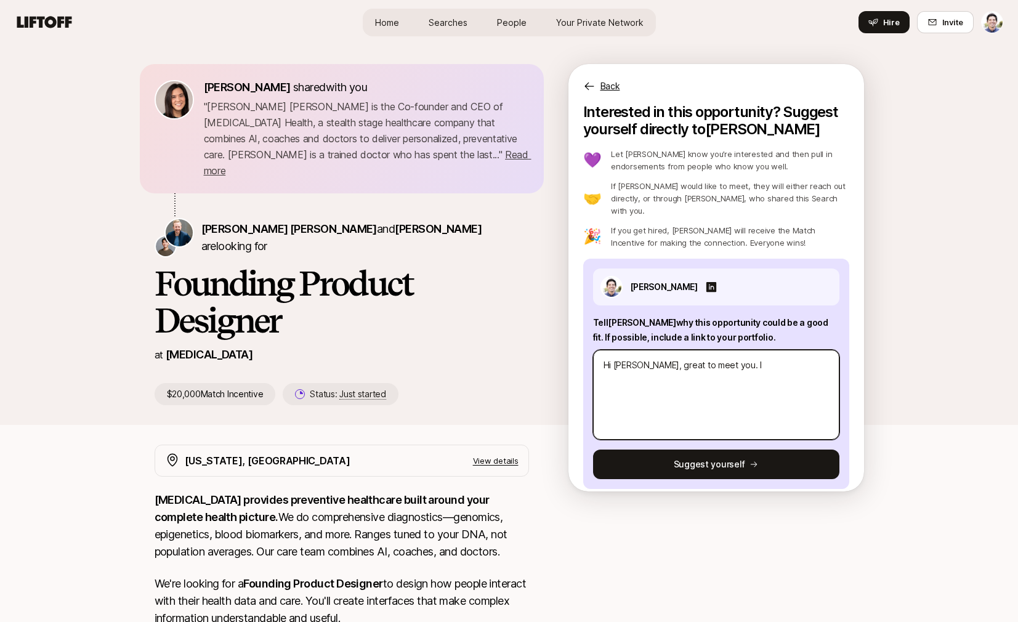
type textarea "x"
type textarea "Hi Sagan, great to meet you. I l"
type textarea "x"
type textarea "Hi Sagan, great to meet you. I lo"
type textarea "x"
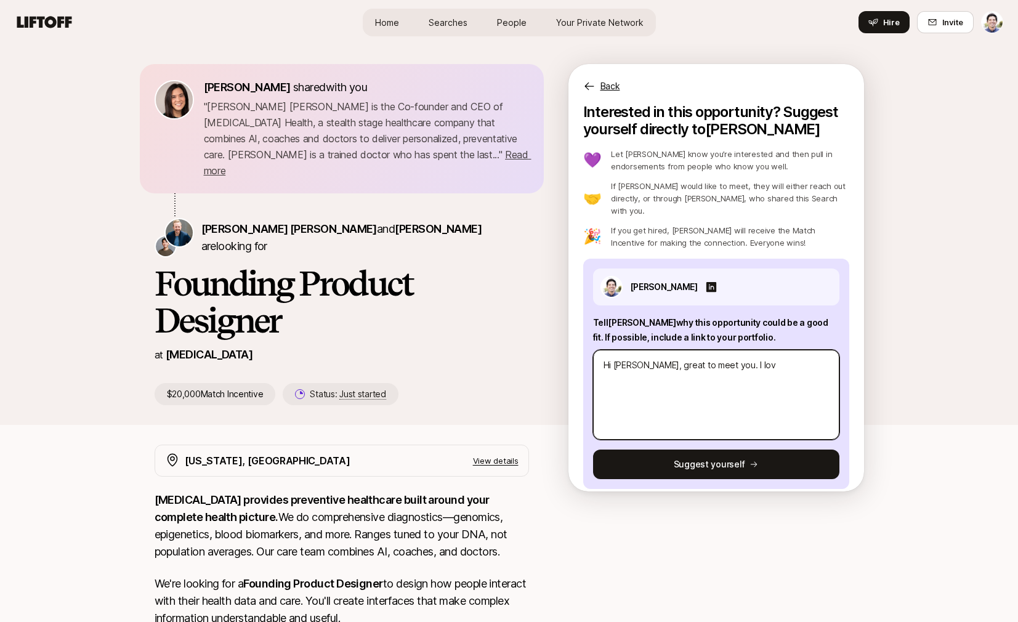
type textarea "Hi Sagan, great to meet you. I love"
type textarea "x"
type textarea "Hi Sagan, great to meet you. I love"
type textarea "x"
type textarea "Hi Sagan, great to meet you. I love t"
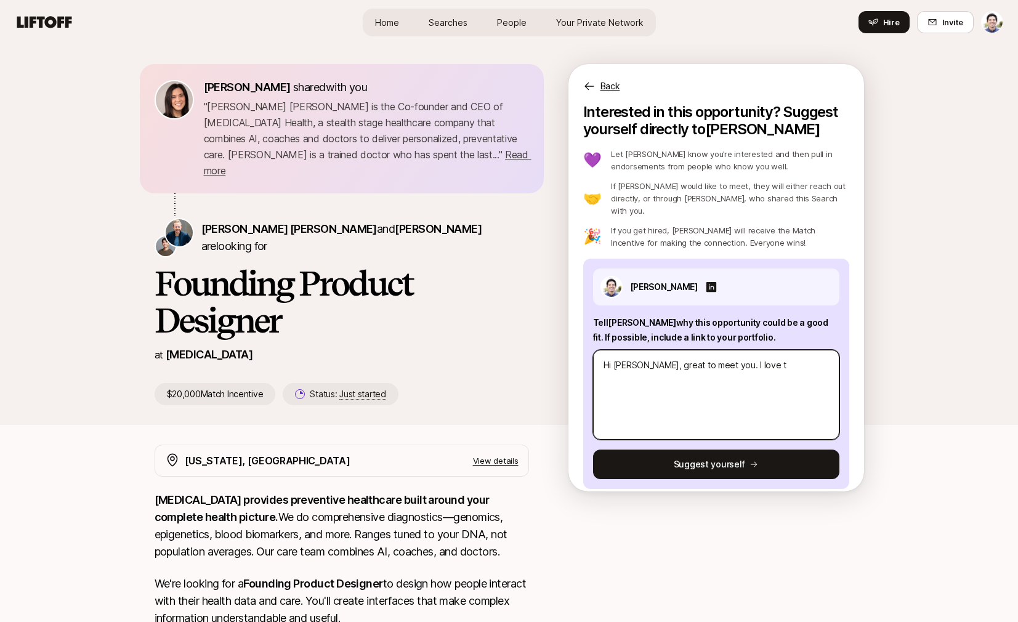
type textarea "x"
type textarea "Hi Sagan, great to meet you. I love th"
type textarea "x"
type textarea "Hi Sagan, great to meet you. I love the"
type textarea "x"
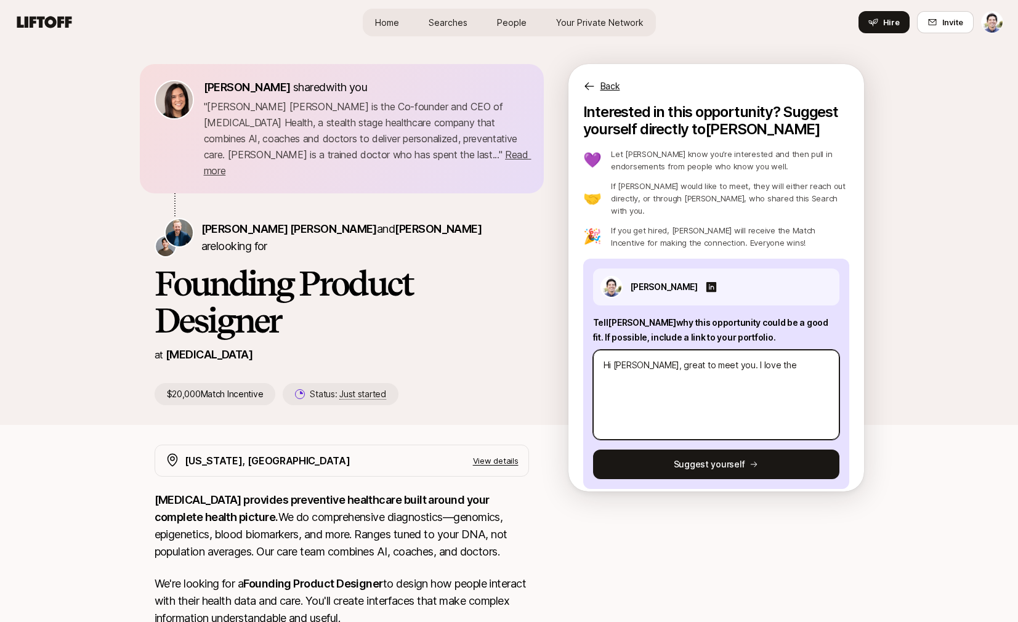
type textarea "Hi Sagan, great to meet you. I love the"
type textarea "x"
type textarea "Hi Sagan, great to meet you. I love the m"
type textarea "x"
type textarea "Hi Sagan, great to meet you. I love the mi"
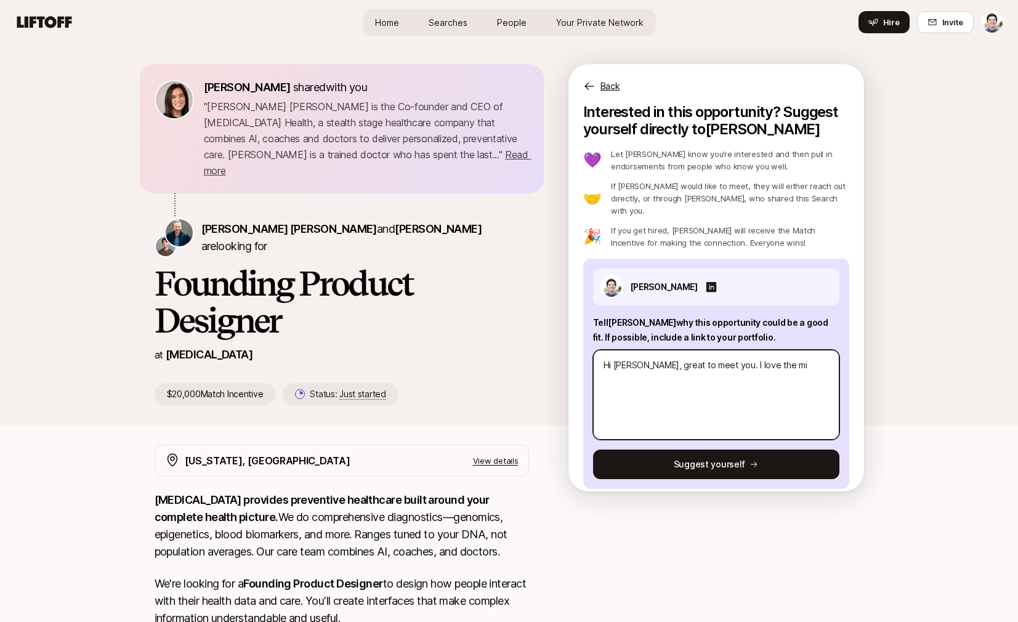
type textarea "x"
type textarea "Hi Sagan, great to meet you. I love the mis"
type textarea "x"
type textarea "Hi Sagan, great to meet you. I love the miss"
type textarea "x"
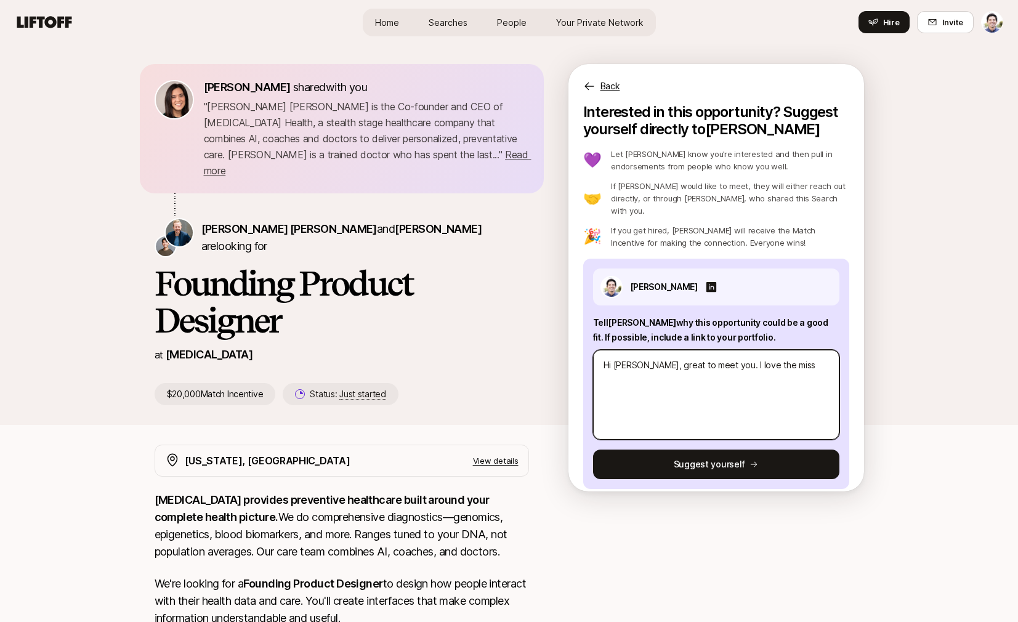
type textarea "Hi Sagan, great to meet you. I love the missi"
type textarea "x"
type textarea "Hi Sagan, great to meet you. I love the missio"
type textarea "x"
type textarea "Hi Sagan, great to meet you. I love the mission"
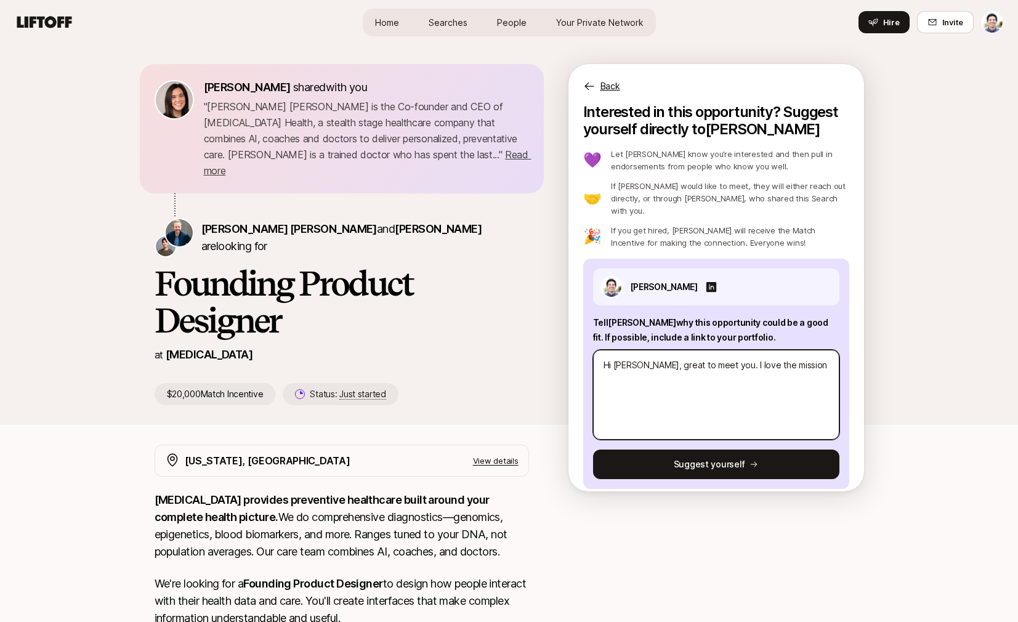
type textarea "x"
type textarea "Hi Sagan, great to meet you. I love the mission"
type textarea "x"
type textarea "Hi Sagan, great to meet you. I love the mission b"
type textarea "x"
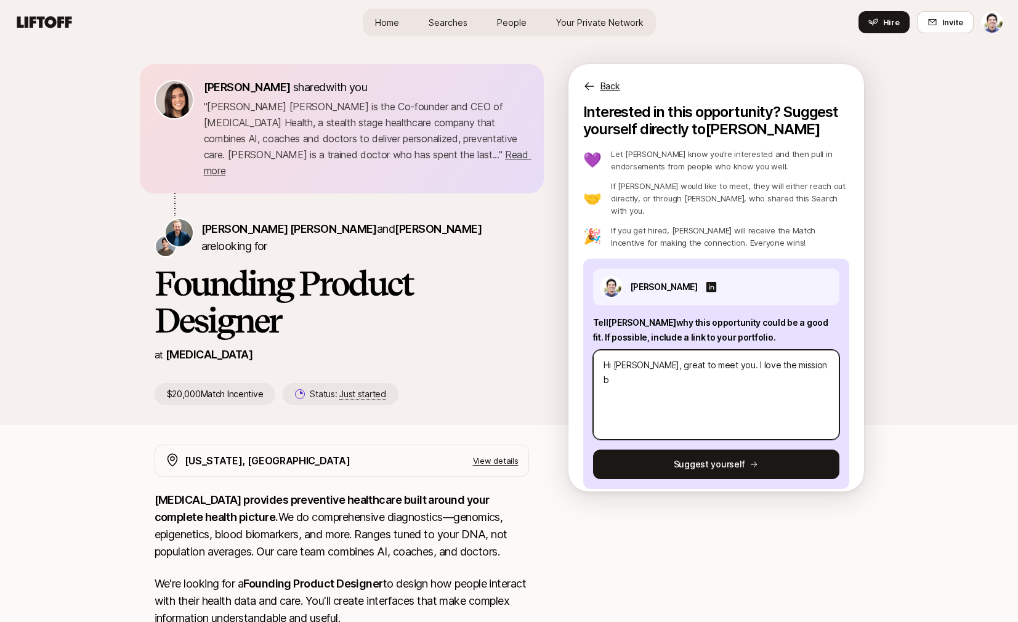
type textarea "Hi Sagan, great to meet you. I love the mission be"
type textarea "x"
type textarea "Hi Sagan, great to meet you. I love the mission beh"
type textarea "x"
type textarea "Hi Sagan, great to meet you. I love the mission behi"
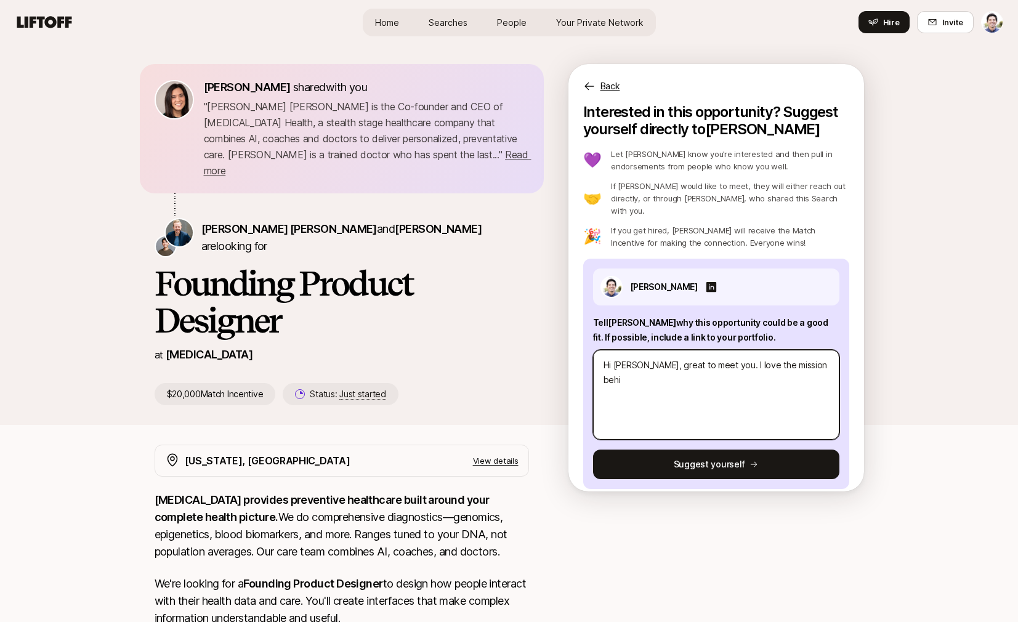
type textarea "x"
type textarea "Hi Sagan, great to meet you. I love the mission behin"
type textarea "x"
type textarea "Hi Sagan, great to meet you. I love the mission behind"
type textarea "x"
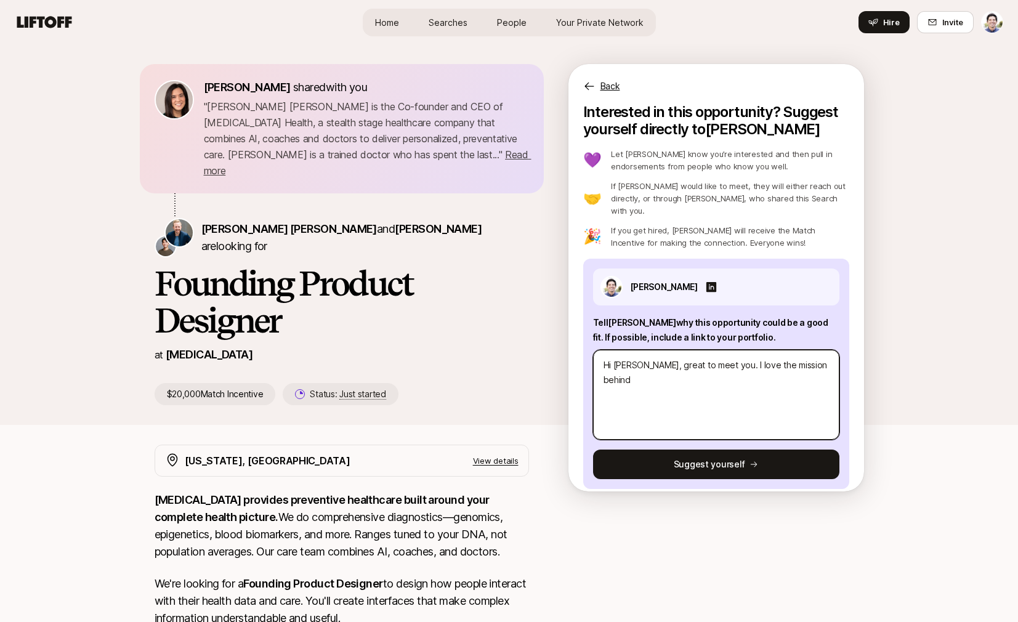
type textarea "Hi Sagan, great to meet you. I love the mission behind"
type textarea "x"
type textarea "Hi Sagan, great to meet you. I love the mission behind S"
type textarea "x"
type textarea "Hi Sagan, great to meet you. I love the mission behind So"
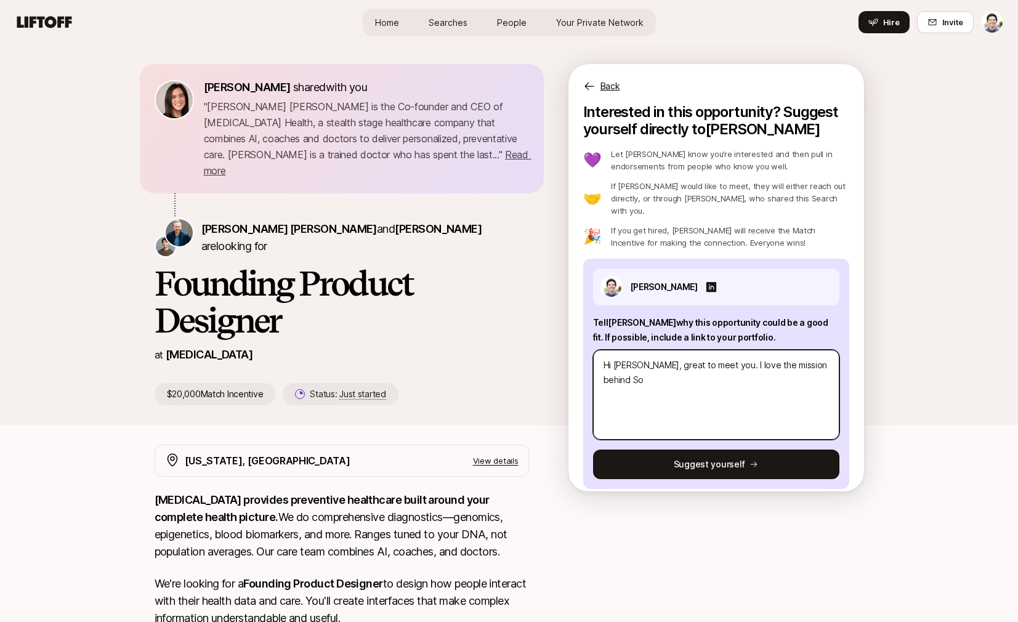
type textarea "x"
type textarea "Hi Sagan, great to meet you. I love the mission behind Son"
type textarea "x"
type textarea "Hi Sagan, great to meet you. I love the mission behind Sona"
type textarea "x"
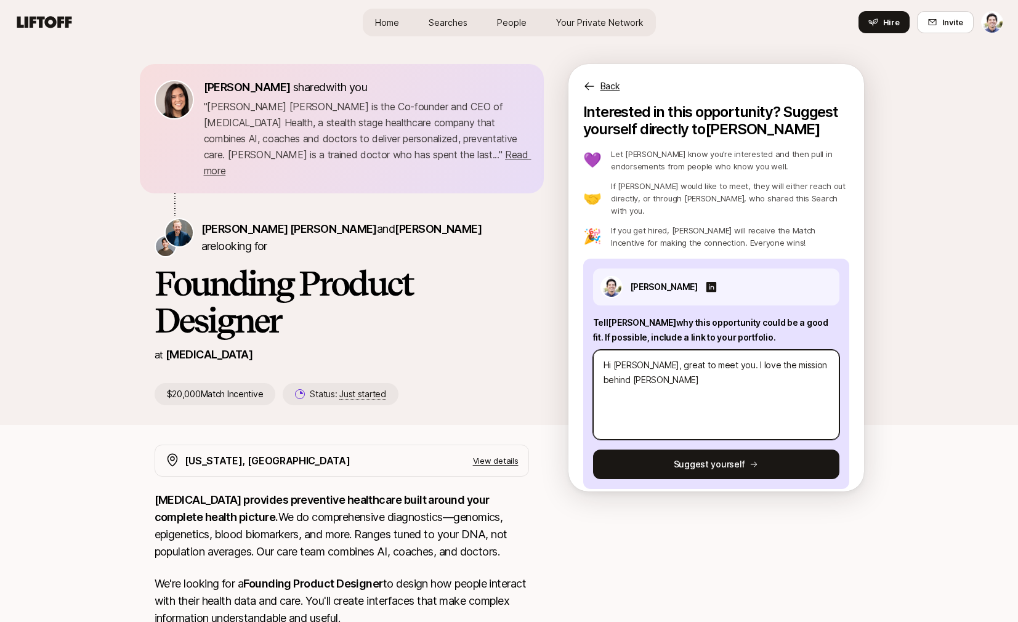
type textarea "Hi Sagan, great to meet you. I love the mission behind Sonat"
type textarea "x"
type textarea "Hi Sagan, great to meet you. I love the mission behind Sonata"
type textarea "x"
type textarea "Hi Sagan, great to meet you. I love the mission behind Sonata"
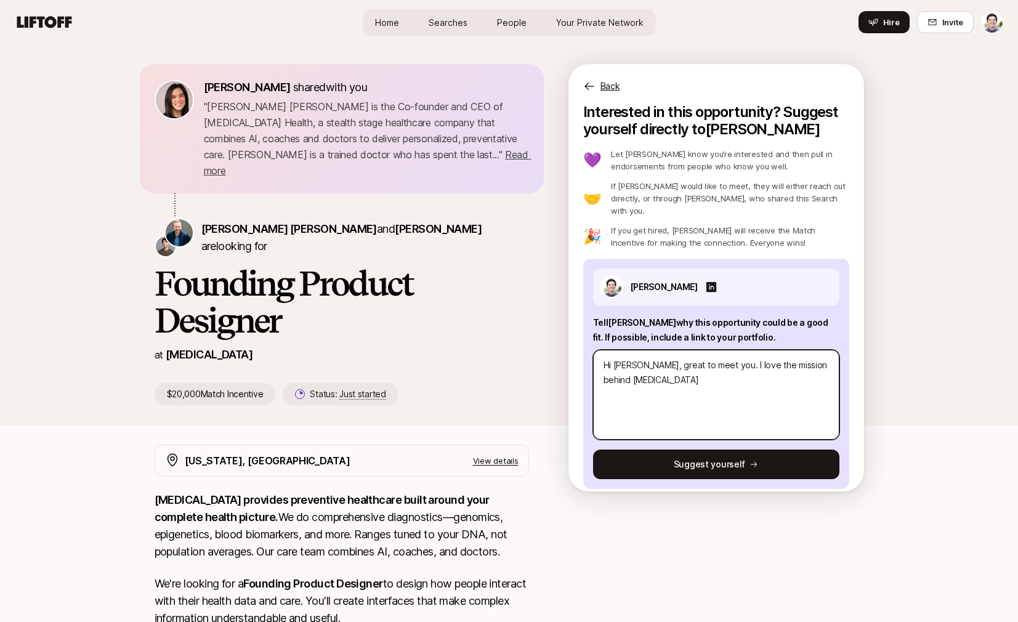
type textarea "x"
type textarea "Hi Sagan, great to meet you. I love the mission behind Sonata a"
type textarea "x"
type textarea "Hi Sagan, great to meet you. I love the mission behind Sonata an"
type textarea "x"
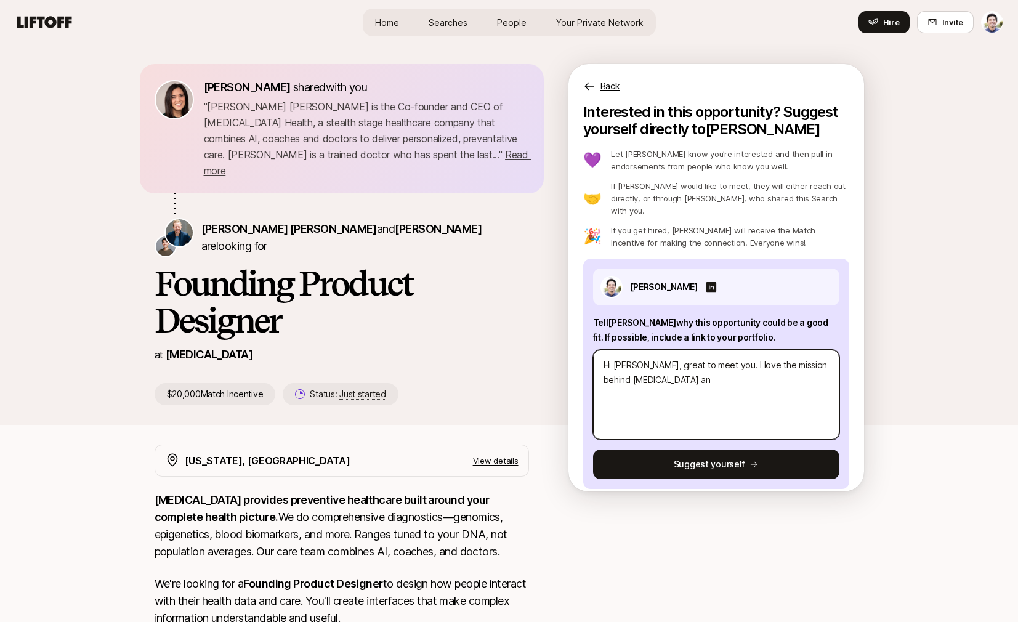
type textarea "Hi Sagan, great to meet you. I love the mission behind Sonata and"
type textarea "x"
type textarea "Hi Sagan, great to meet you. I love the mission behind Sonata and"
type textarea "x"
type textarea "Hi Sagan, great to meet you. I love the mission behind Sonata and w"
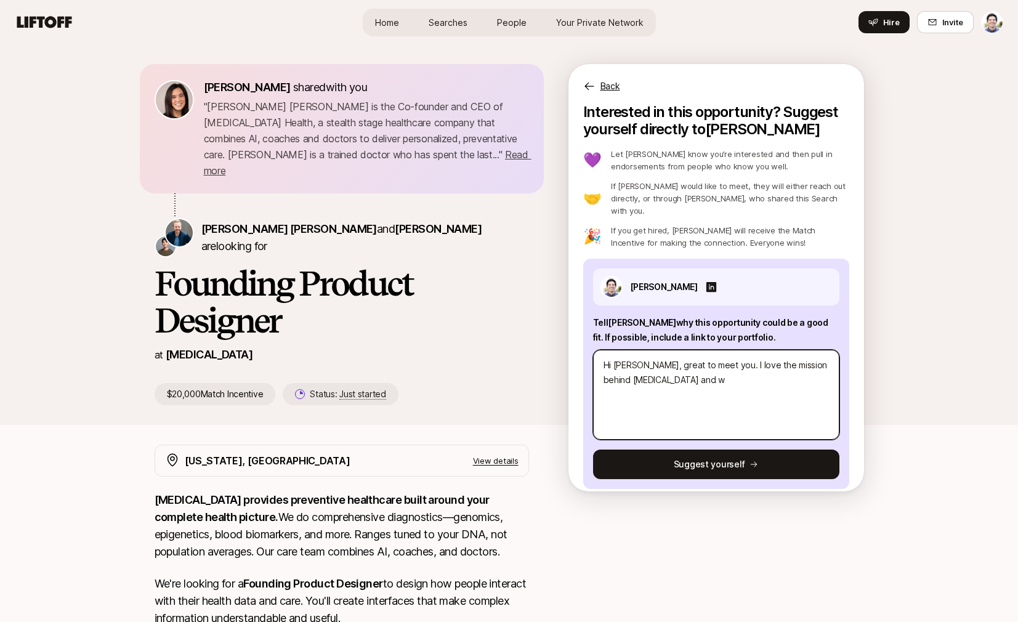
type textarea "x"
type textarea "Hi Sagan, great to meet you. I love the mission behind Sonata and wa"
type textarea "x"
type textarea "Hi Sagan, great to meet you. I love the mission behind Sonata and wan"
type textarea "x"
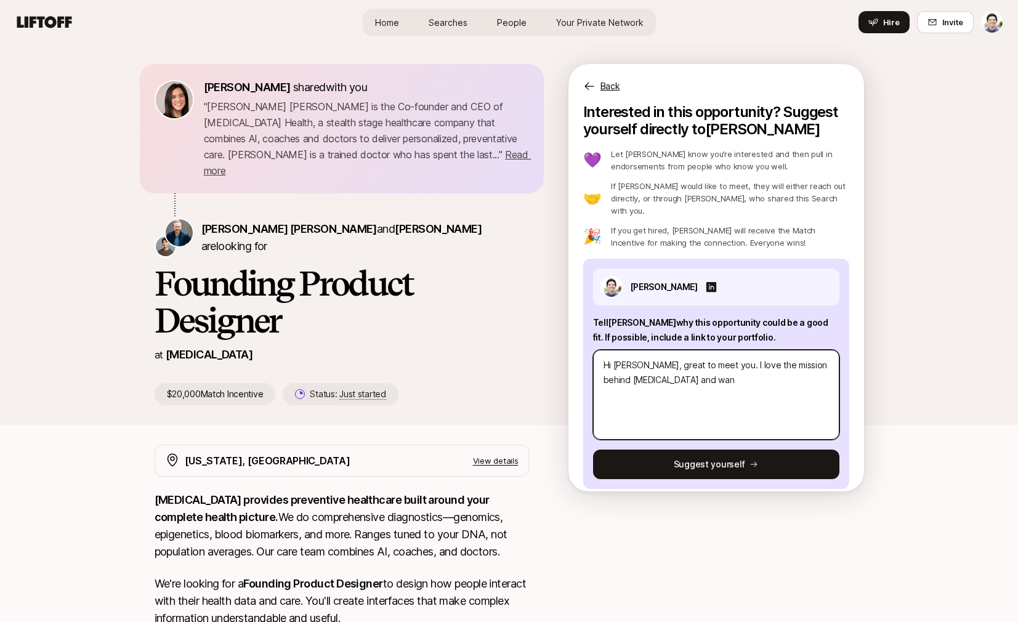
type textarea "Hi Sagan, great to meet you. I love the mission behind Sonata and want"
type textarea "x"
type textarea "Hi Sagan, great to meet you. I love the mission behind Sonata and wante"
type textarea "x"
type textarea "Hi Sagan, great to meet you. I love the mission behind Sonata and wanted"
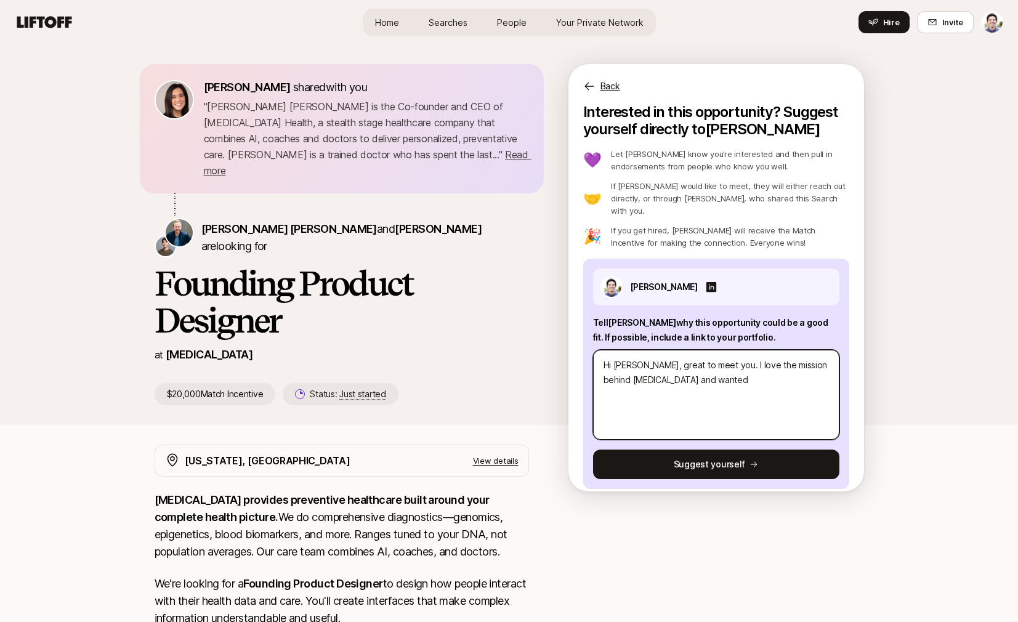
type textarea "x"
type textarea "Hi Sagan, great to meet you. I love the mission behind Sonata and wanted"
type textarea "x"
type textarea "Hi Sagan, great to meet you. I love the mission behind Sonata and wanted t"
type textarea "x"
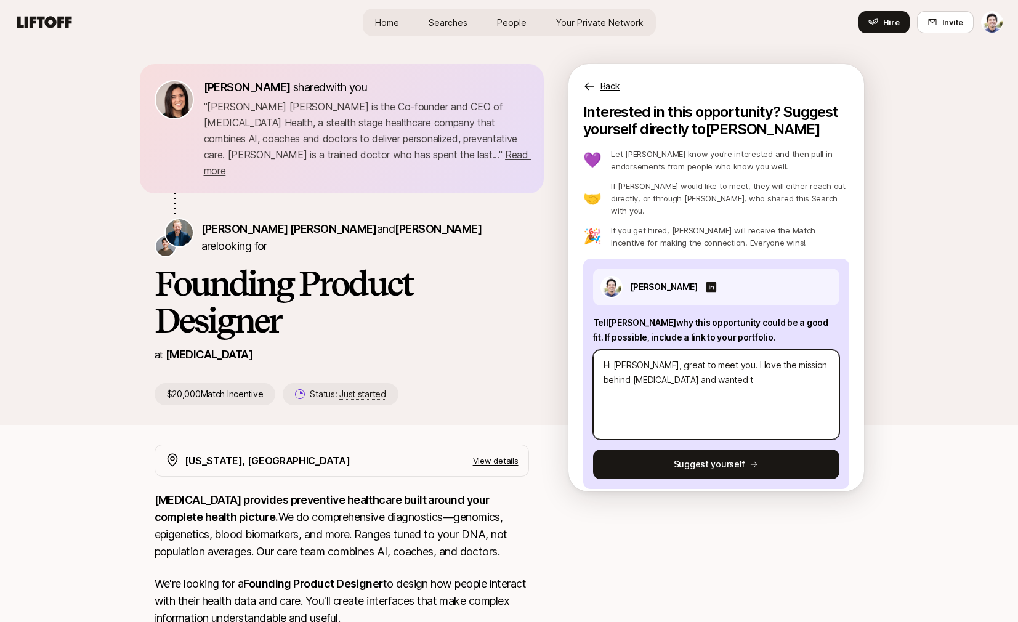
type textarea "Hi Sagan, great to meet you. I love the mission behind Sonata and wanted to"
type textarea "x"
type textarea "Hi Sagan, great to meet you. I love the mission behind Sonata and wanted to"
type textarea "x"
type textarea "Hi Sagan, great to meet you. I love the mission behind Sonata and wanted to c"
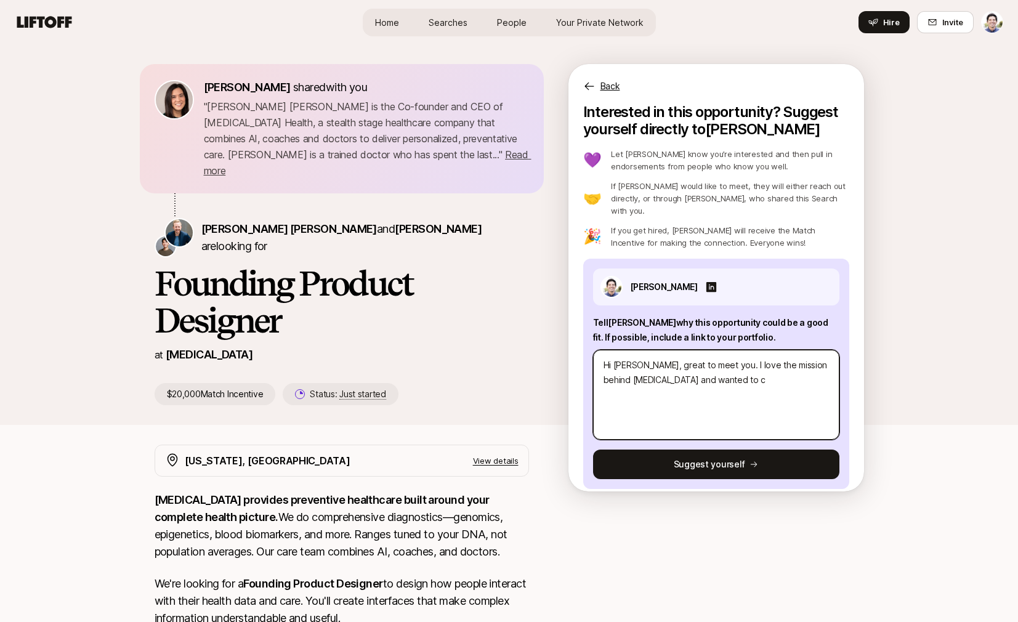
type textarea "x"
type textarea "Hi Sagan, great to meet you. I love the mission behind Sonata and wanted to co"
type textarea "x"
type textarea "Hi Sagan, great to meet you. I love the mission behind Sonata and wanted to con"
type textarea "x"
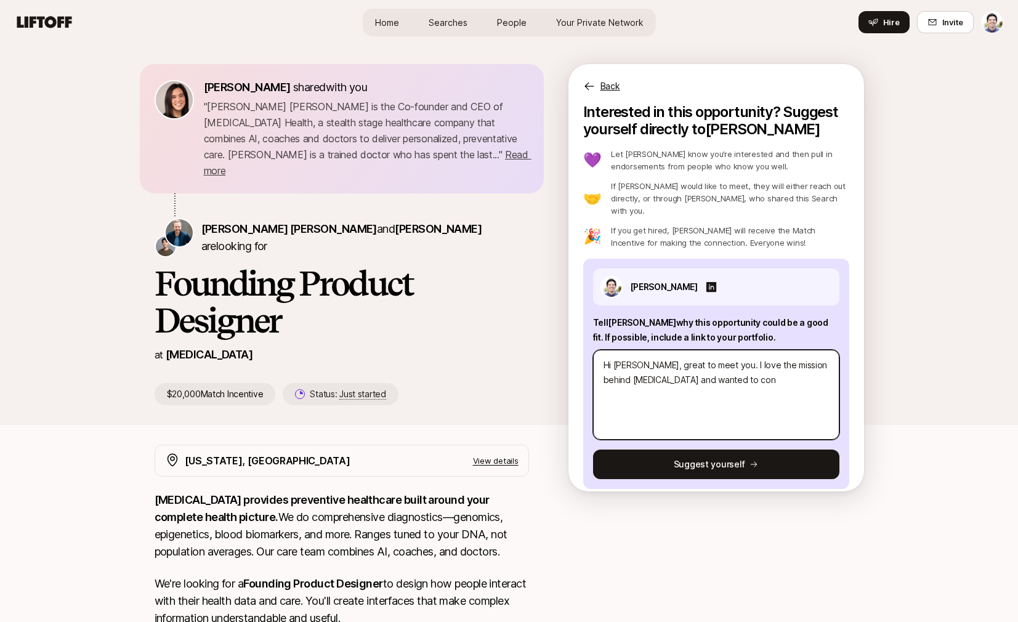
type textarea "Hi Sagan, great to meet you. I love the mission behind Sonata and wanted to conn"
type textarea "x"
type textarea "Hi Sagan, great to meet you. I love the mission behind Sonata and wanted to con…"
type textarea "x"
type textarea "Hi Sagan, great to meet you. I love the mission behind Sonata and wanted to con…"
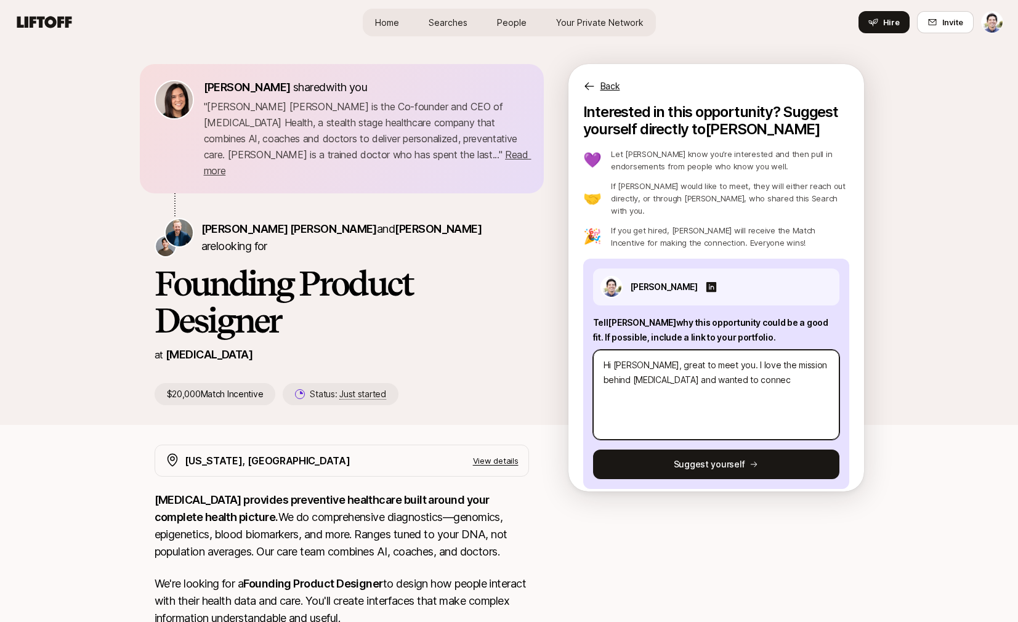
type textarea "x"
type textarea "Hi Sagan, great to meet you. I love the mission behind Sonata and wanted to con…"
type textarea "x"
type textarea "Hi Sagan, great to meet you. I love the mission behind Sonata and wanted to con…"
type textarea "x"
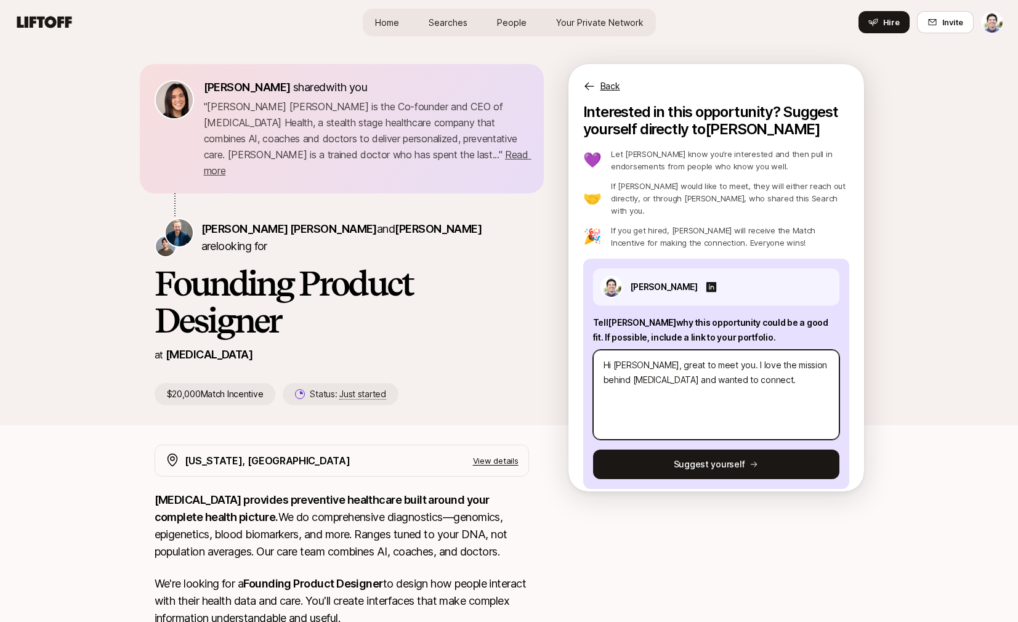
type textarea "Hi Sagan, great to meet you. I love the mission behind Sonata and wanted to con…"
type textarea "x"
type textarea "Hi Sagan, great to meet you. I love the mission behind Sonata and wanted to con…"
type textarea "x"
type textarea "Hi Sagan, great to meet you. I love the mission behind Sonata and wanted to con…"
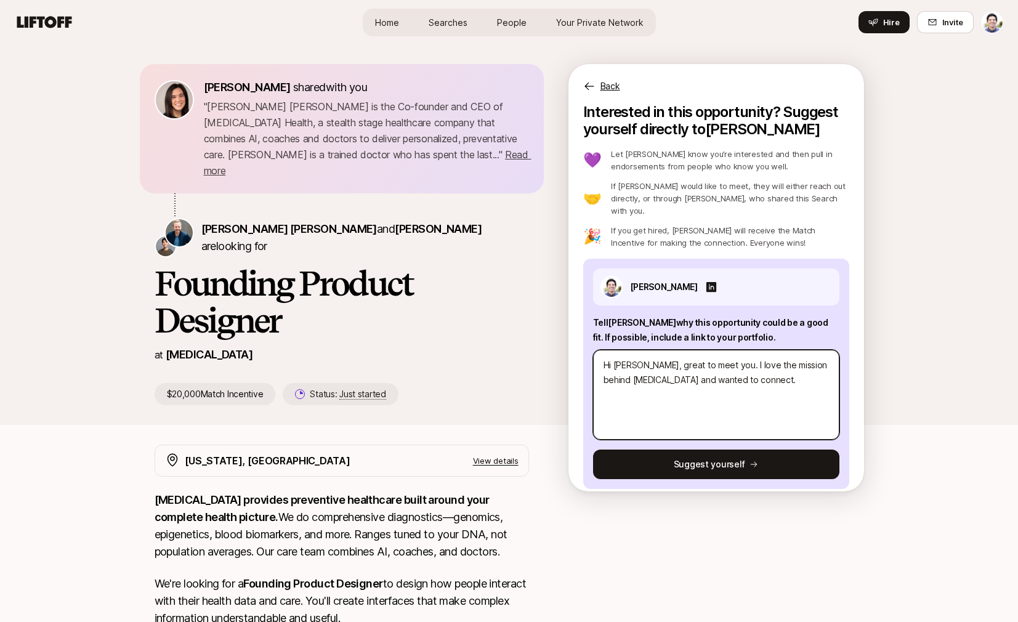
type textarea "x"
type textarea "Hi Sagan, great to meet you. I love the mission behind Sonata and wanted to con…"
type textarea "x"
type textarea "Hi Sagan, great to meet you. I love the mission behind Sonata and wanted to con…"
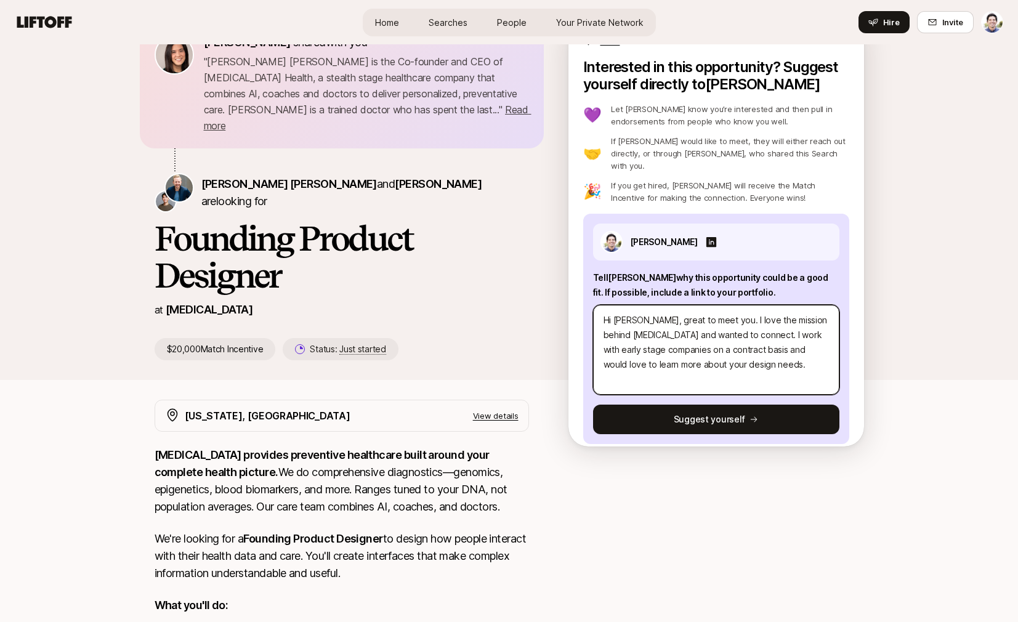
scroll to position [94, 0]
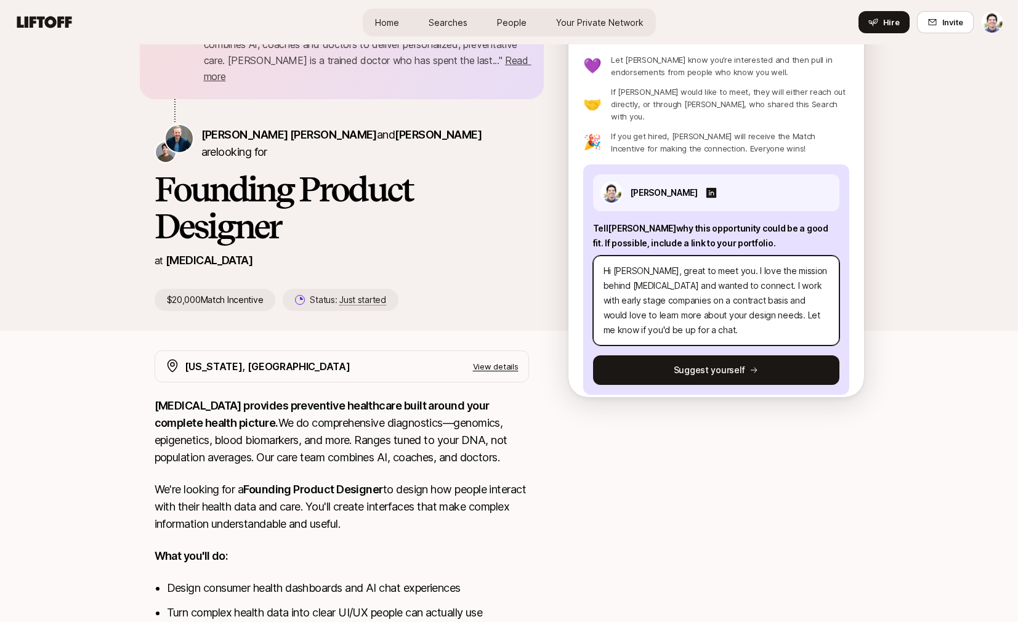
click at [649, 287] on textarea "Hi Sagan, great to meet you. I love the mission behind Sonata and wanted to con…" at bounding box center [716, 301] width 246 height 90
click at [757, 311] on textarea "Hi Sagan, great to meet you. I love the mission behind Sonata and wanted to con…" at bounding box center [716, 301] width 246 height 90
click at [800, 304] on textarea "Hi Sagan, great to meet you. I love the mission behind Sonata and wanted to con…" at bounding box center [716, 301] width 246 height 90
click at [767, 300] on textarea "Hi Sagan, great to meet you. I love the mission behind Sonata and wanted to con…" at bounding box center [716, 301] width 246 height 90
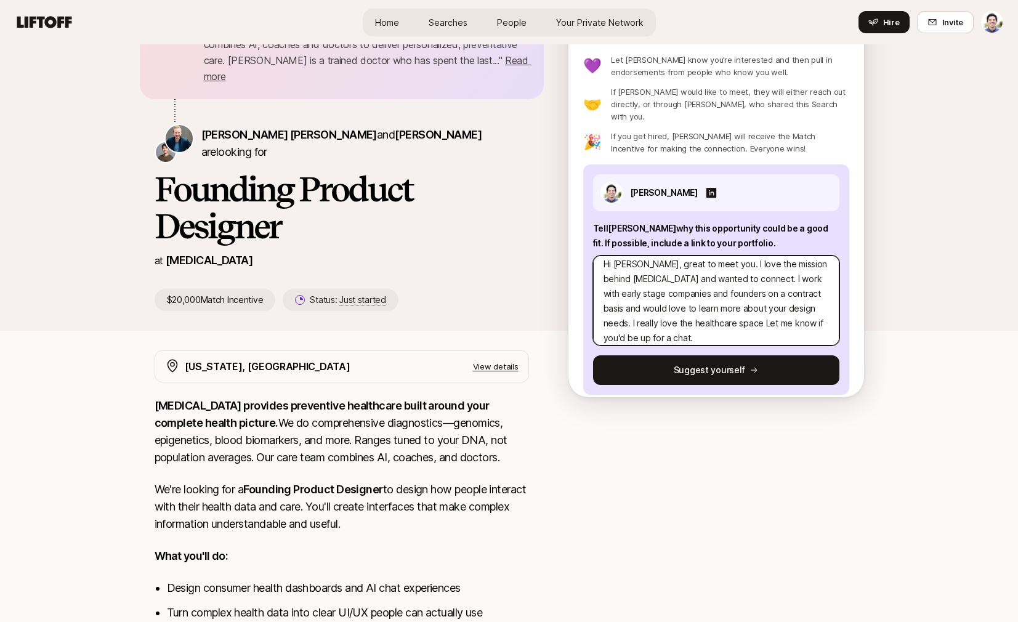
scroll to position [15, 0]
click at [695, 302] on textarea "Hi Sagan, great to meet you. I love the mission behind Sonata and wanted to con…" at bounding box center [716, 301] width 246 height 90
click at [670, 294] on textarea "Hi Sagan, great to meet you. I love the mission behind Sonata and wanted to con…" at bounding box center [716, 301] width 246 height 90
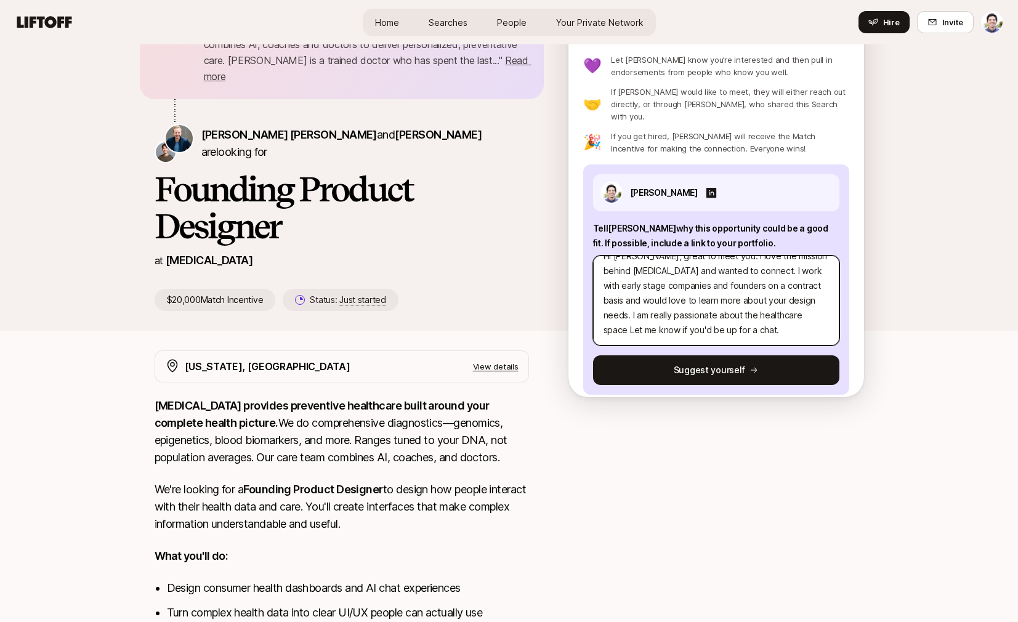
click at [672, 305] on textarea "Hi Sagan, great to meet you. I love the mission behind Sonata and wanted to con…" at bounding box center [716, 301] width 246 height 90
click at [674, 313] on textarea "Hi Sagan, great to meet you. I love the mission behind Sonata and wanted to con…" at bounding box center [716, 301] width 246 height 90
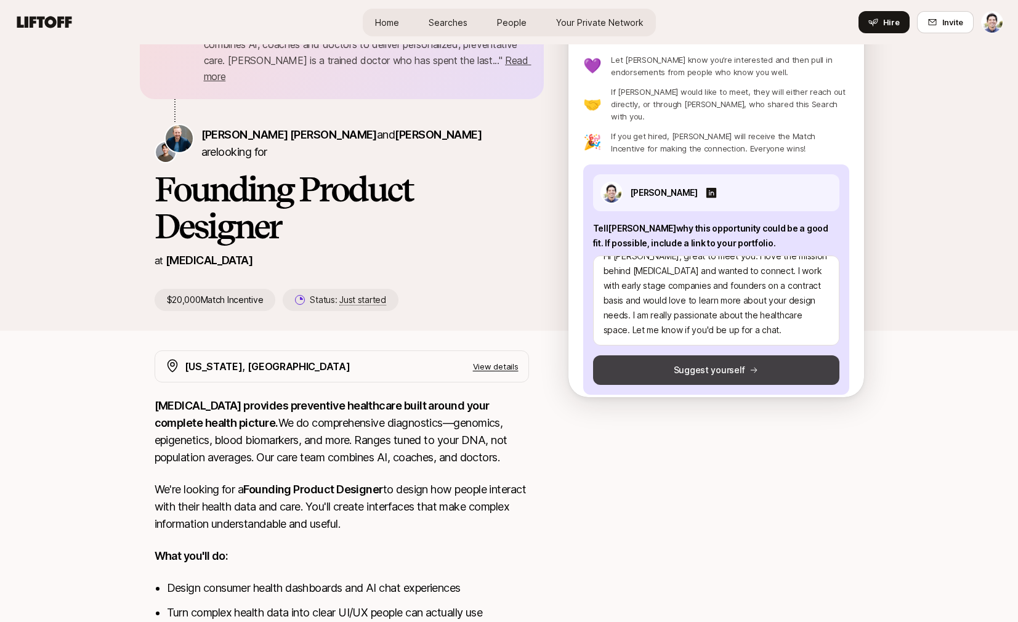
click at [720, 356] on button "Suggest yourself" at bounding box center [716, 370] width 246 height 30
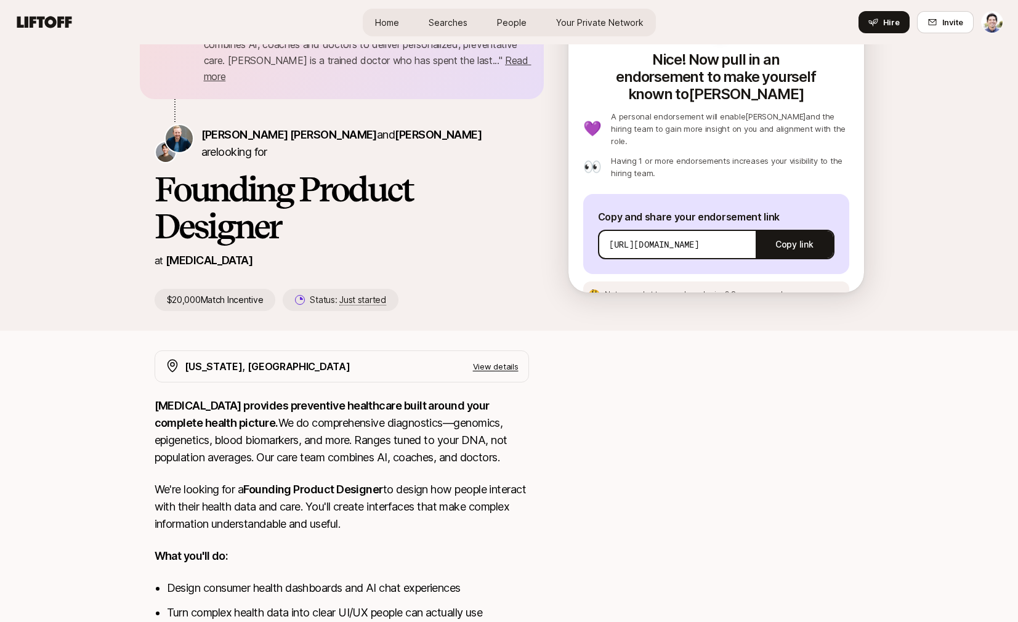
scroll to position [0, 0]
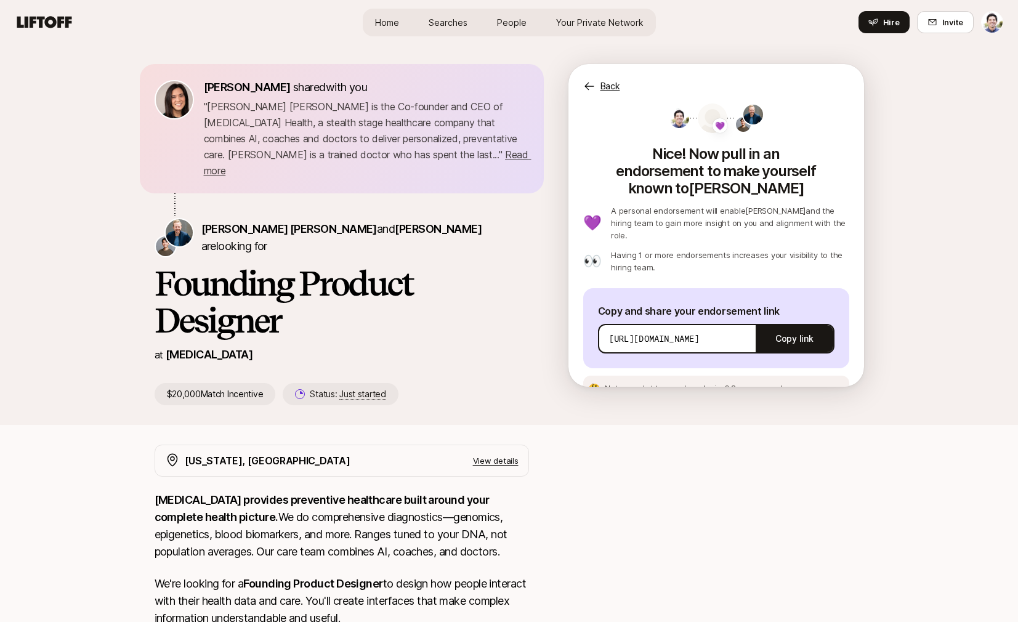
click at [606, 83] on p "Back" at bounding box center [610, 86] width 20 height 15
